Goal: Information Seeking & Learning: Find specific fact

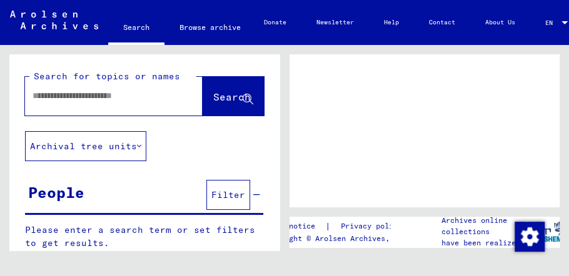
click at [61, 94] on input "text" at bounding box center [103, 95] width 140 height 13
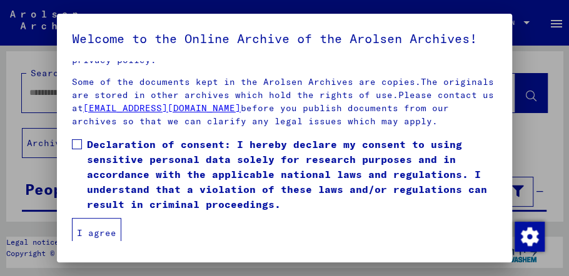
scroll to position [233, 0]
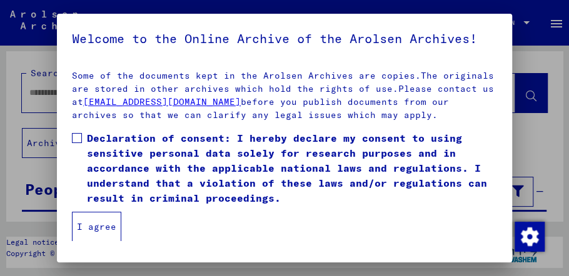
click at [84, 223] on button "I agree" at bounding box center [96, 227] width 49 height 30
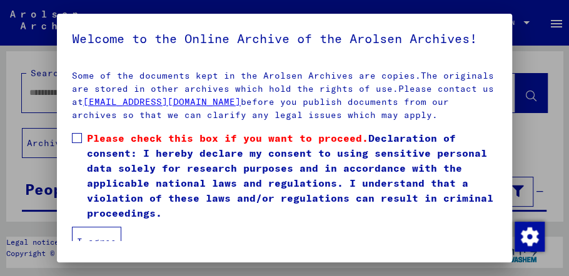
click at [98, 236] on button "I agree" at bounding box center [96, 242] width 49 height 30
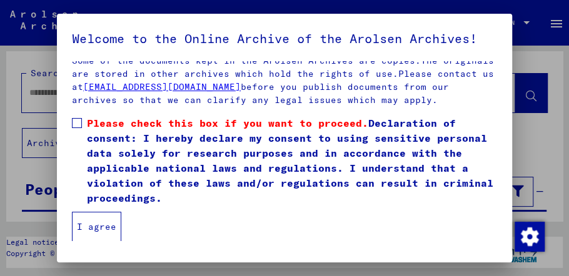
click at [76, 123] on span at bounding box center [77, 123] width 10 height 10
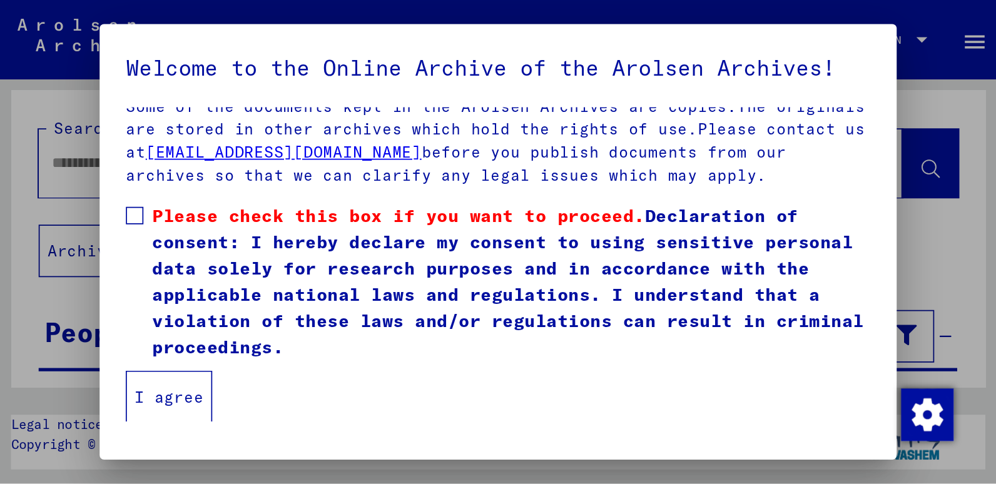
scroll to position [233, 0]
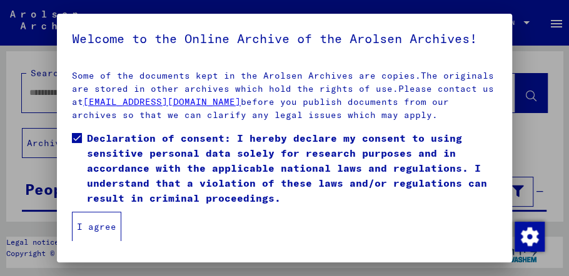
click at [98, 221] on button "I agree" at bounding box center [96, 227] width 49 height 30
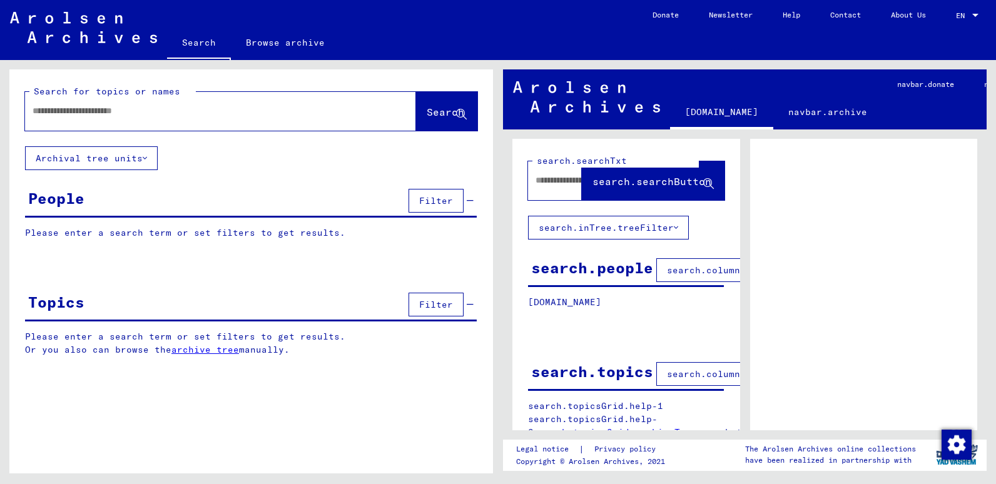
click at [64, 111] on input "text" at bounding box center [209, 110] width 353 height 13
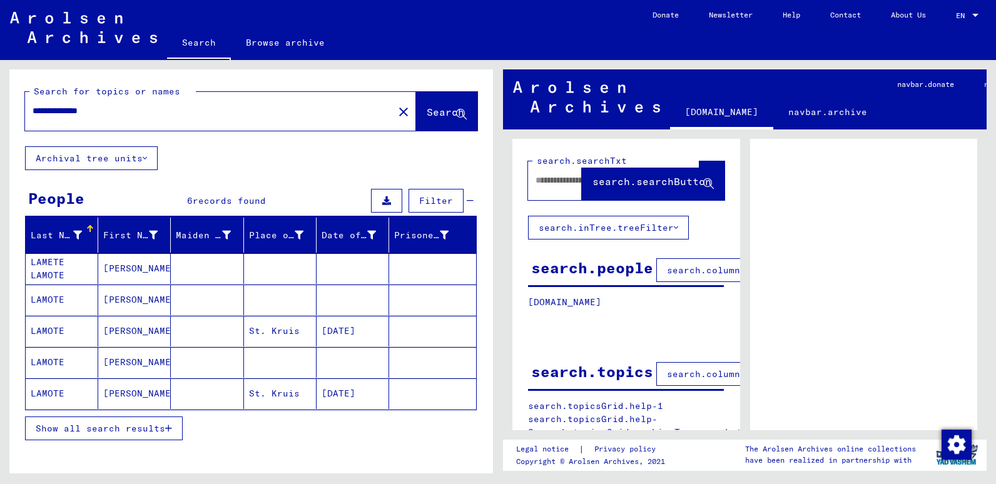
drag, startPoint x: 134, startPoint y: 105, endPoint x: -3, endPoint y: 110, distance: 136.4
click at [0, 110] on html "**********" at bounding box center [498, 242] width 996 height 484
type input "**********"
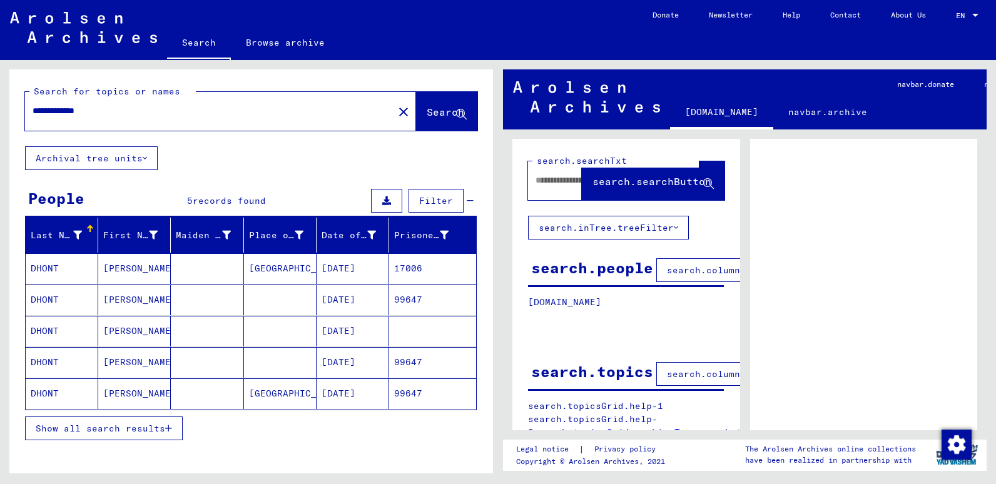
click at [64, 265] on mat-cell "DHONT" at bounding box center [62, 268] width 73 height 31
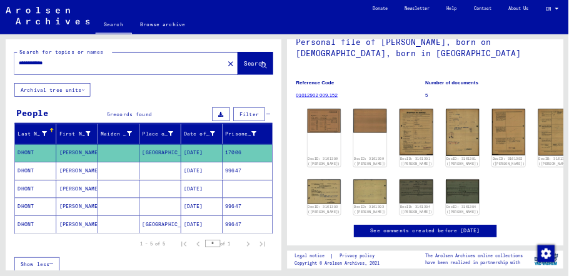
scroll to position [125, 0]
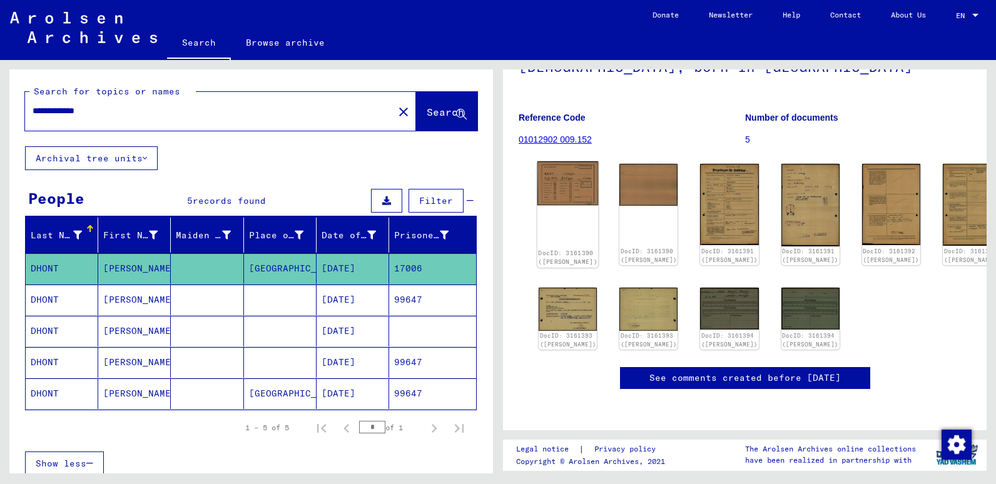
click at [561, 184] on img at bounding box center [567, 183] width 61 height 44
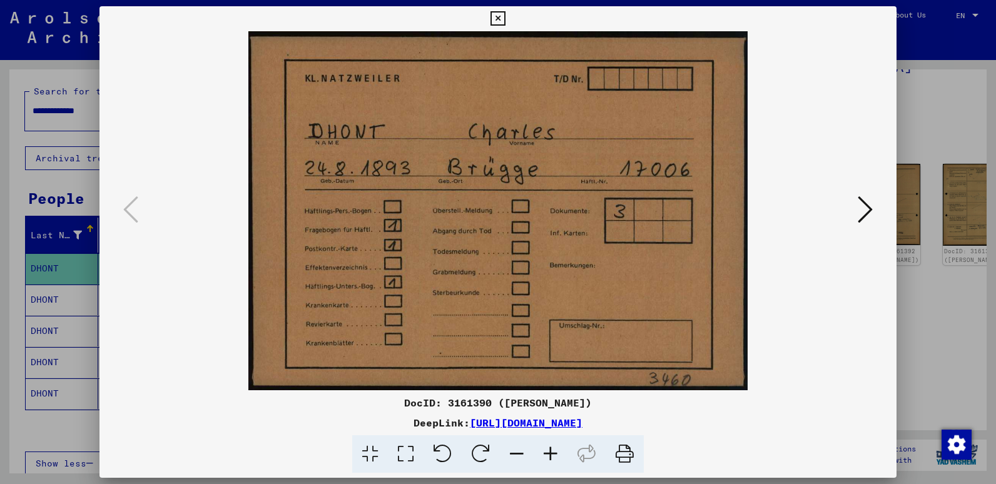
click at [569, 214] on icon at bounding box center [864, 210] width 15 height 30
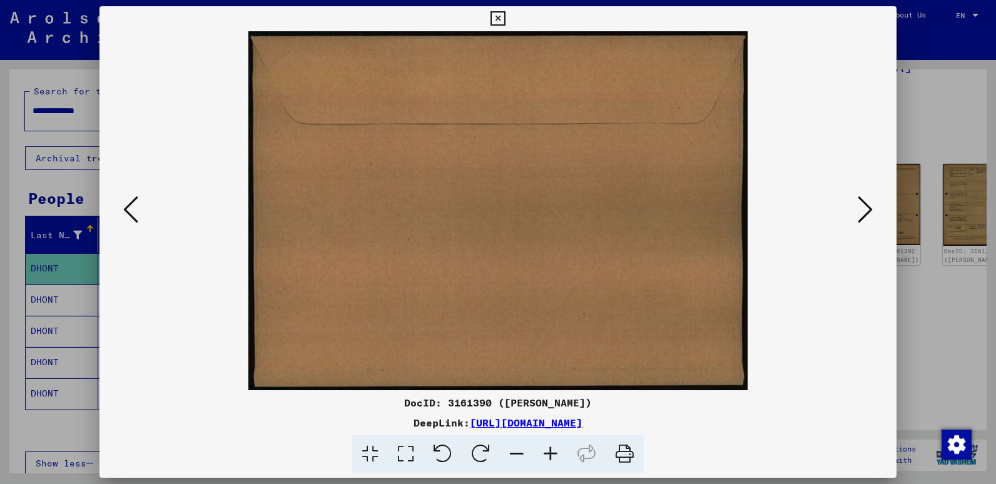
click at [569, 214] on icon at bounding box center [864, 210] width 15 height 30
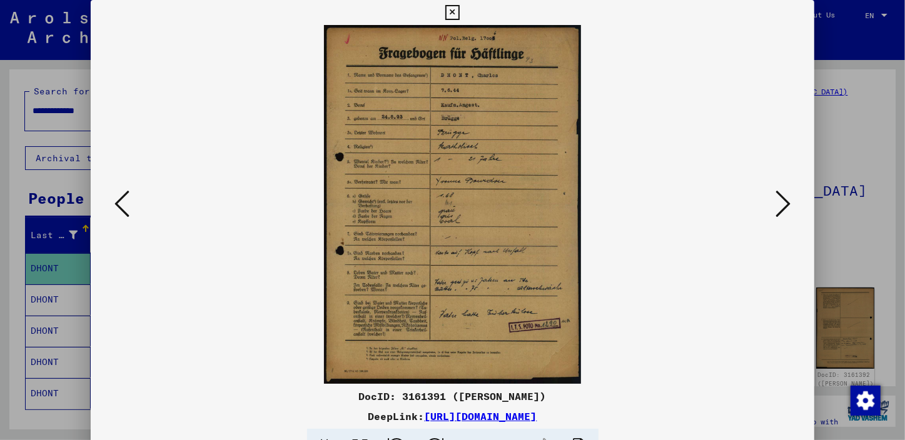
scroll to position [0, 0]
click at [569, 200] on icon at bounding box center [783, 204] width 15 height 30
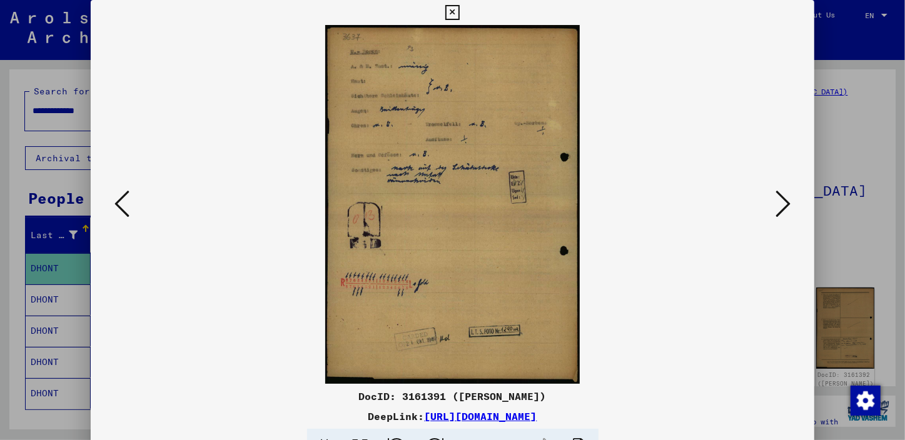
click at [569, 200] on icon at bounding box center [783, 204] width 15 height 30
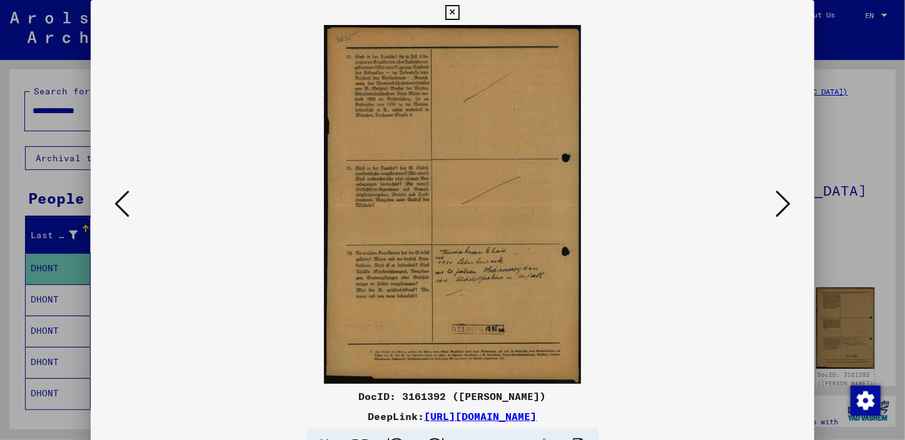
click at [569, 200] on icon at bounding box center [783, 204] width 15 height 30
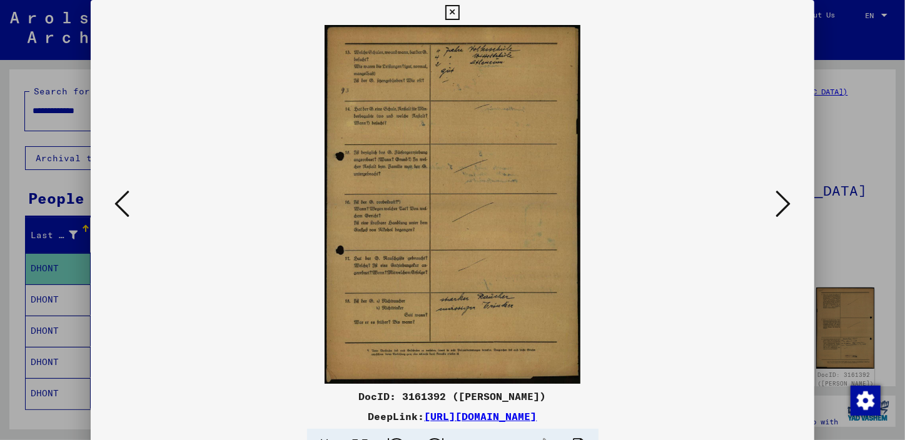
click at [569, 200] on icon at bounding box center [783, 204] width 15 height 30
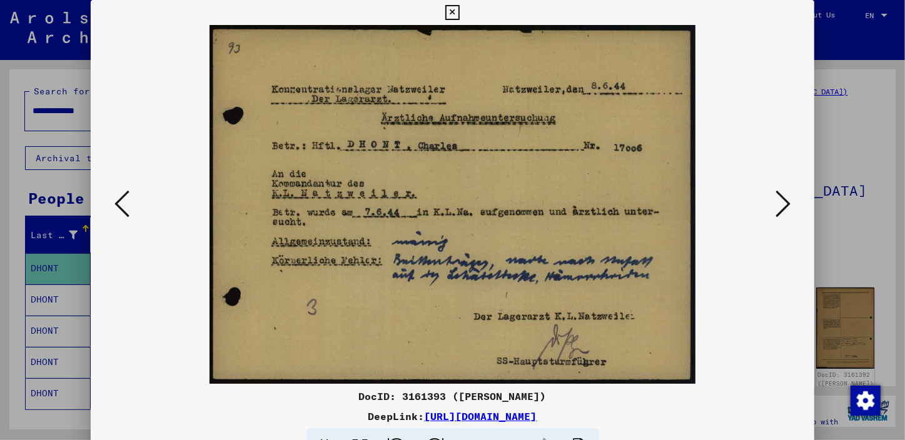
click at [569, 200] on icon at bounding box center [783, 204] width 15 height 30
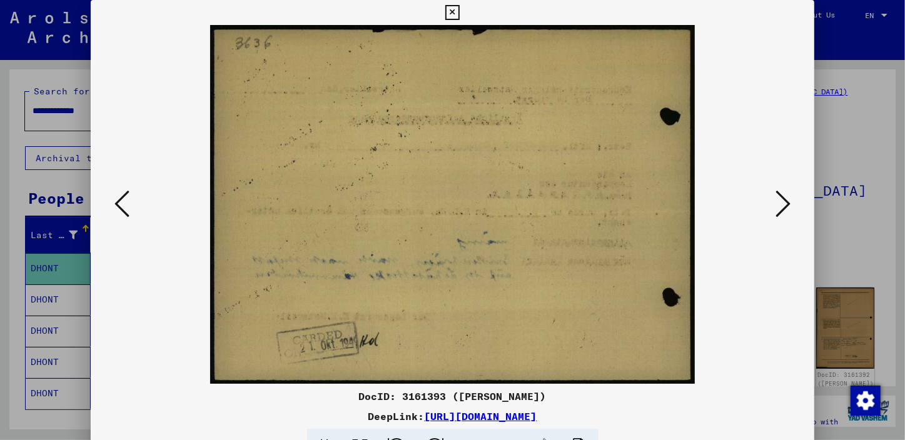
click at [569, 200] on icon at bounding box center [783, 204] width 15 height 30
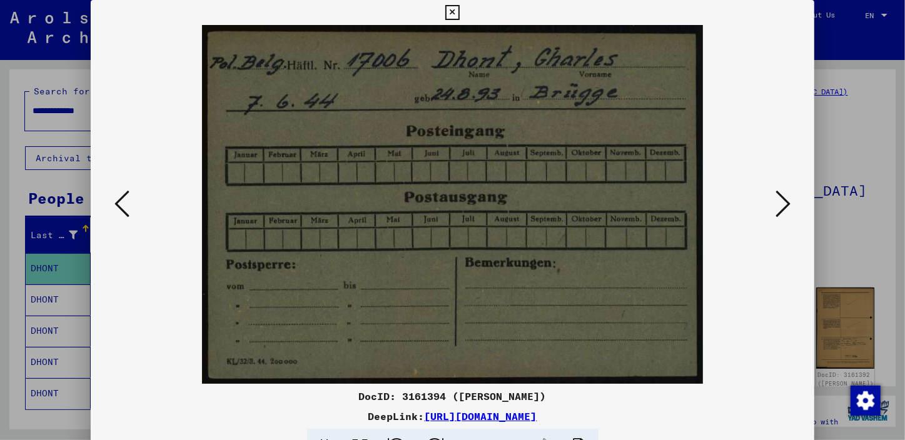
click at [569, 200] on icon at bounding box center [783, 204] width 15 height 30
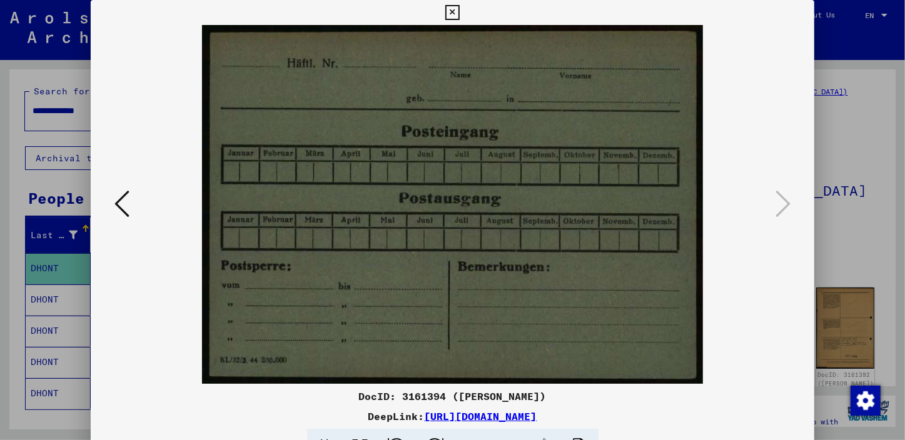
click at [452, 12] on icon at bounding box center [452, 12] width 14 height 15
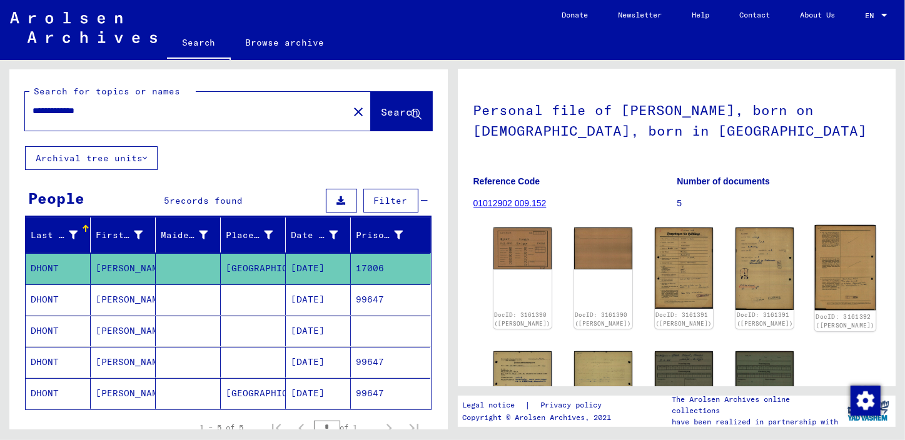
scroll to position [170, 0]
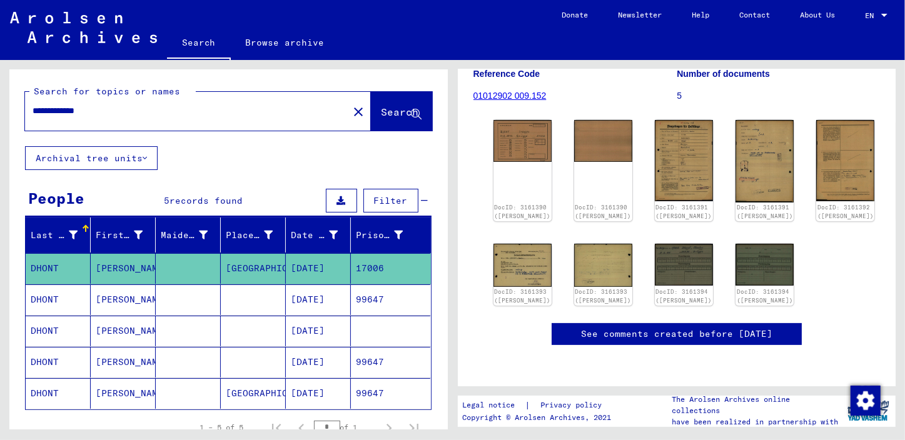
click at [48, 276] on mat-cell "DHONT" at bounding box center [58, 300] width 65 height 31
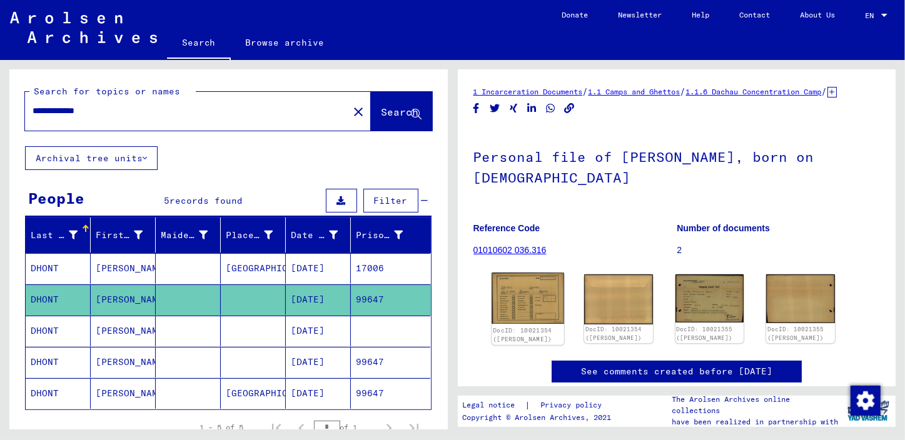
click at [528, 276] on img at bounding box center [528, 298] width 72 height 51
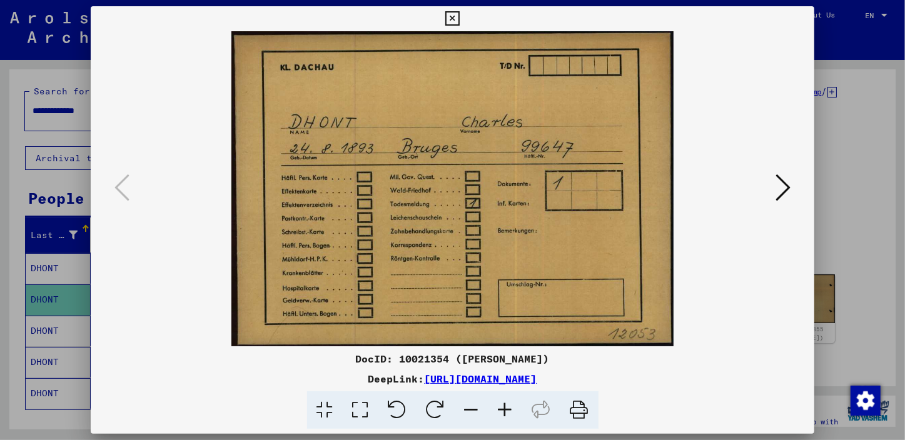
click at [569, 189] on icon at bounding box center [783, 188] width 15 height 30
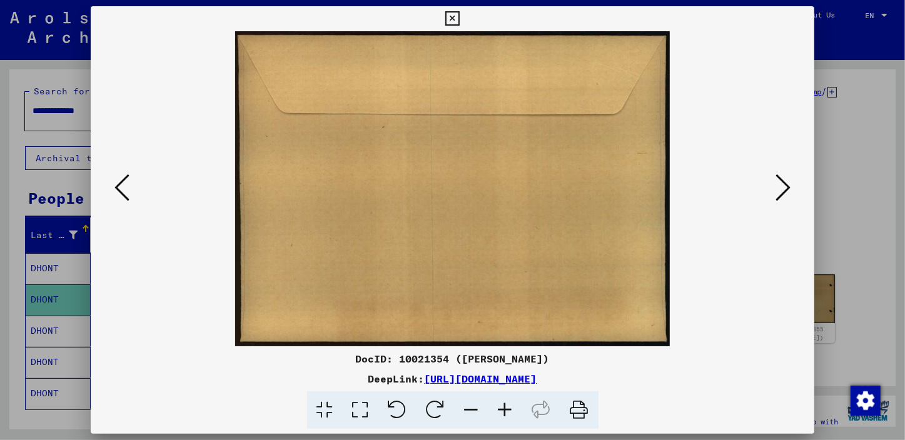
click at [569, 189] on icon at bounding box center [783, 188] width 15 height 30
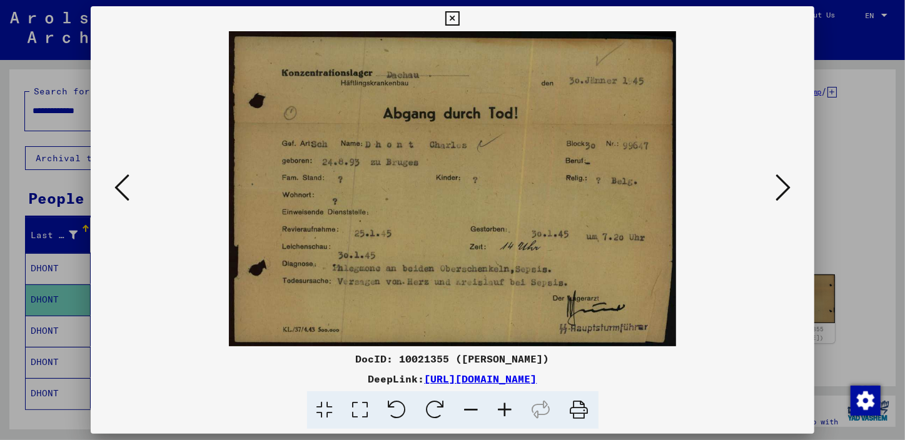
click at [569, 188] on icon at bounding box center [783, 188] width 15 height 30
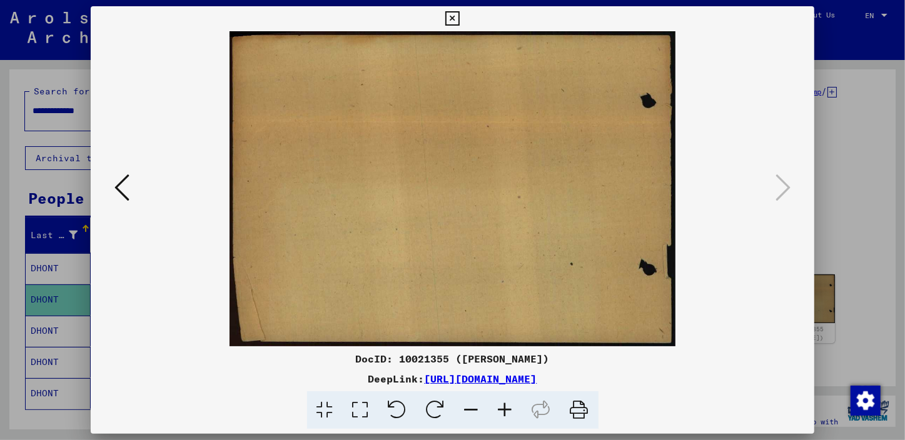
click at [114, 188] on icon at bounding box center [121, 188] width 15 height 30
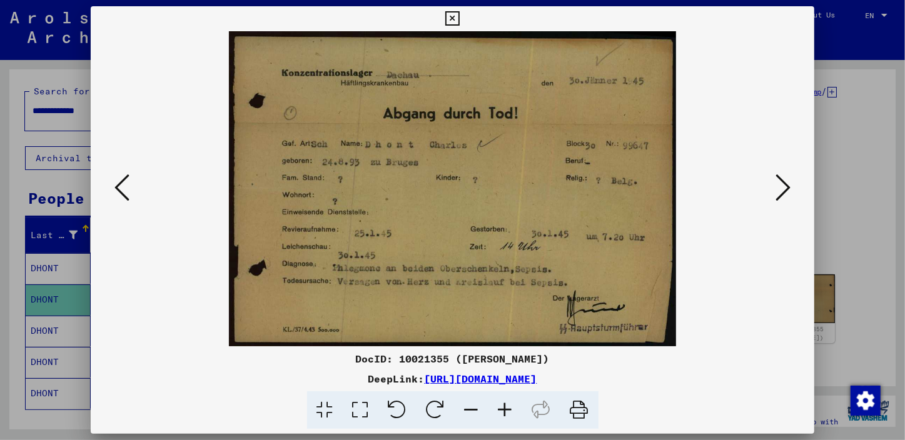
click at [114, 188] on icon at bounding box center [121, 188] width 15 height 30
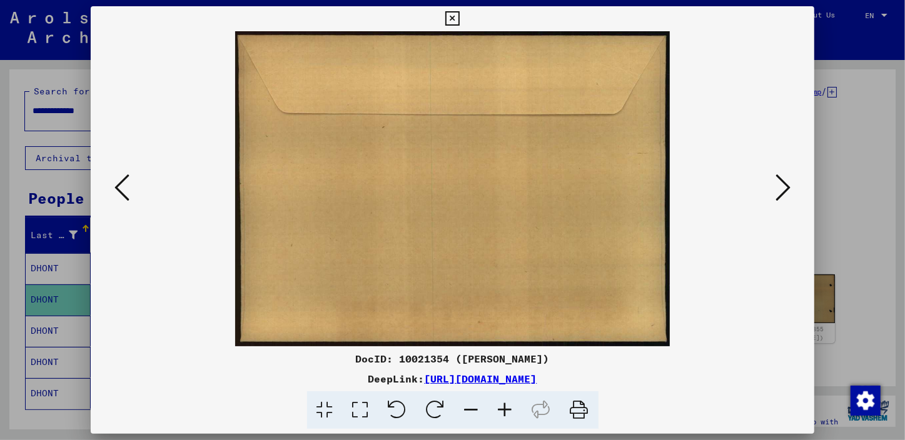
click at [114, 188] on icon at bounding box center [121, 188] width 15 height 30
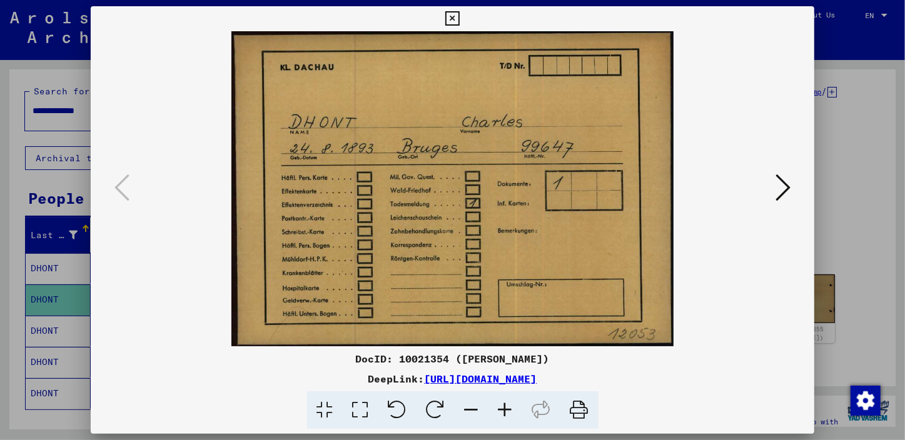
click at [569, 188] on icon at bounding box center [783, 188] width 15 height 30
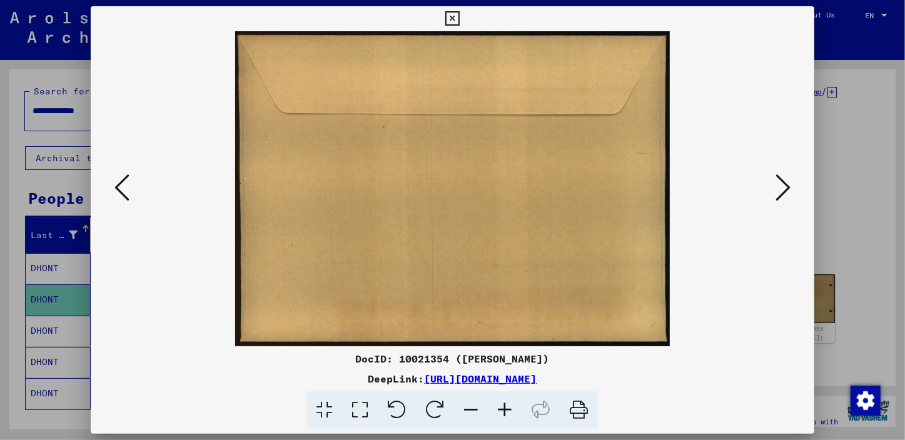
click at [569, 188] on icon at bounding box center [783, 188] width 15 height 30
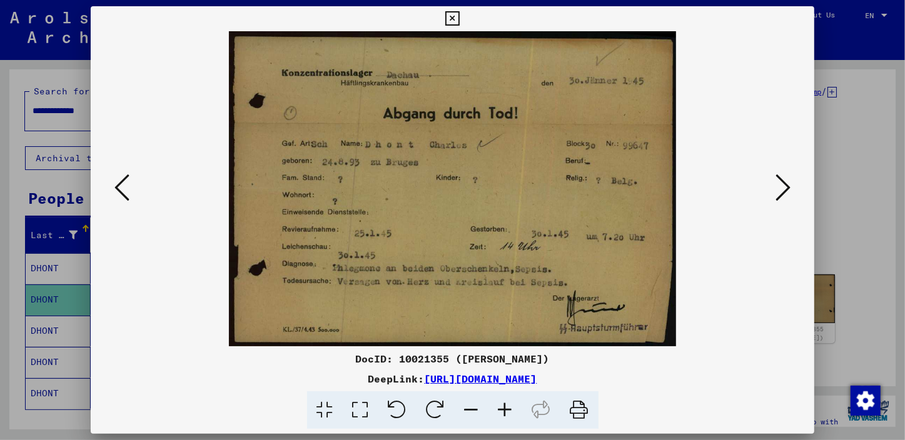
click at [121, 190] on icon at bounding box center [121, 188] width 15 height 30
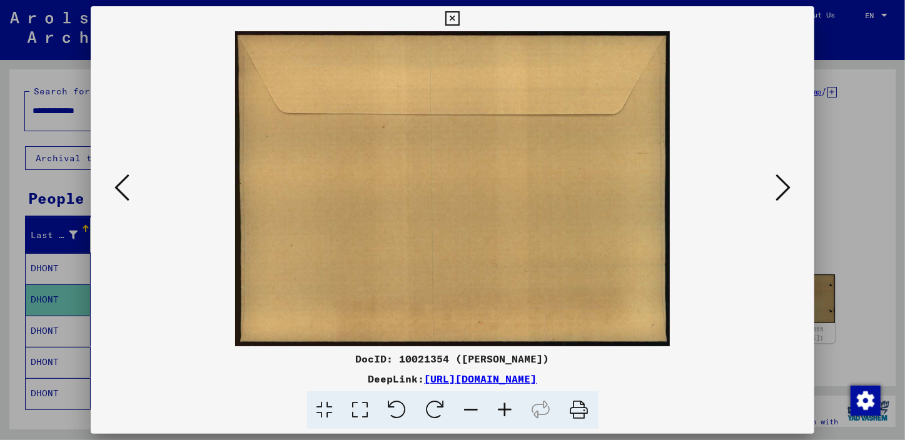
click at [121, 190] on icon at bounding box center [121, 188] width 15 height 30
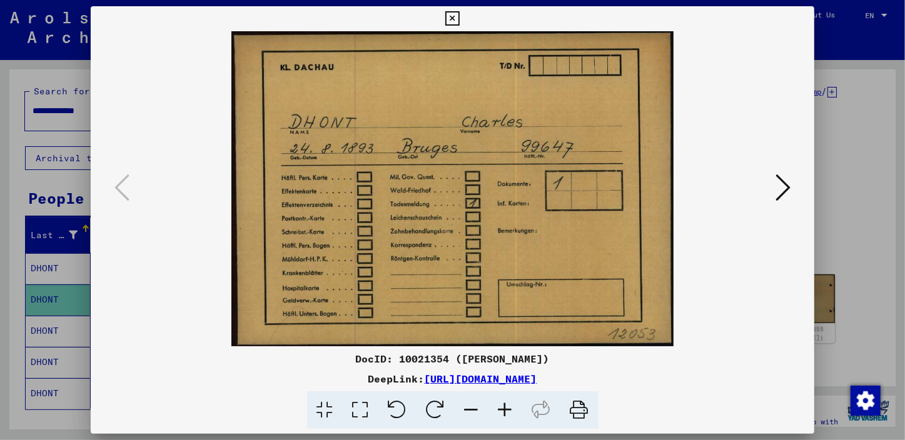
click at [569, 191] on icon at bounding box center [783, 188] width 15 height 30
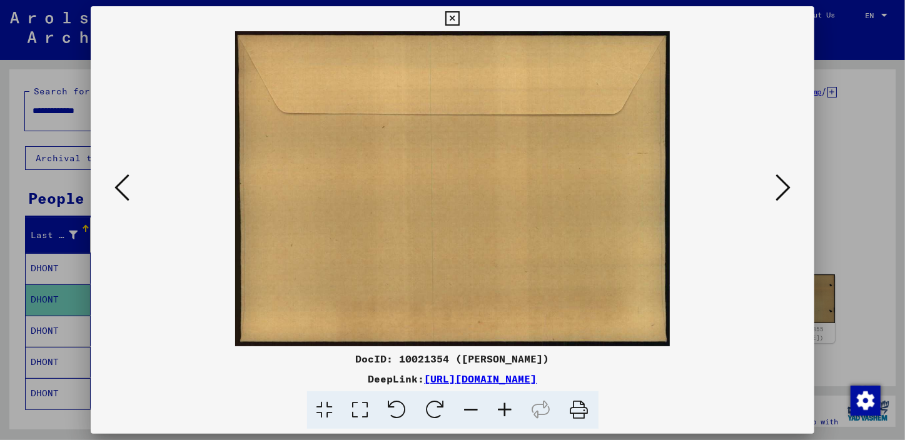
click at [569, 191] on icon at bounding box center [783, 188] width 15 height 30
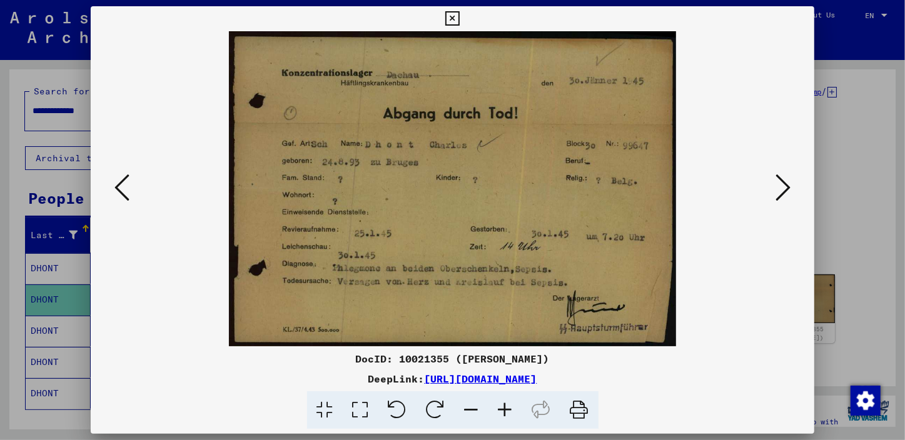
click at [569, 184] on icon at bounding box center [783, 188] width 15 height 30
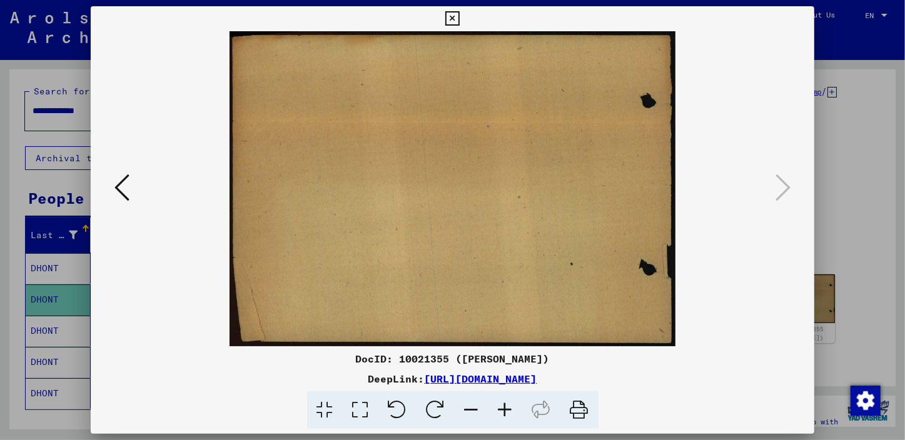
click at [451, 22] on icon at bounding box center [452, 18] width 14 height 15
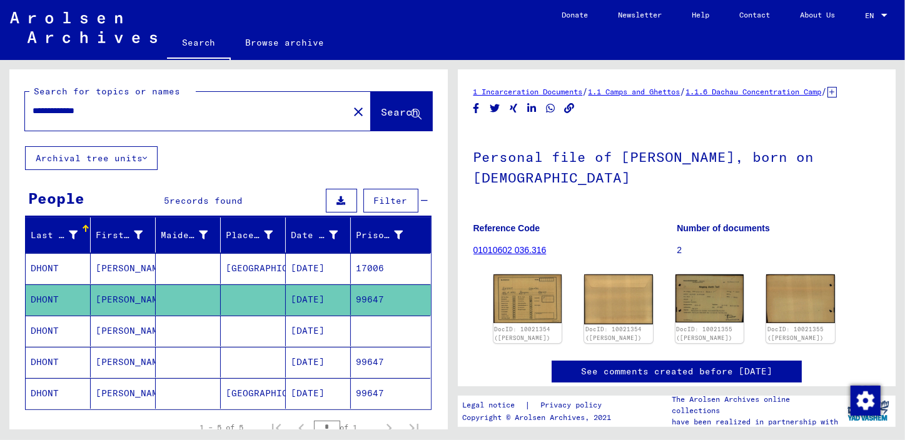
click at [115, 266] on mat-cell "[PERSON_NAME]" at bounding box center [123, 268] width 65 height 31
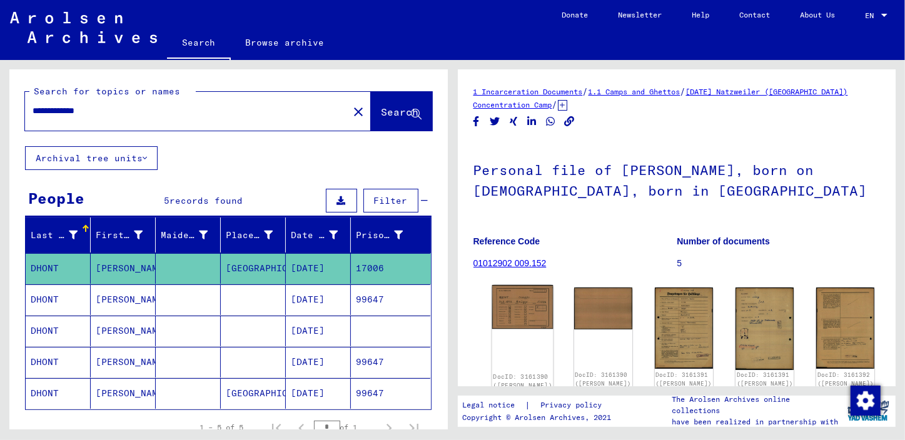
click at [513, 276] on img at bounding box center [522, 307] width 61 height 44
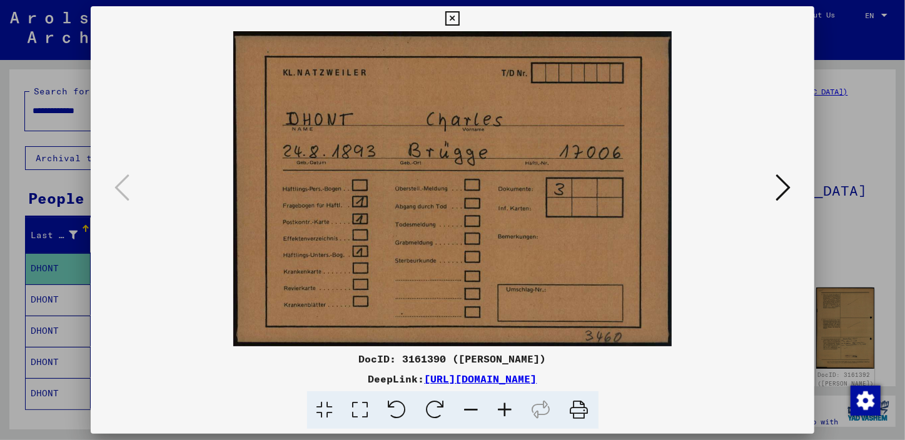
click at [569, 186] on icon at bounding box center [783, 188] width 15 height 30
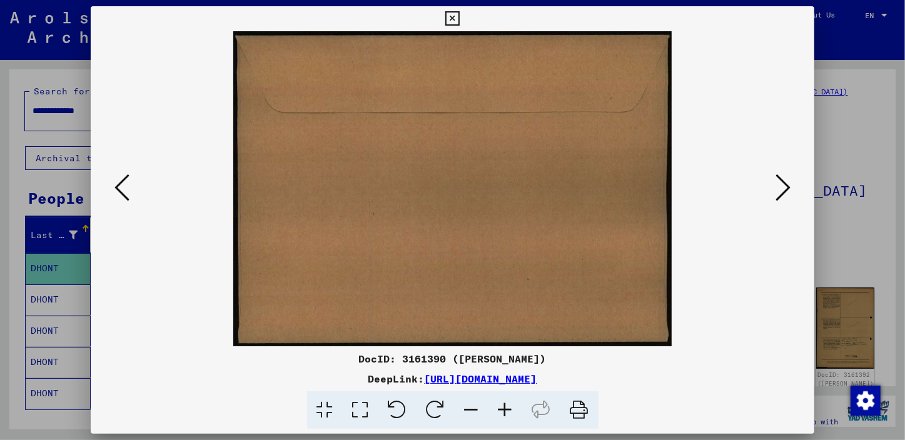
click at [569, 190] on icon at bounding box center [783, 188] width 15 height 30
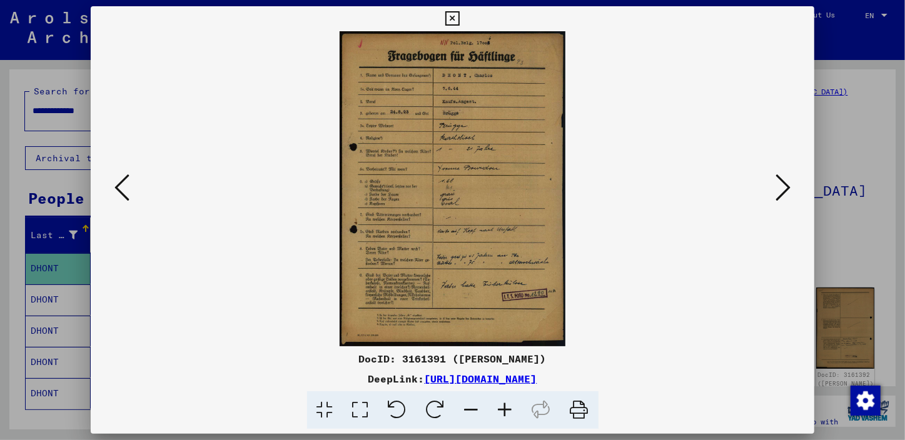
click at [569, 186] on icon at bounding box center [783, 188] width 15 height 30
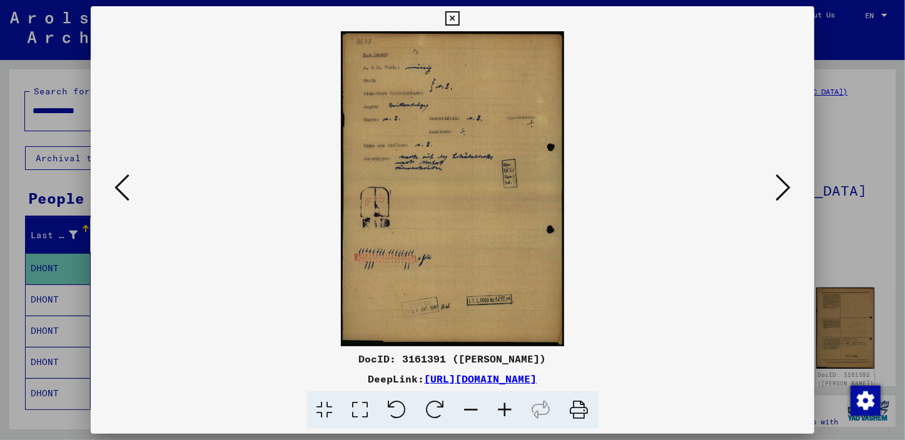
drag, startPoint x: 522, startPoint y: 104, endPoint x: 673, endPoint y: 264, distance: 220.3
click at [569, 266] on img at bounding box center [452, 188] width 639 height 315
click at [569, 188] on button at bounding box center [783, 189] width 23 height 36
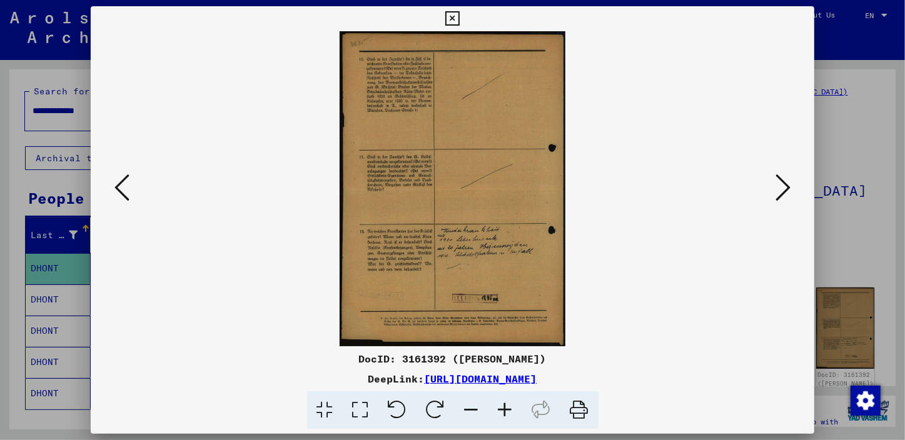
drag, startPoint x: 771, startPoint y: 291, endPoint x: 782, endPoint y: 254, distance: 39.0
click at [569, 276] on div at bounding box center [453, 188] width 724 height 315
click at [569, 197] on icon at bounding box center [783, 188] width 15 height 30
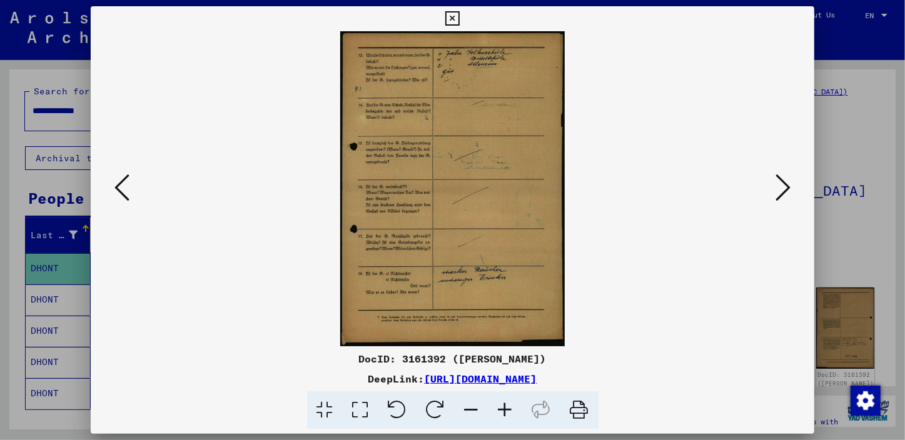
click at [569, 276] on div "DocID: 3161392 ([PERSON_NAME]) DeepLink: [URL][DOMAIN_NAME]" at bounding box center [453, 217] width 724 height 423
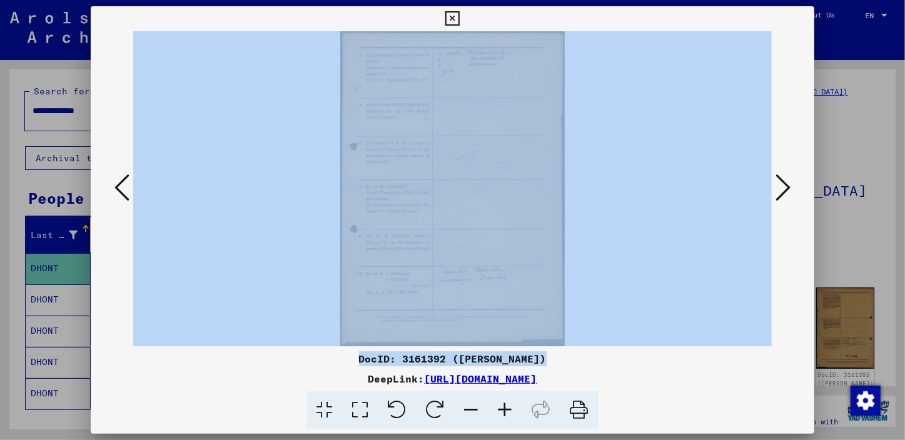
drag, startPoint x: 768, startPoint y: 320, endPoint x: 782, endPoint y: 184, distance: 137.0
click at [569, 184] on icon at bounding box center [783, 188] width 15 height 30
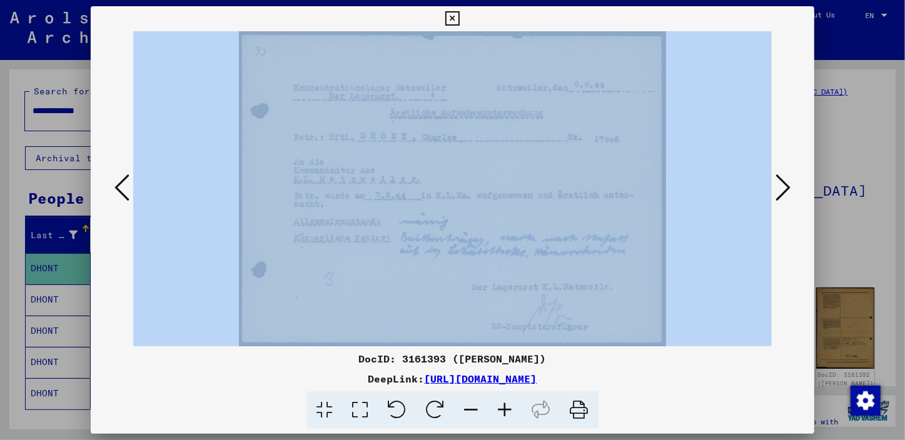
click at [569, 276] on img at bounding box center [452, 188] width 639 height 315
click at [569, 191] on icon at bounding box center [783, 188] width 15 height 30
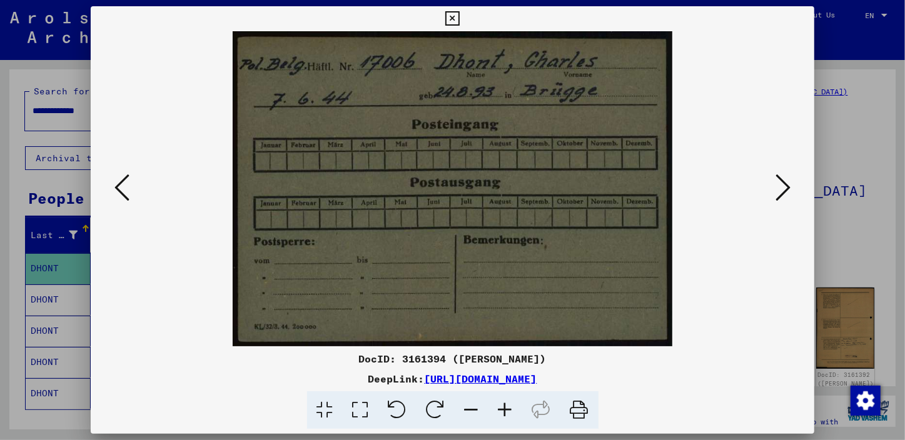
drag, startPoint x: 749, startPoint y: 382, endPoint x: 754, endPoint y: 344, distance: 38.6
click at [569, 276] on div "DeepLink: [URL][DOMAIN_NAME]" at bounding box center [453, 379] width 724 height 15
click at [569, 188] on icon at bounding box center [783, 188] width 15 height 30
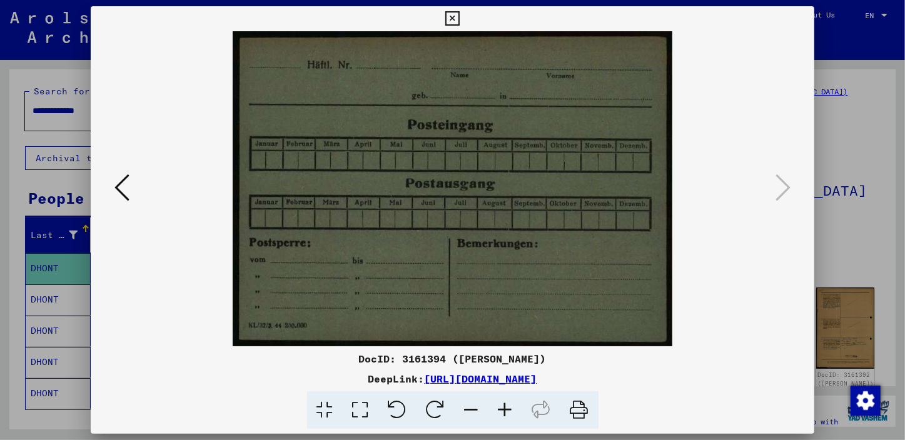
click at [452, 19] on icon at bounding box center [452, 18] width 14 height 15
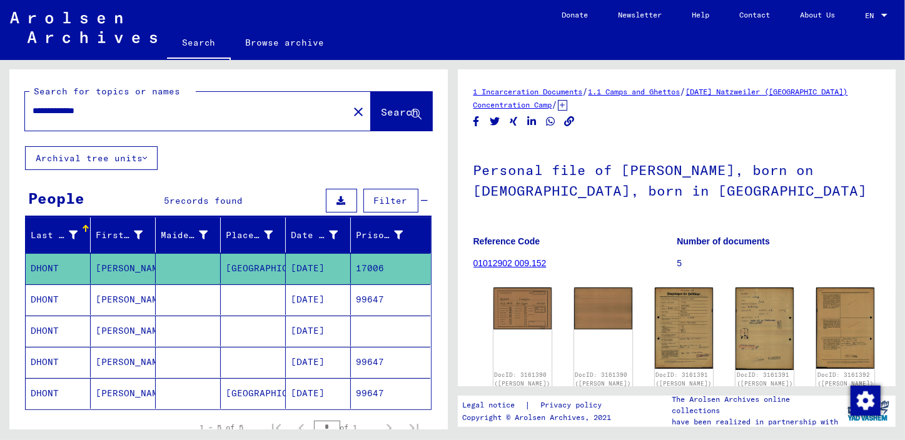
click at [108, 276] on mat-cell "[PERSON_NAME]" at bounding box center [123, 331] width 65 height 31
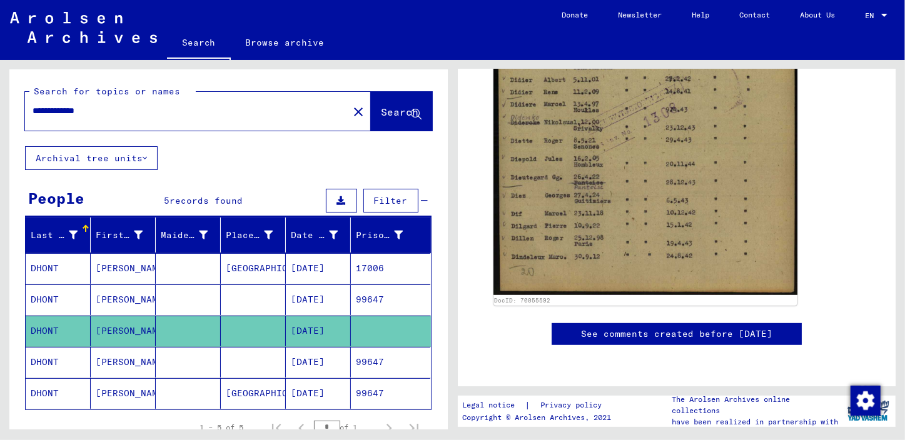
scroll to position [682, 0]
click at [48, 276] on mat-cell "DHONT" at bounding box center [58, 362] width 65 height 31
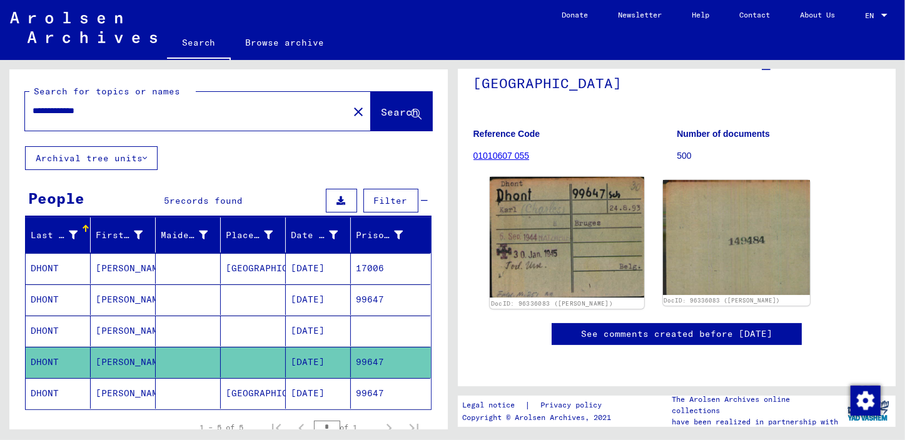
scroll to position [170, 0]
click at [569, 177] on img at bounding box center [567, 237] width 154 height 121
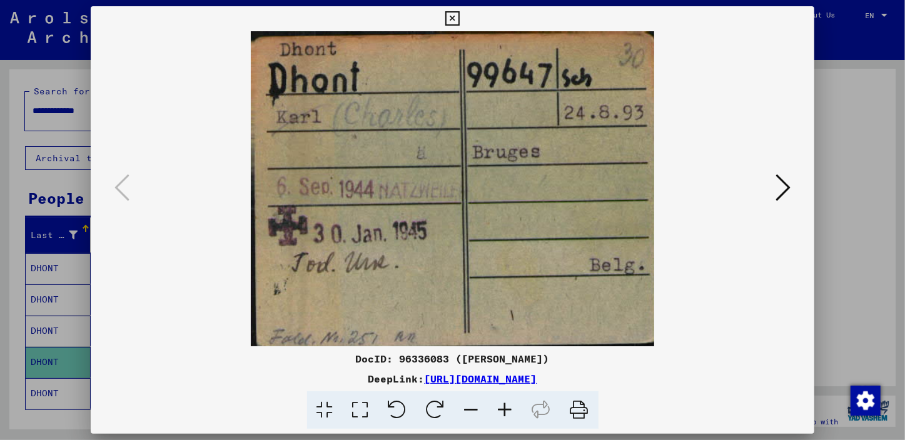
drag, startPoint x: 573, startPoint y: 251, endPoint x: 599, endPoint y: 231, distance: 32.5
click at [569, 251] on img at bounding box center [452, 188] width 639 height 315
click at [569, 194] on icon at bounding box center [783, 188] width 15 height 30
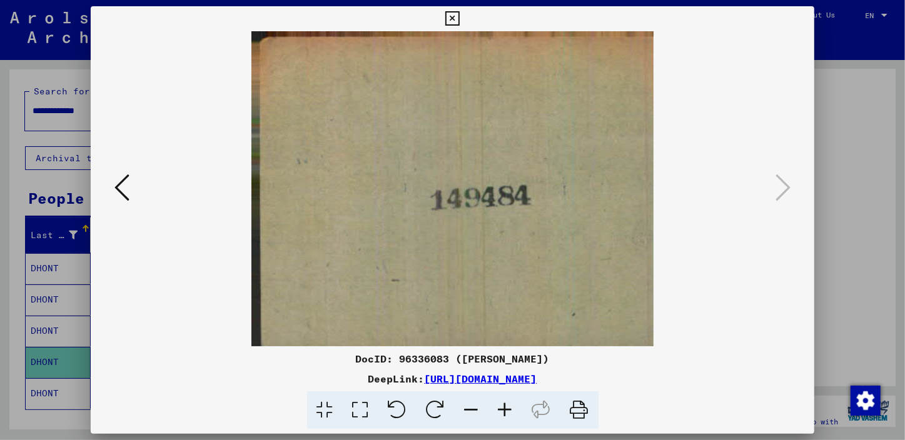
click at [451, 17] on icon at bounding box center [452, 18] width 14 height 15
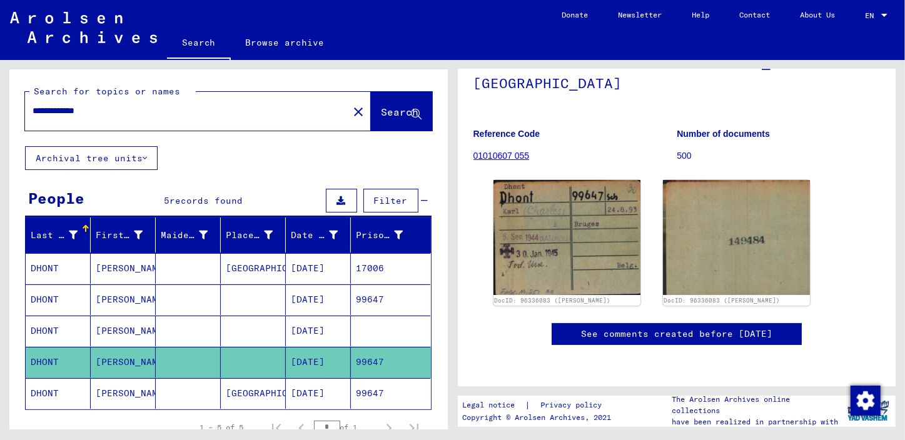
click at [51, 276] on icon at bounding box center [51, 390] width 31 height 50
click at [50, 276] on icon at bounding box center [51, 390] width 31 height 50
click at [114, 276] on mat-cell "[PERSON_NAME]" at bounding box center [123, 393] width 65 height 31
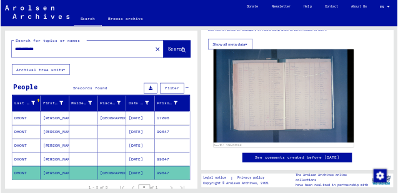
scroll to position [284, 0]
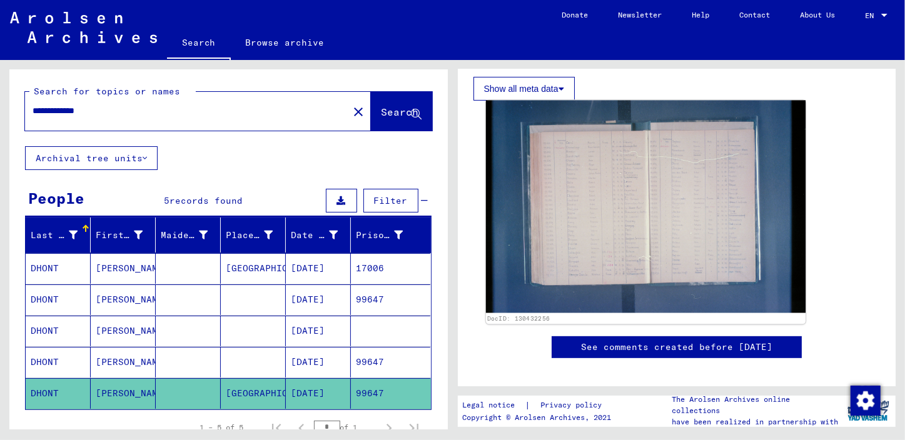
click at [569, 216] on img at bounding box center [645, 207] width 320 height 213
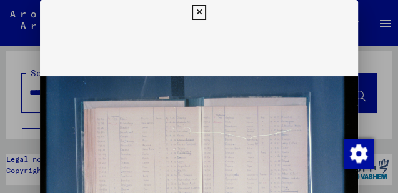
drag, startPoint x: 231, startPoint y: 118, endPoint x: 239, endPoint y: 76, distance: 42.1
click at [239, 76] on img at bounding box center [199, 182] width 319 height 315
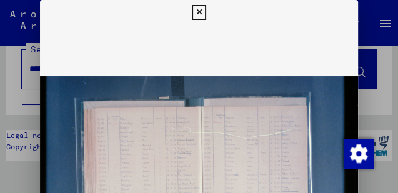
click at [193, 141] on img at bounding box center [199, 182] width 319 height 315
click at [198, 15] on icon at bounding box center [199, 12] width 14 height 15
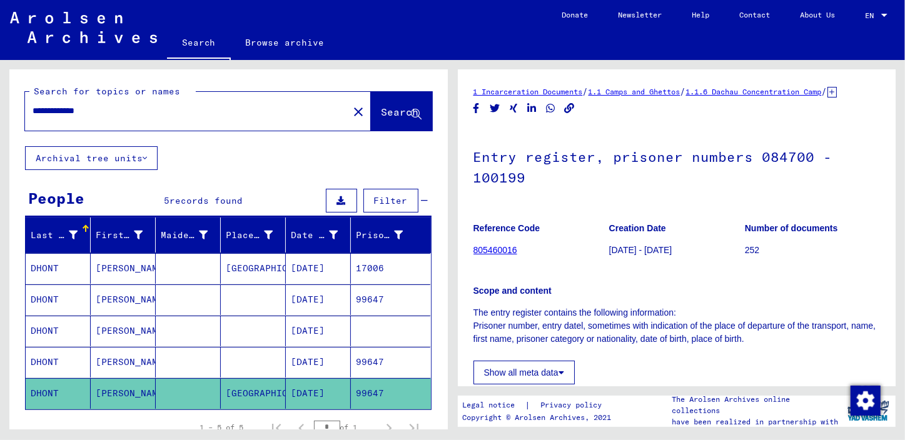
scroll to position [227, 0]
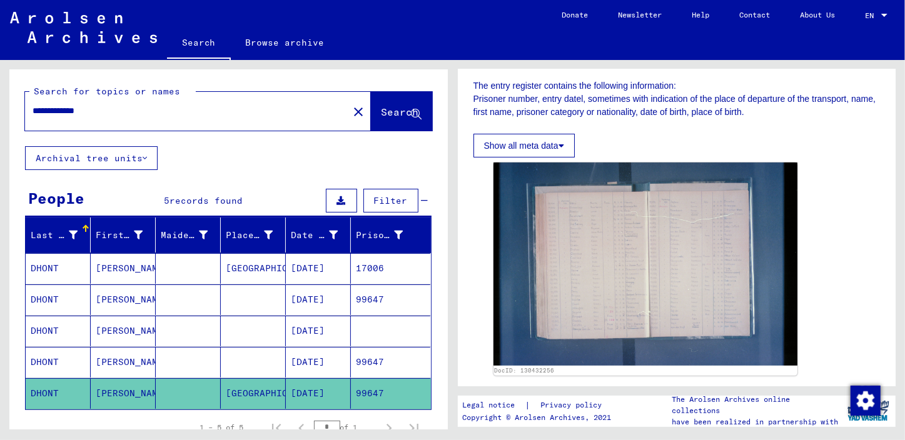
drag, startPoint x: 101, startPoint y: 117, endPoint x: 0, endPoint y: 134, distance: 102.2
click at [0, 134] on html "**********" at bounding box center [452, 220] width 905 height 440
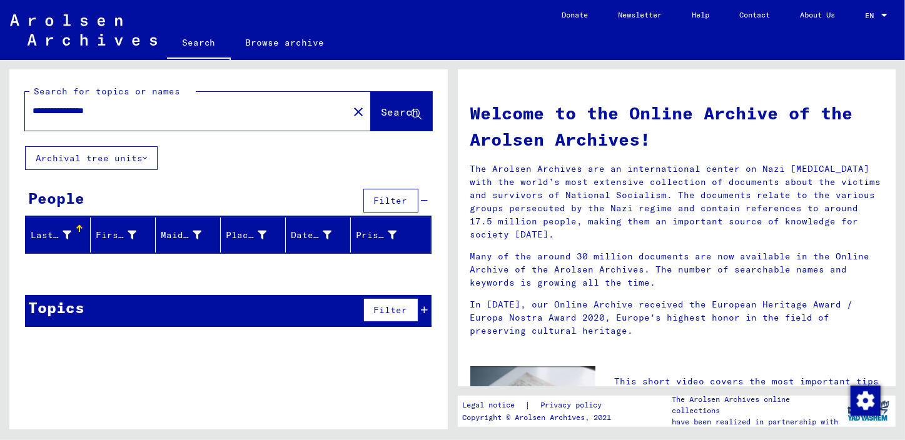
drag, startPoint x: 81, startPoint y: 107, endPoint x: 0, endPoint y: 118, distance: 81.4
click at [0, 118] on html "**********" at bounding box center [452, 220] width 905 height 440
drag, startPoint x: 76, startPoint y: 108, endPoint x: 0, endPoint y: 118, distance: 76.3
click at [0, 118] on html "Search Browse archive Donate Newsletter Help Contact About Us Search Browse arc…" at bounding box center [452, 220] width 905 height 440
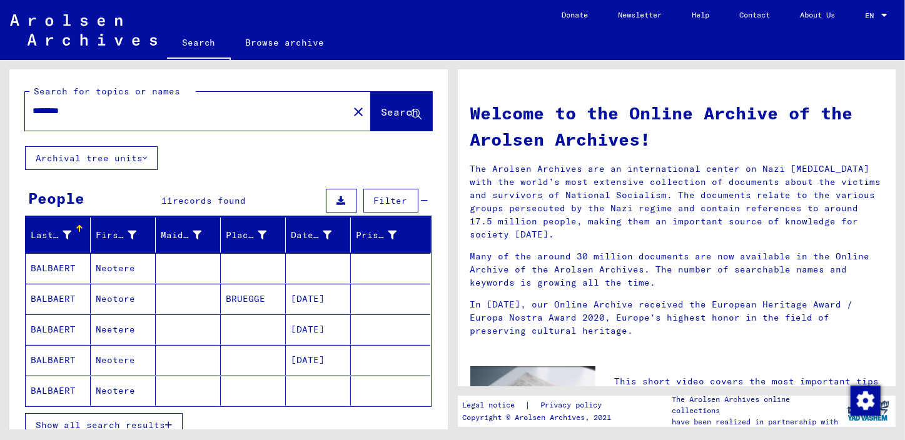
click at [56, 268] on mat-cell "BALBAERT" at bounding box center [58, 268] width 65 height 30
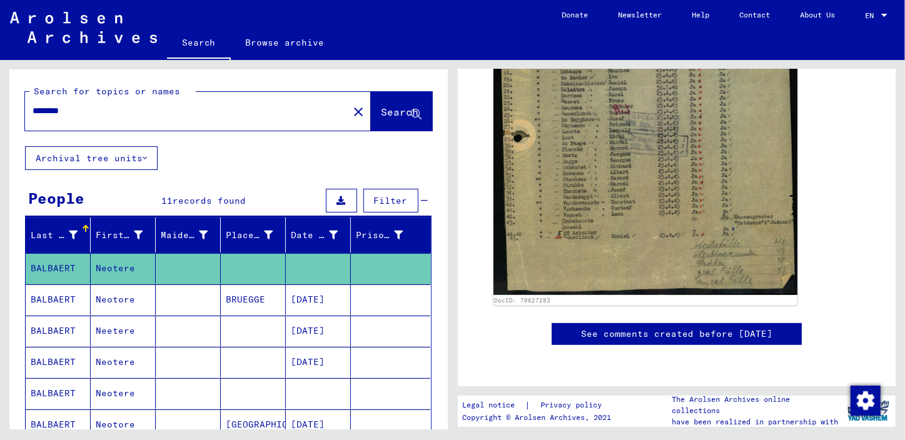
scroll to position [284, 0]
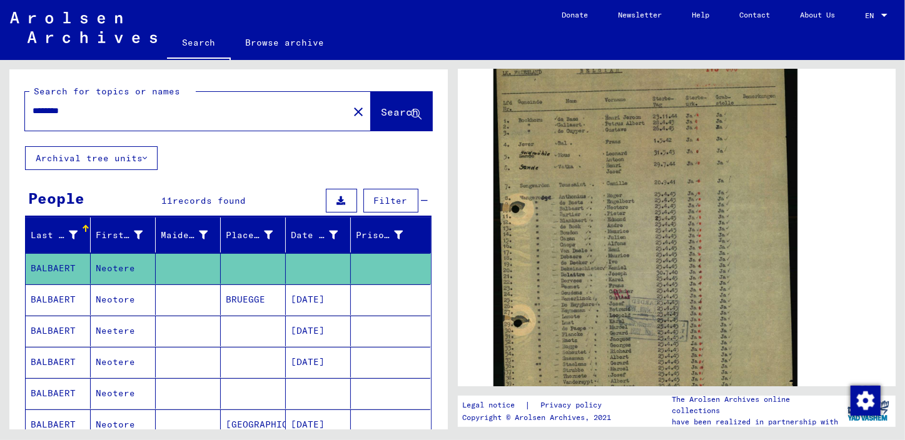
click at [63, 276] on mat-cell "BALBAERT" at bounding box center [58, 300] width 65 height 31
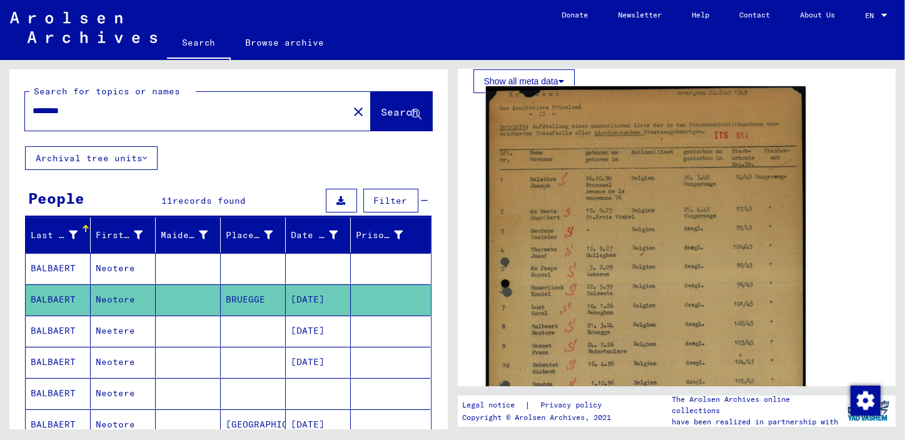
scroll to position [227, 0]
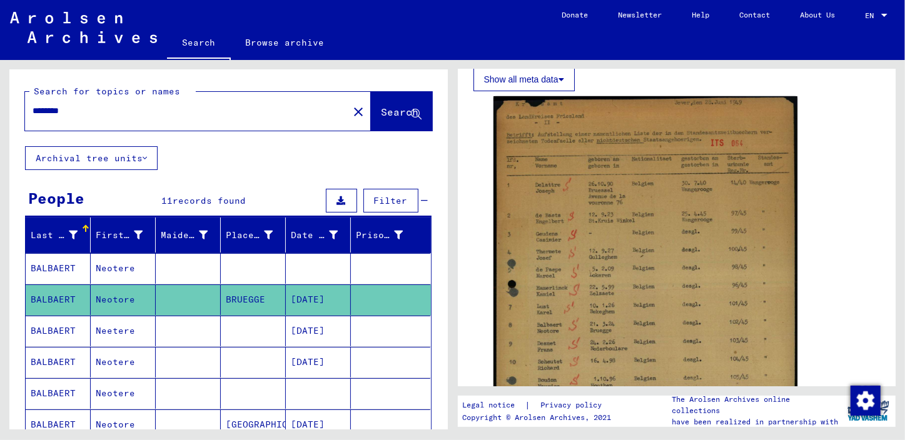
click at [60, 276] on mat-cell "BALBAERT" at bounding box center [58, 331] width 65 height 31
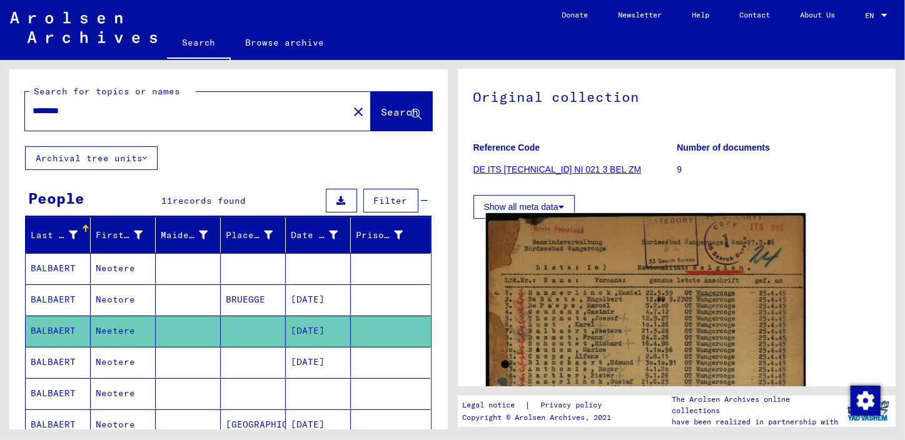
scroll to position [284, 0]
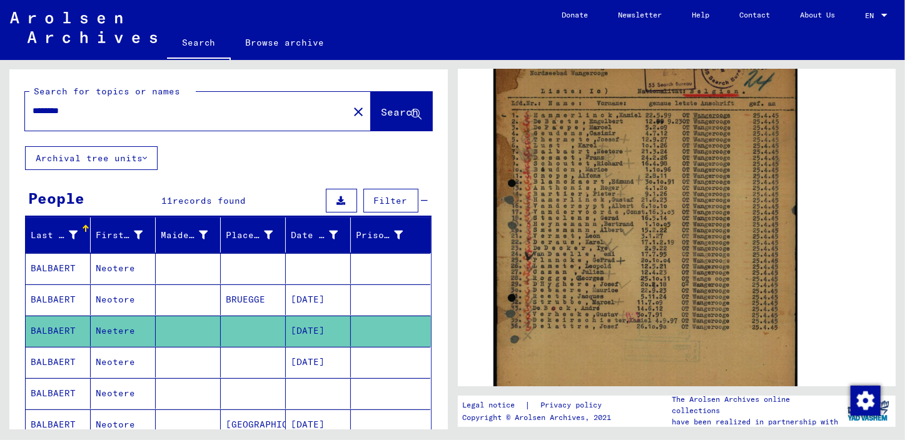
click at [59, 276] on mat-cell "BALBAERT" at bounding box center [58, 362] width 65 height 31
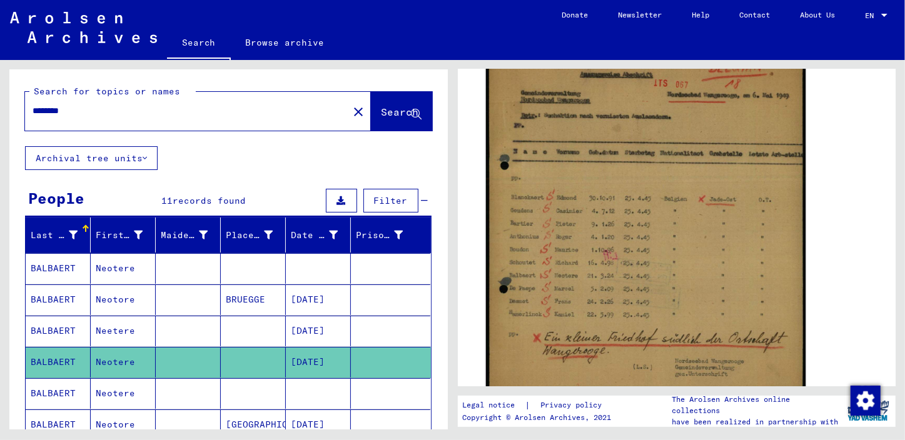
scroll to position [284, 0]
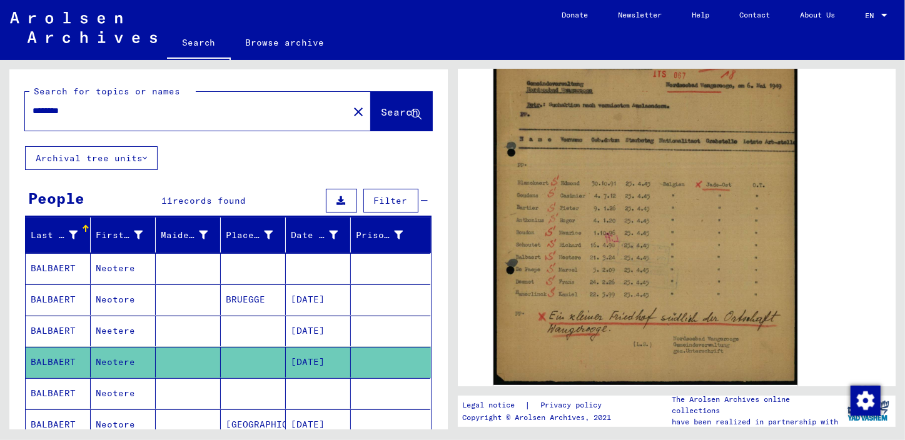
click at [49, 276] on icon at bounding box center [51, 390] width 31 height 50
click at [59, 276] on icon at bounding box center [51, 390] width 31 height 50
click at [63, 276] on icon at bounding box center [51, 390] width 31 height 50
click at [91, 276] on mat-cell "Neotere" at bounding box center [123, 393] width 65 height 31
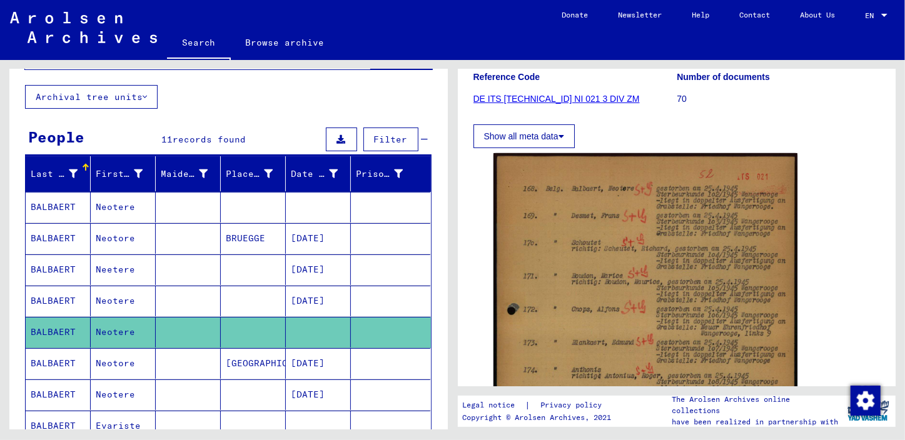
scroll to position [170, 0]
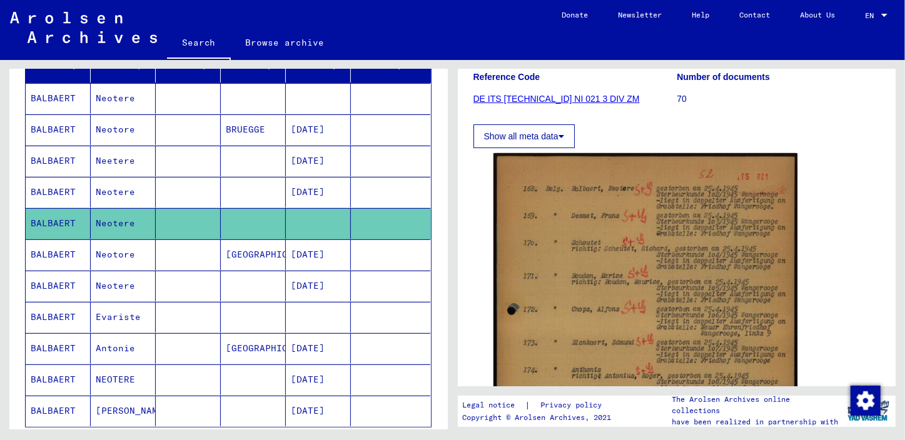
click at [64, 251] on mat-cell "BALBAERT" at bounding box center [58, 255] width 65 height 31
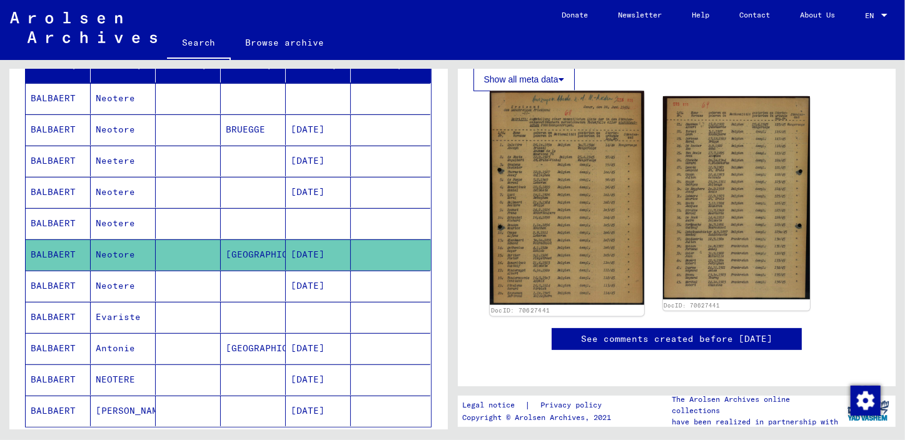
click at [569, 220] on img at bounding box center [567, 198] width 154 height 215
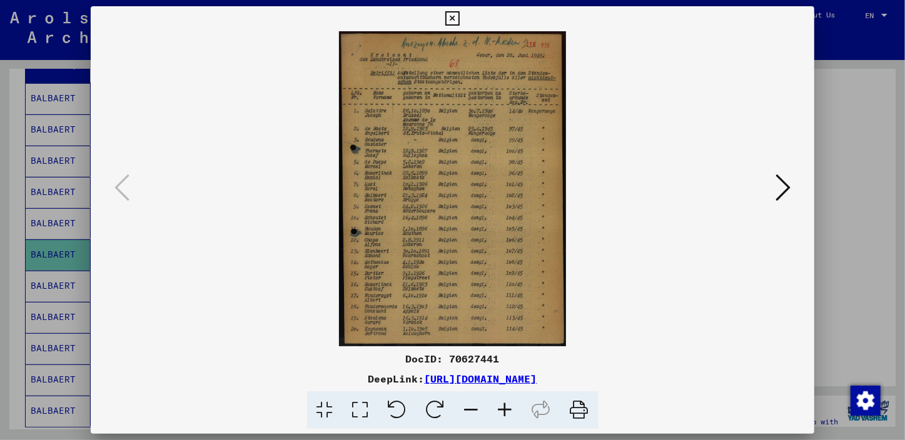
click at [569, 183] on icon at bounding box center [783, 188] width 15 height 30
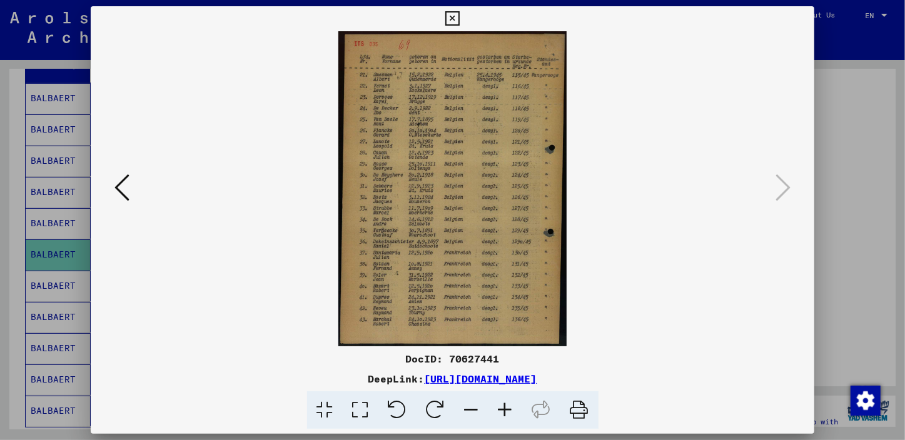
click at [450, 20] on icon at bounding box center [452, 18] width 14 height 15
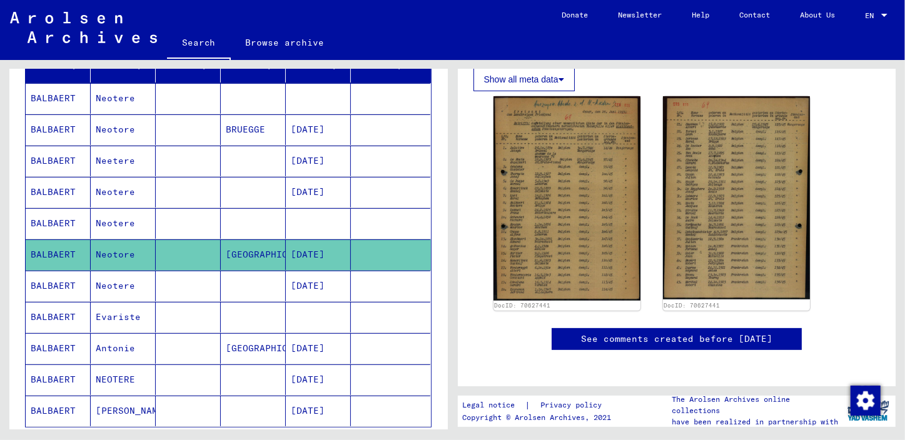
click at [53, 276] on mat-cell "BALBAERT" at bounding box center [58, 286] width 65 height 31
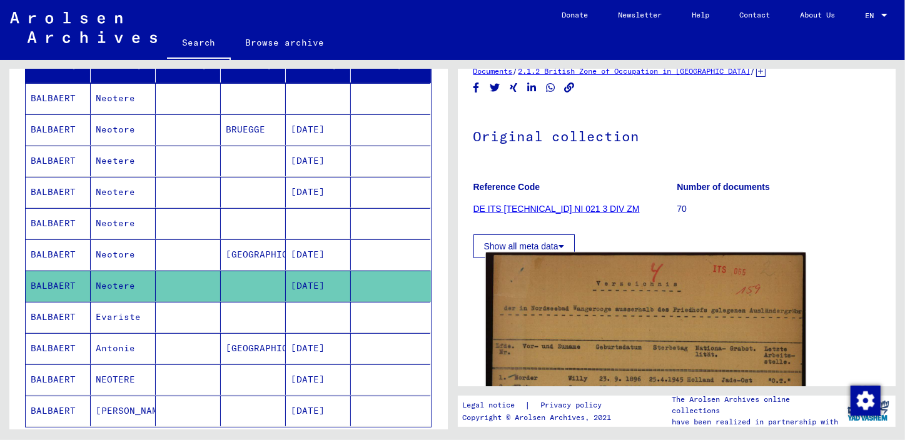
scroll to position [227, 0]
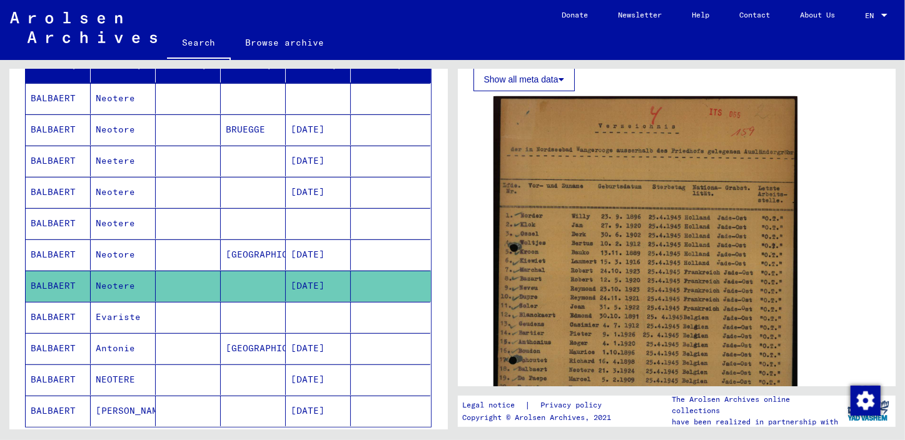
click at [50, 276] on icon at bounding box center [51, 390] width 31 height 50
click at [125, 276] on mat-cell "NEOTERE" at bounding box center [123, 380] width 65 height 31
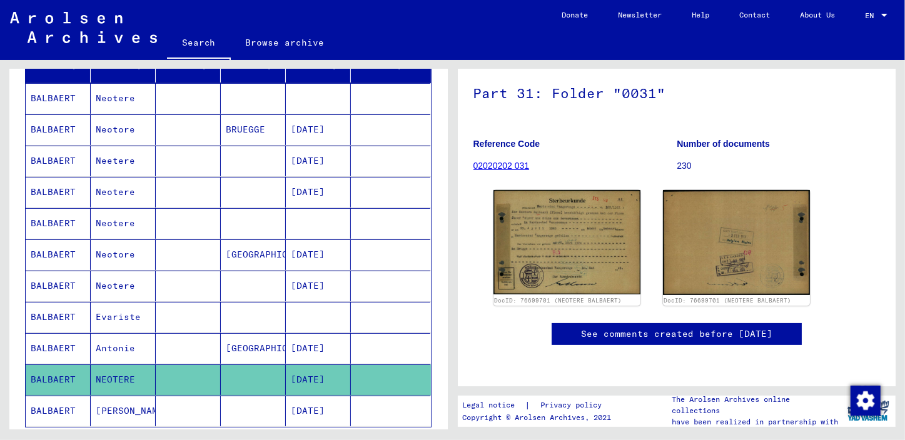
click at [569, 148] on yv-its-full-details "2 Registration of [DEMOGRAPHIC_DATA] and [DEMOGRAPHIC_DATA] Persecutees by Publ…" at bounding box center [677, 170] width 438 height 402
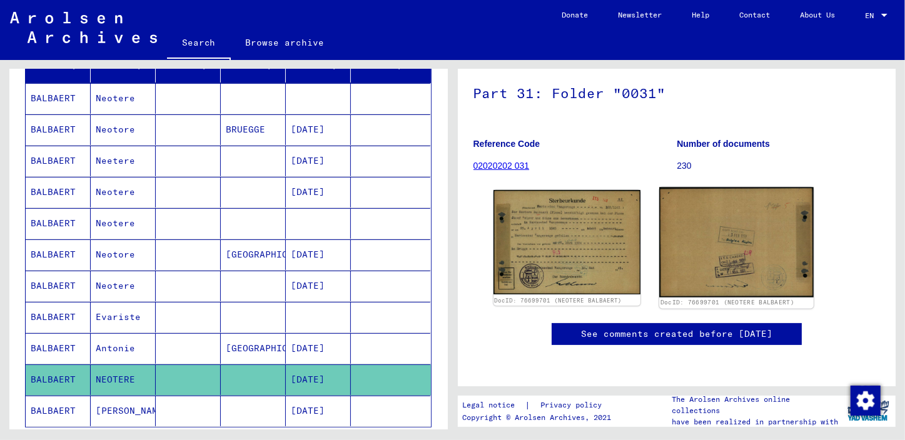
click at [569, 188] on img at bounding box center [736, 243] width 154 height 110
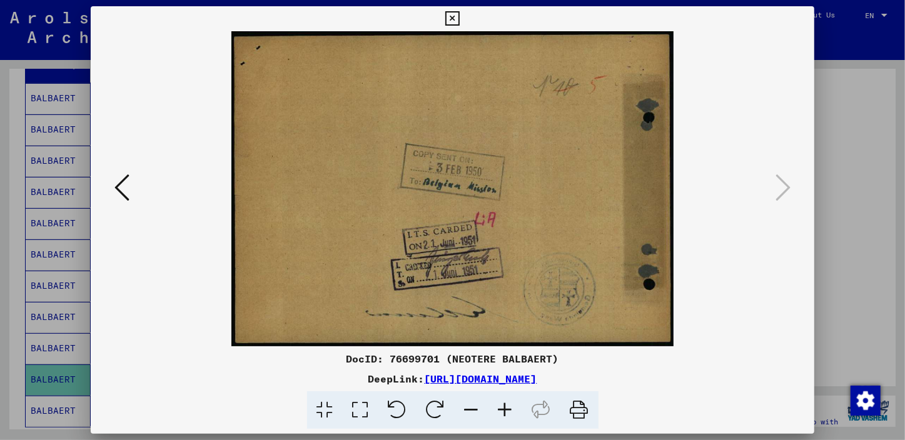
click at [450, 11] on icon at bounding box center [452, 18] width 14 height 15
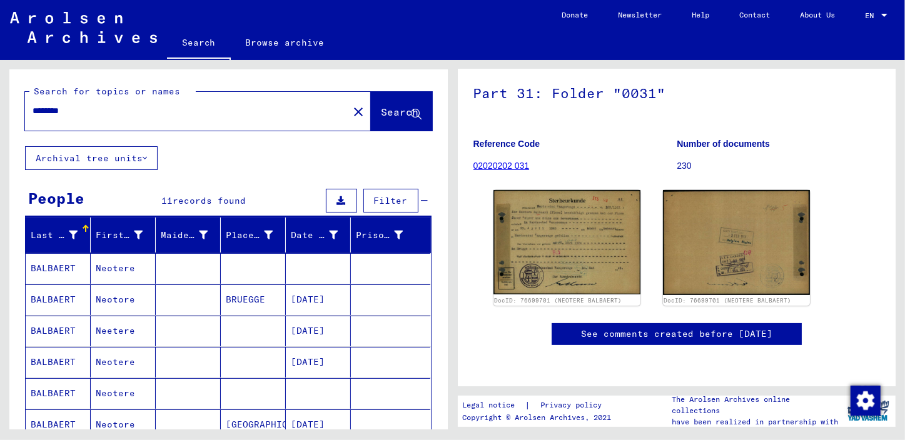
drag, startPoint x: 106, startPoint y: 110, endPoint x: -3, endPoint y: 119, distance: 109.2
click at [0, 119] on html "Search Browse archive Donate Newsletter Help Contact About Us Search Browse arc…" at bounding box center [452, 220] width 905 height 440
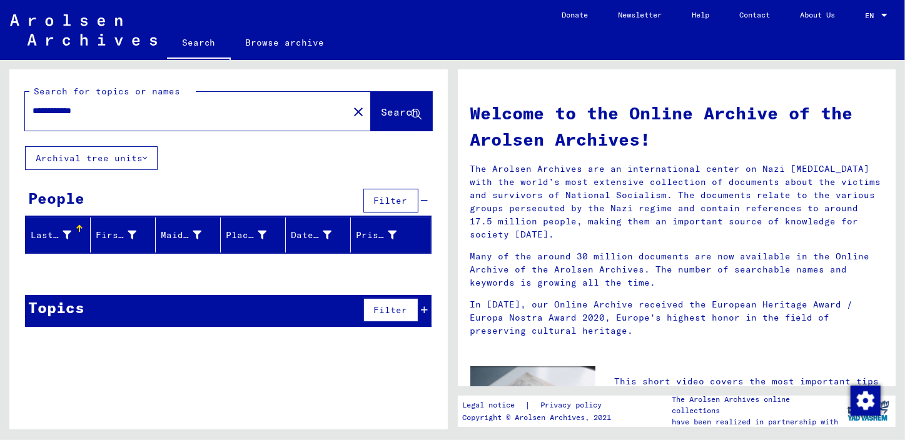
click at [74, 112] on input "**********" at bounding box center [183, 110] width 301 height 13
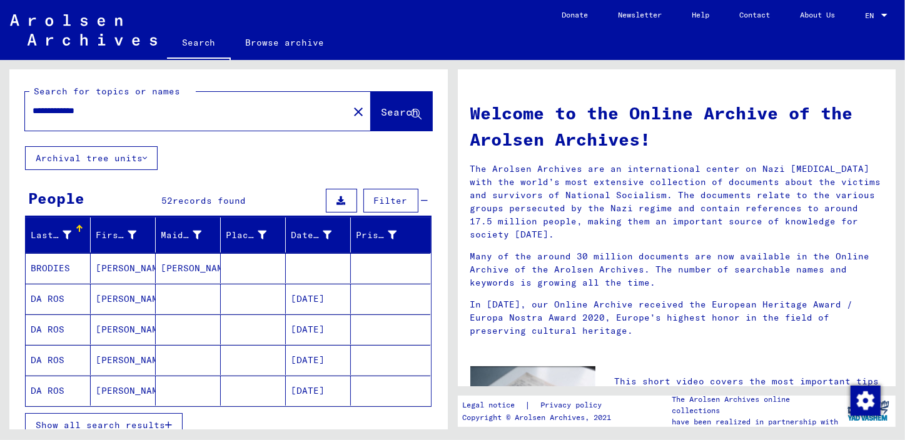
drag, startPoint x: 64, startPoint y: 109, endPoint x: 0, endPoint y: 98, distance: 65.4
click at [0, 98] on html "**********" at bounding box center [452, 220] width 905 height 440
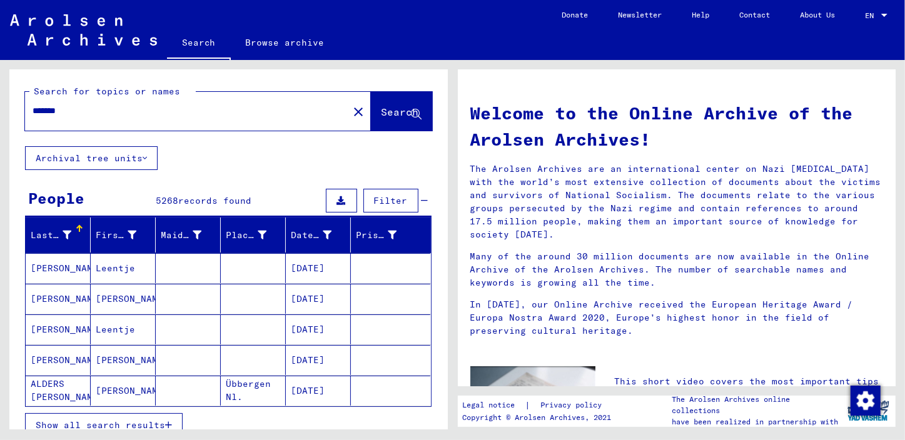
drag, startPoint x: 47, startPoint y: 111, endPoint x: 55, endPoint y: 101, distance: 12.9
click at [48, 108] on input "*******" at bounding box center [183, 110] width 301 height 13
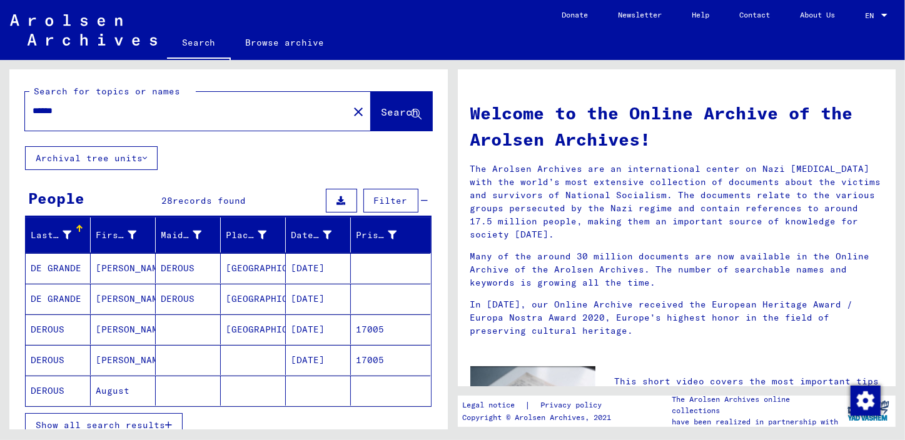
drag, startPoint x: 81, startPoint y: 112, endPoint x: -3, endPoint y: 93, distance: 85.3
click at [0, 93] on html "Search Browse archive Donate Newsletter Help Contact About Us Search Browse arc…" at bounding box center [452, 220] width 905 height 440
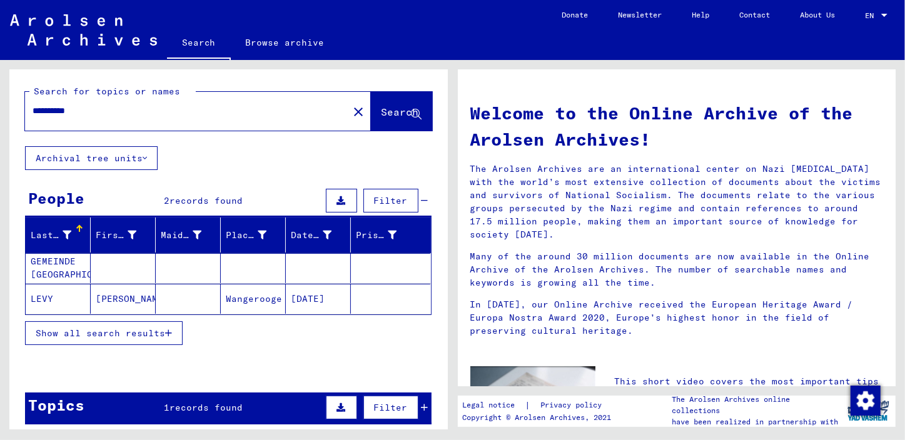
drag, startPoint x: 68, startPoint y: 113, endPoint x: -3, endPoint y: 111, distance: 70.7
click at [0, 111] on html "**********" at bounding box center [452, 220] width 905 height 440
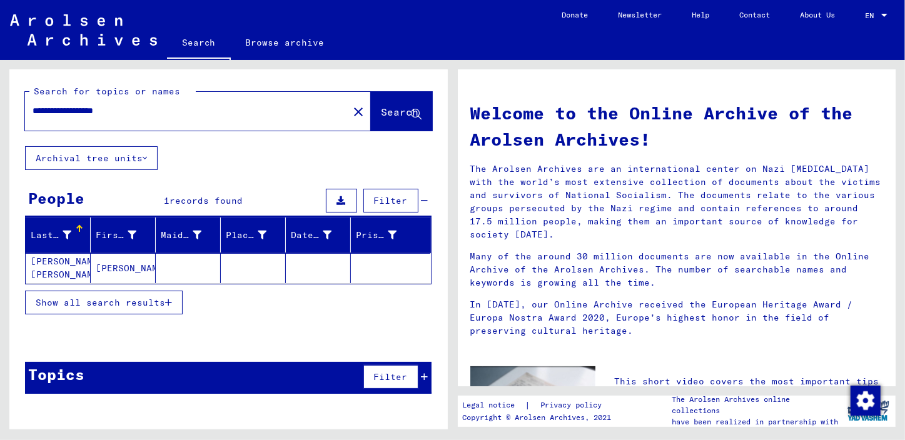
click at [56, 268] on mat-cell "[PERSON_NAME] [PERSON_NAME]" at bounding box center [58, 268] width 65 height 30
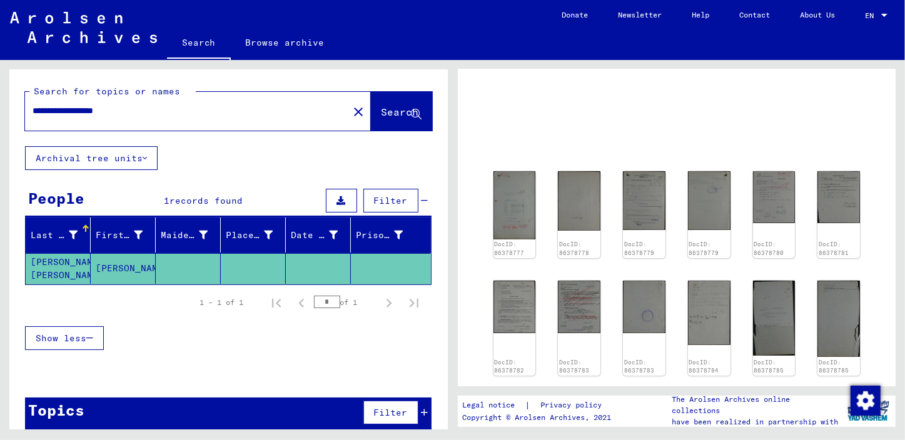
scroll to position [56, 0]
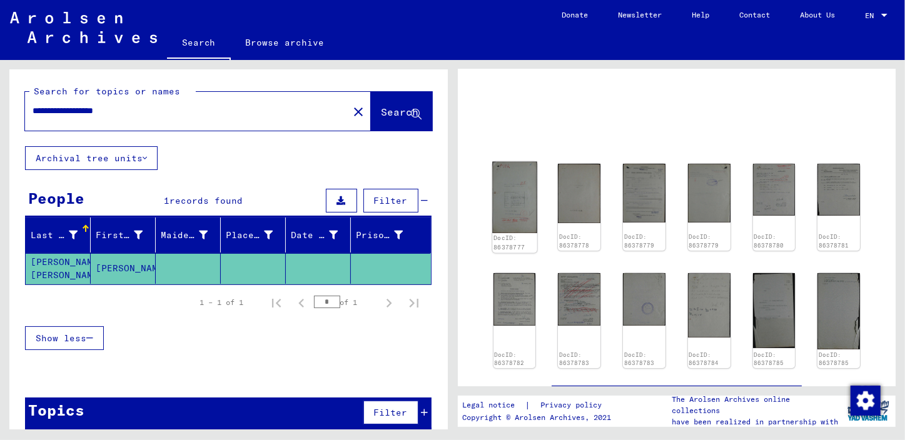
click at [513, 203] on img at bounding box center [514, 197] width 44 height 71
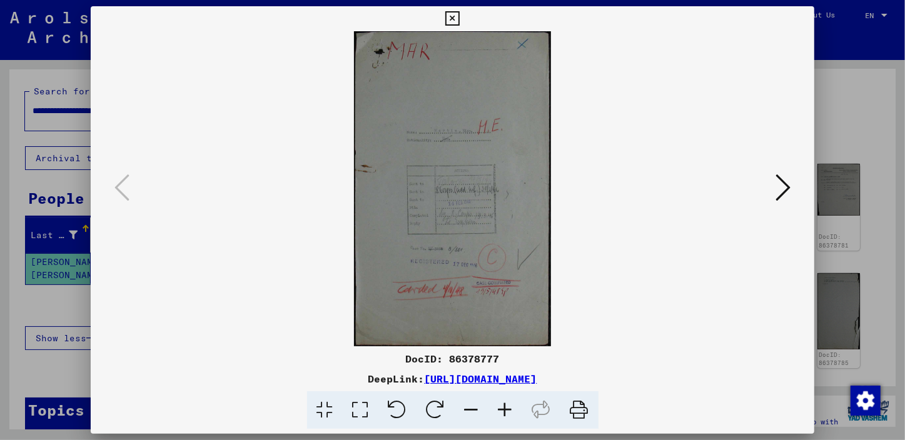
click at [569, 206] on img at bounding box center [452, 188] width 639 height 315
click at [569, 189] on icon at bounding box center [783, 188] width 15 height 30
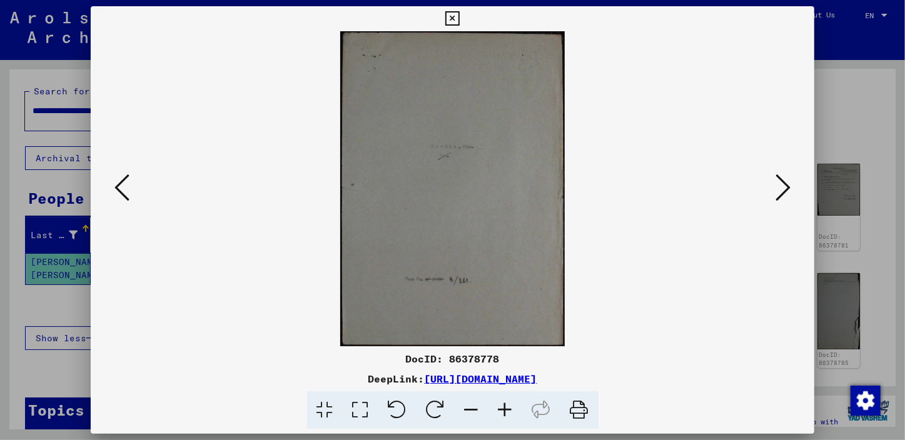
click at [569, 189] on icon at bounding box center [783, 188] width 15 height 30
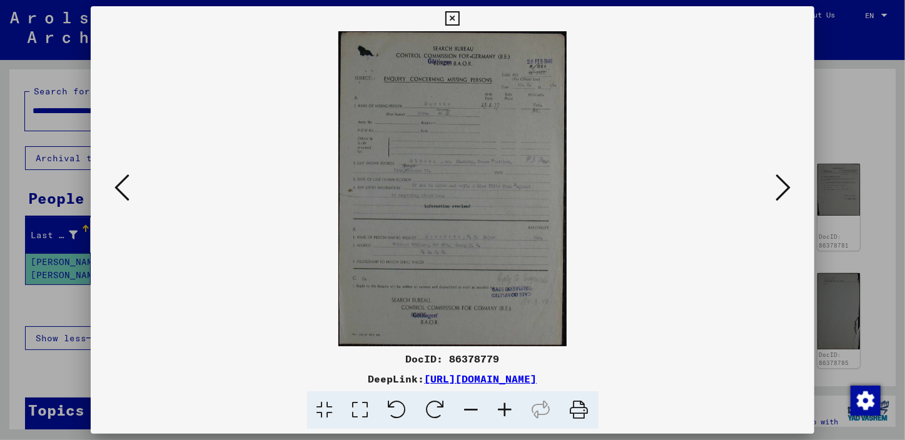
click at [125, 193] on icon at bounding box center [121, 188] width 15 height 30
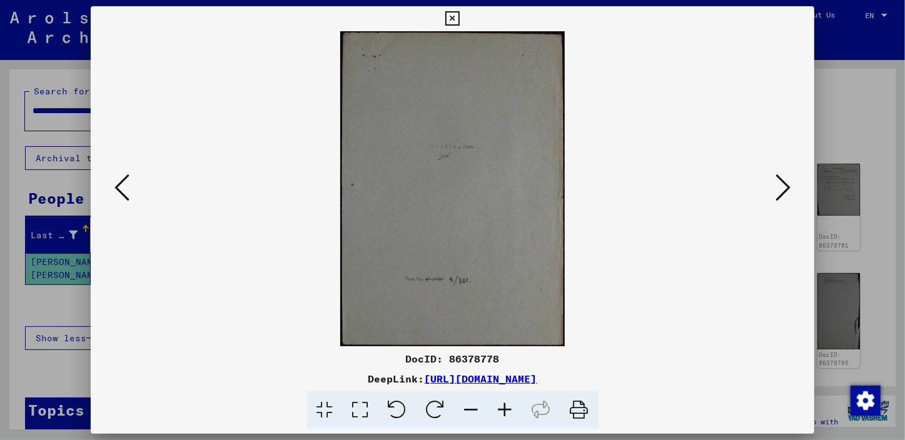
click at [569, 206] on img at bounding box center [452, 188] width 639 height 315
click at [569, 194] on icon at bounding box center [783, 188] width 15 height 30
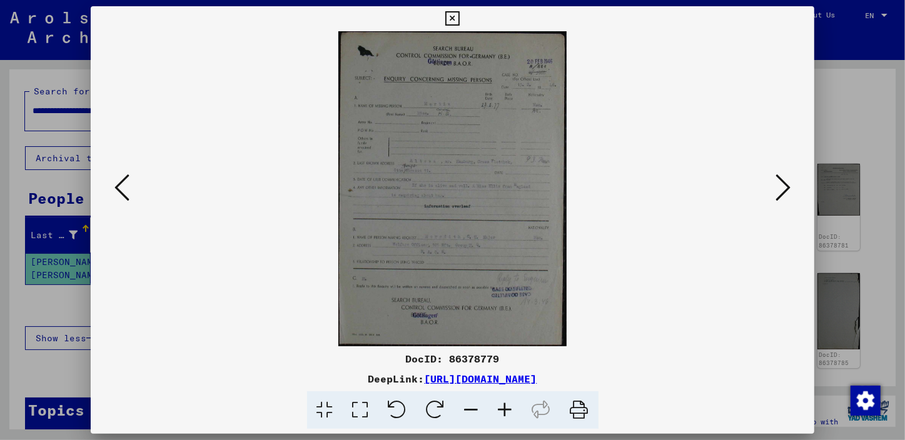
click at [569, 198] on img at bounding box center [452, 188] width 639 height 315
click at [569, 188] on icon at bounding box center [783, 188] width 15 height 30
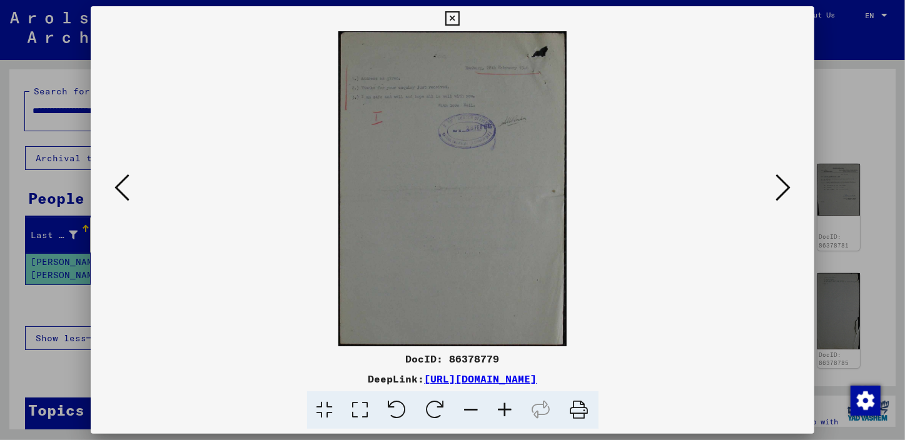
drag, startPoint x: 621, startPoint y: 231, endPoint x: 653, endPoint y: 218, distance: 34.5
click at [569, 228] on img at bounding box center [452, 188] width 639 height 315
click at [569, 181] on icon at bounding box center [783, 188] width 15 height 30
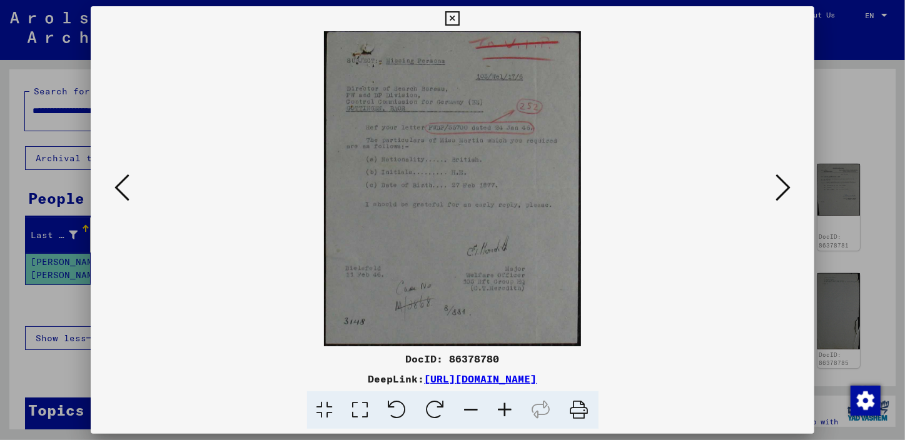
drag, startPoint x: 593, startPoint y: 217, endPoint x: 637, endPoint y: 207, distance: 45.5
click at [569, 218] on img at bounding box center [452, 188] width 639 height 315
click at [569, 191] on icon at bounding box center [783, 188] width 15 height 30
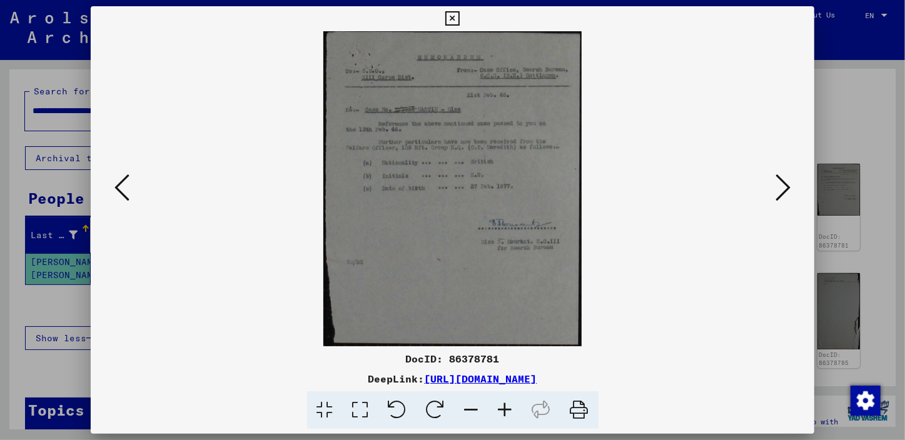
click at [569, 276] on img at bounding box center [452, 188] width 639 height 315
click at [569, 186] on icon at bounding box center [783, 188] width 15 height 30
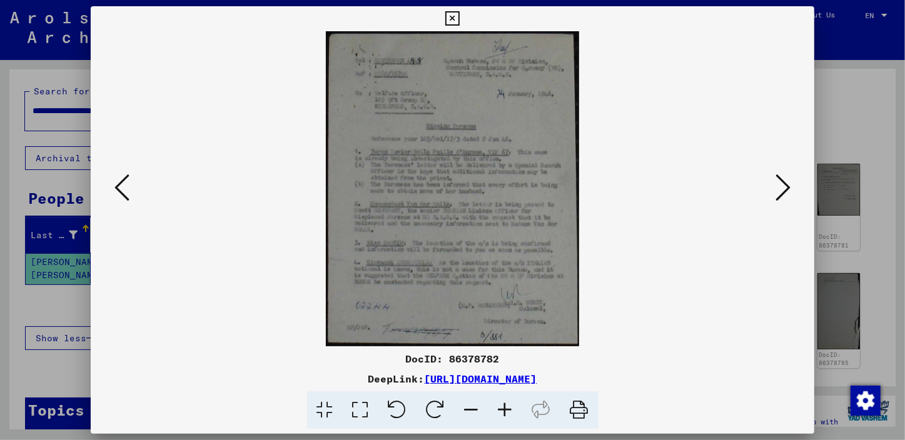
drag, startPoint x: 620, startPoint y: 321, endPoint x: 691, endPoint y: 247, distance: 102.6
click at [569, 276] on img at bounding box center [452, 188] width 639 height 315
click at [569, 186] on icon at bounding box center [783, 188] width 15 height 30
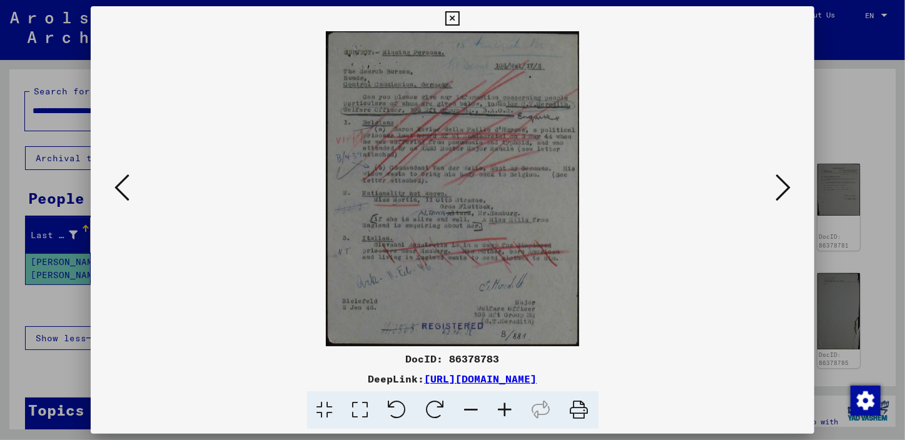
drag, startPoint x: 622, startPoint y: 326, endPoint x: 654, endPoint y: 281, distance: 54.3
click at [569, 276] on img at bounding box center [452, 188] width 639 height 315
click at [569, 193] on icon at bounding box center [783, 188] width 15 height 30
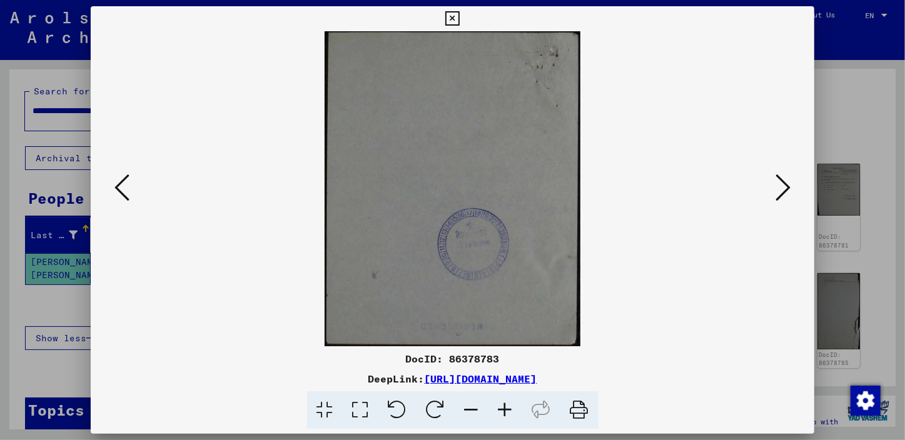
click at [569, 191] on icon at bounding box center [783, 188] width 15 height 30
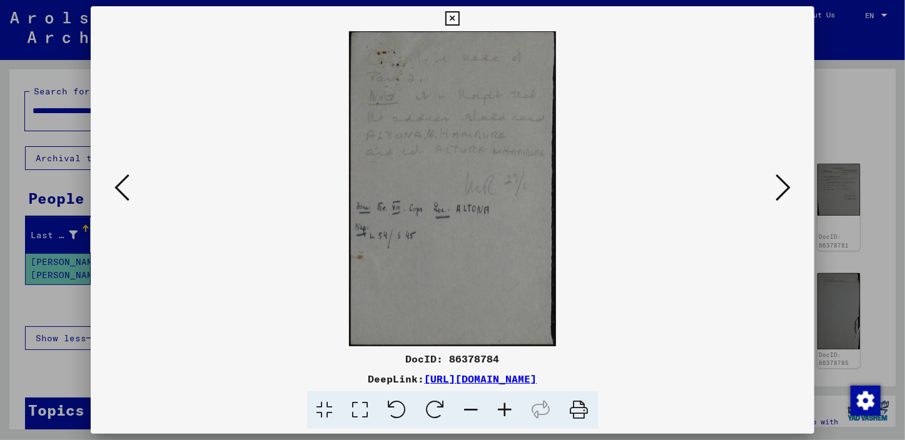
drag, startPoint x: 561, startPoint y: 218, endPoint x: 612, endPoint y: 202, distance: 53.2
click at [567, 215] on img at bounding box center [452, 188] width 639 height 315
click at [569, 188] on icon at bounding box center [783, 188] width 15 height 30
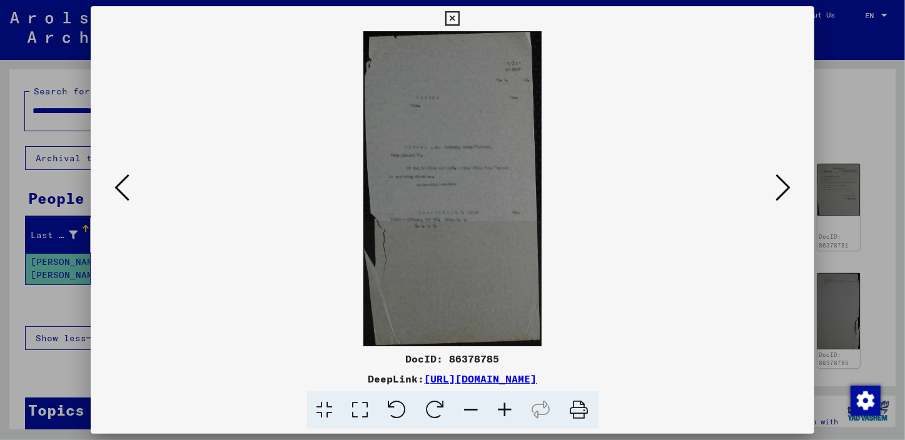
drag, startPoint x: 626, startPoint y: 251, endPoint x: 637, endPoint y: 238, distance: 17.8
click at [569, 251] on img at bounding box center [452, 188] width 639 height 315
click at [569, 182] on icon at bounding box center [783, 188] width 15 height 30
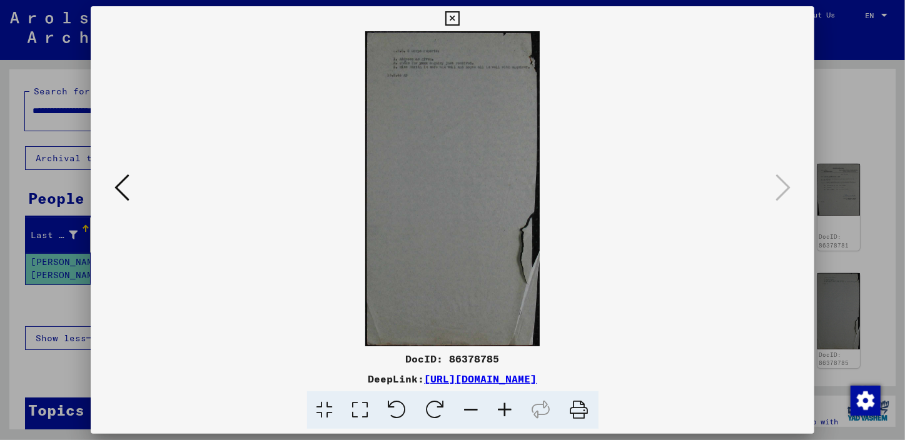
drag, startPoint x: 582, startPoint y: 291, endPoint x: 596, endPoint y: 280, distance: 18.2
click at [569, 276] on img at bounding box center [452, 188] width 639 height 315
click at [447, 18] on icon at bounding box center [452, 18] width 14 height 15
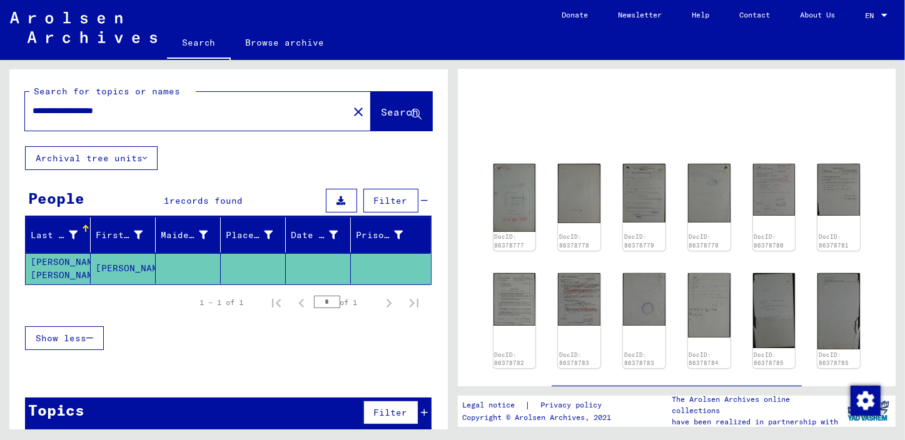
drag, startPoint x: 69, startPoint y: 111, endPoint x: 0, endPoint y: 119, distance: 69.8
click at [0, 118] on html "**********" at bounding box center [452, 220] width 905 height 440
click at [109, 114] on input "**********" at bounding box center [187, 110] width 308 height 13
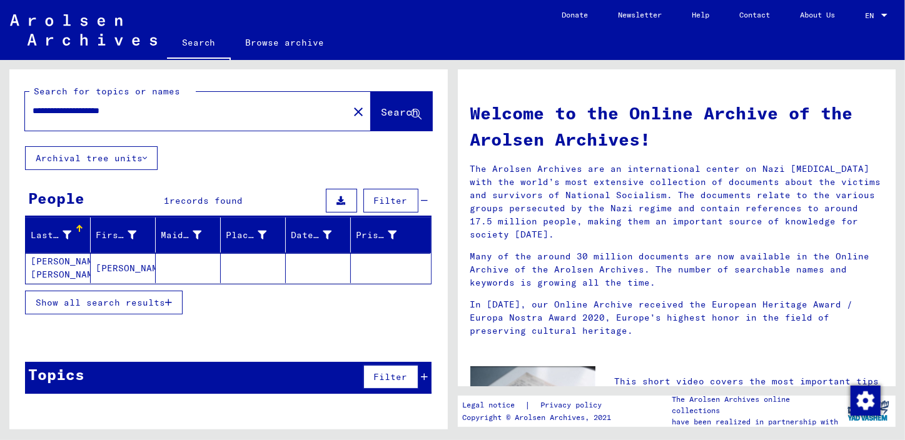
click at [48, 266] on mat-cell "[PERSON_NAME] [PERSON_NAME]" at bounding box center [58, 268] width 65 height 30
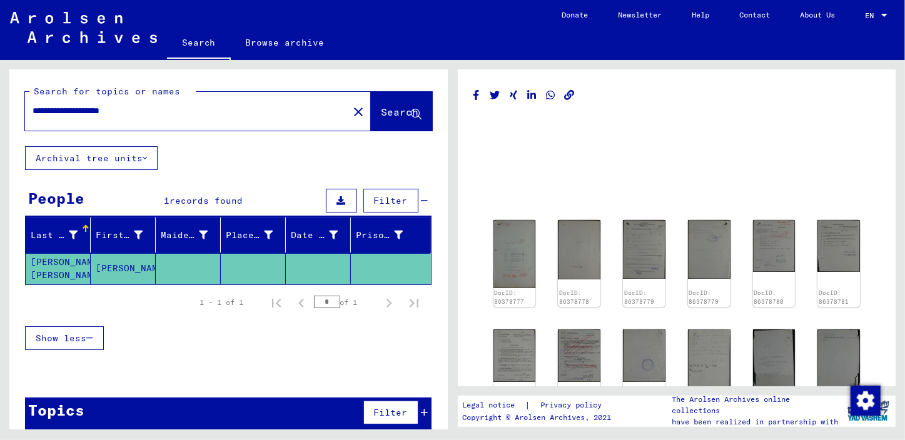
drag, startPoint x: 186, startPoint y: 106, endPoint x: 0, endPoint y: 98, distance: 186.6
click at [0, 98] on html "**********" at bounding box center [452, 220] width 905 height 440
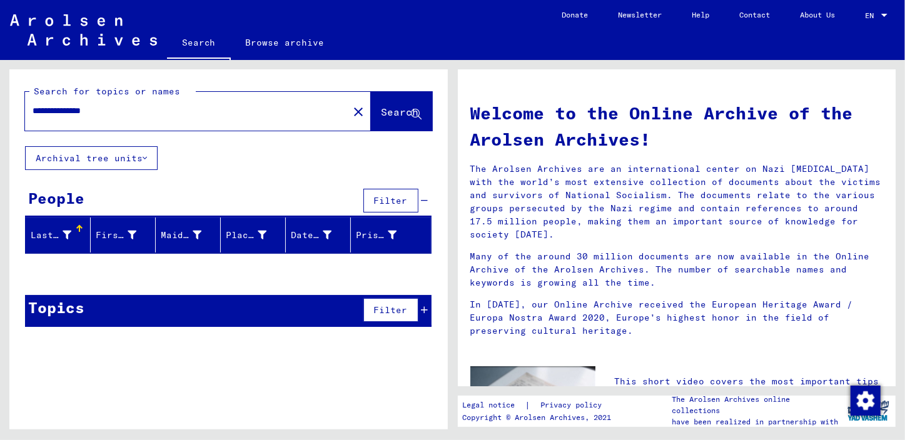
drag, startPoint x: 54, startPoint y: 109, endPoint x: 0, endPoint y: 129, distance: 57.8
click at [0, 128] on html "**********" at bounding box center [452, 220] width 905 height 440
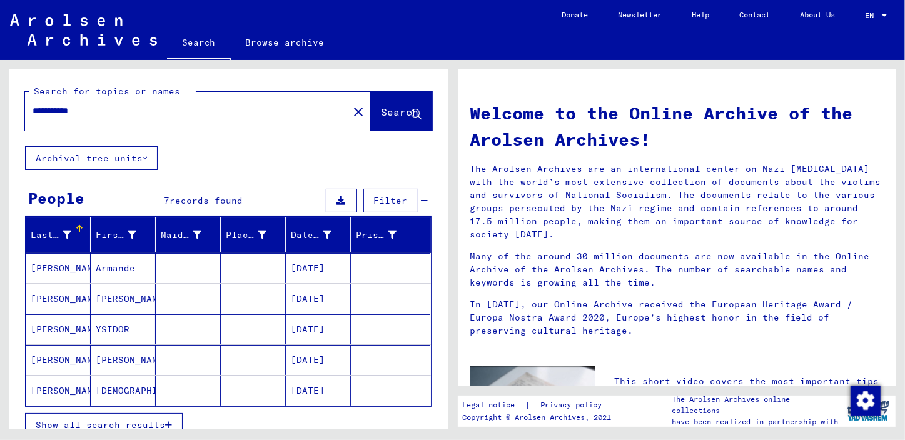
click at [54, 109] on input "**********" at bounding box center [183, 110] width 301 height 13
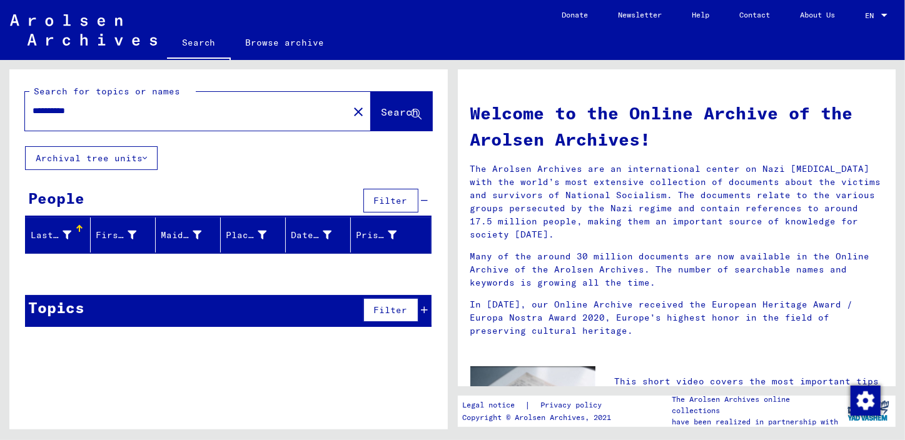
drag, startPoint x: 110, startPoint y: 111, endPoint x: -3, endPoint y: 127, distance: 113.7
click at [0, 127] on html "**********" at bounding box center [452, 220] width 905 height 440
drag, startPoint x: 138, startPoint y: 114, endPoint x: 0, endPoint y: 123, distance: 137.9
click at [0, 123] on html "**********" at bounding box center [452, 220] width 905 height 440
click at [88, 113] on input "**********" at bounding box center [183, 110] width 301 height 13
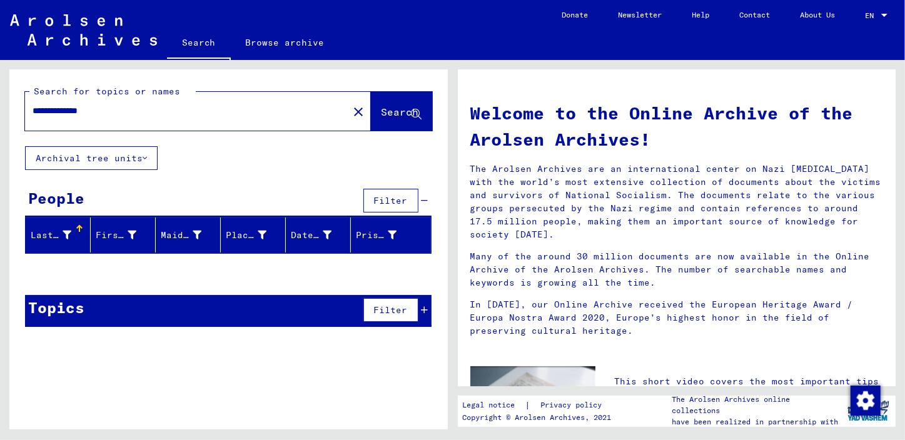
drag, startPoint x: 69, startPoint y: 113, endPoint x: -3, endPoint y: 121, distance: 72.4
click at [0, 121] on html "**********" at bounding box center [452, 220] width 905 height 440
drag, startPoint x: 109, startPoint y: 111, endPoint x: 0, endPoint y: 129, distance: 110.3
click at [0, 129] on html "**********" at bounding box center [452, 220] width 905 height 440
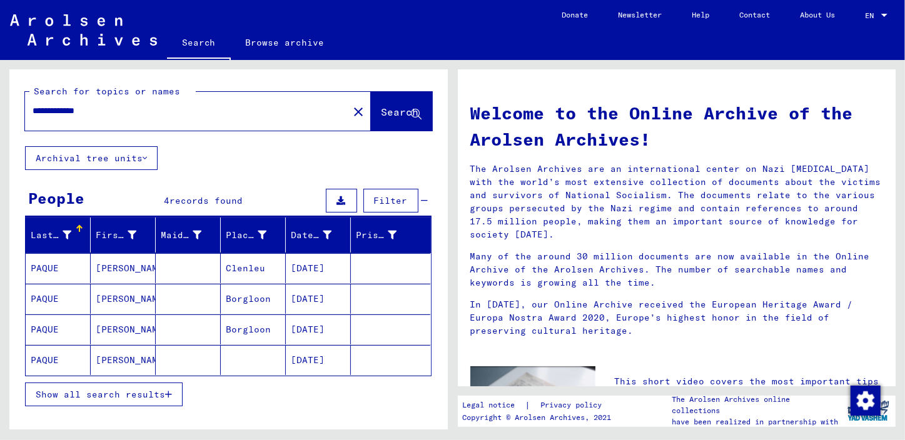
click at [48, 276] on mat-cell "PAQUE" at bounding box center [58, 299] width 65 height 30
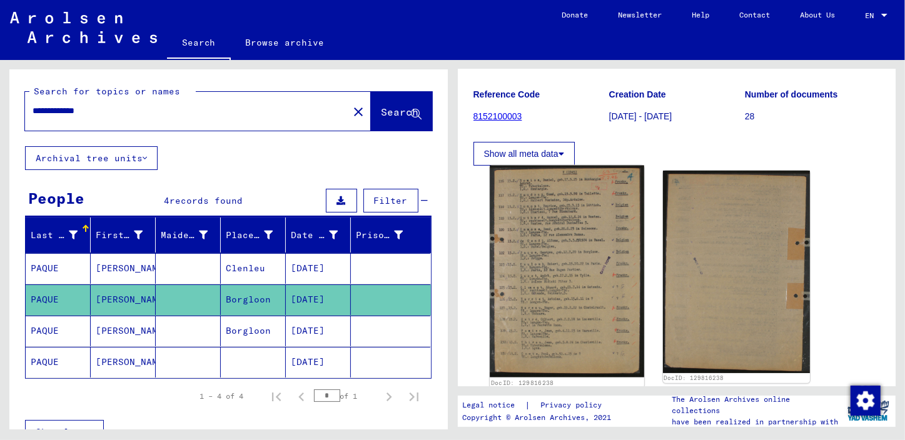
click at [569, 259] on img at bounding box center [567, 272] width 154 height 213
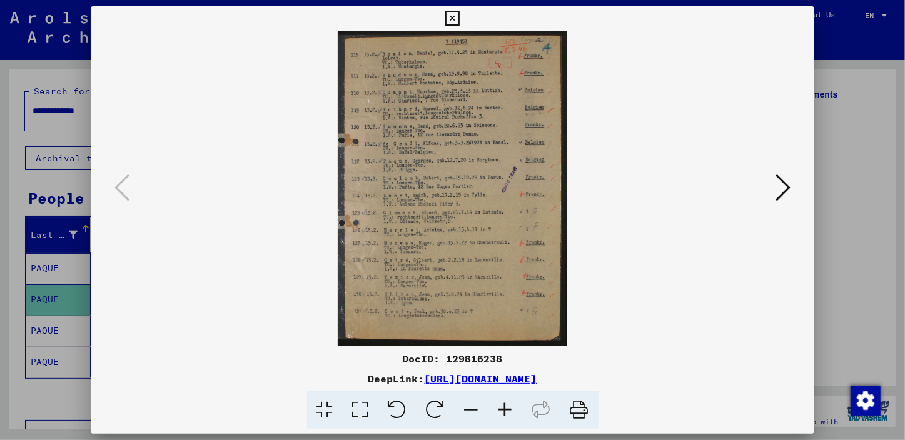
drag, startPoint x: 578, startPoint y: 265, endPoint x: 640, endPoint y: 239, distance: 67.8
click at [569, 263] on img at bounding box center [452, 188] width 639 height 315
click at [569, 190] on icon at bounding box center [783, 188] width 15 height 30
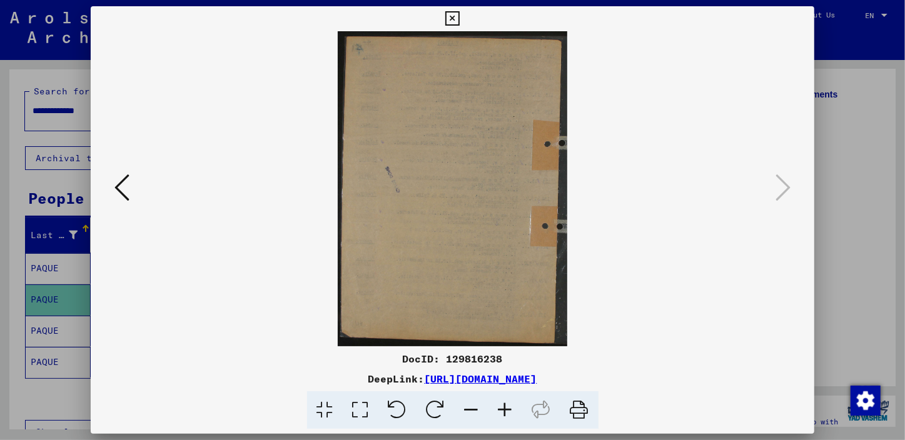
click at [569, 165] on img at bounding box center [452, 188] width 639 height 315
click at [455, 18] on icon at bounding box center [452, 18] width 14 height 15
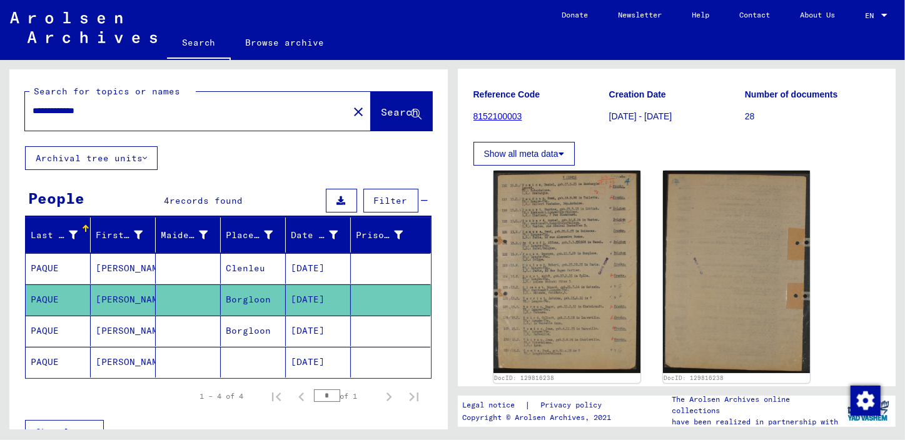
click at [44, 276] on mat-cell "PAQUE" at bounding box center [58, 331] width 65 height 31
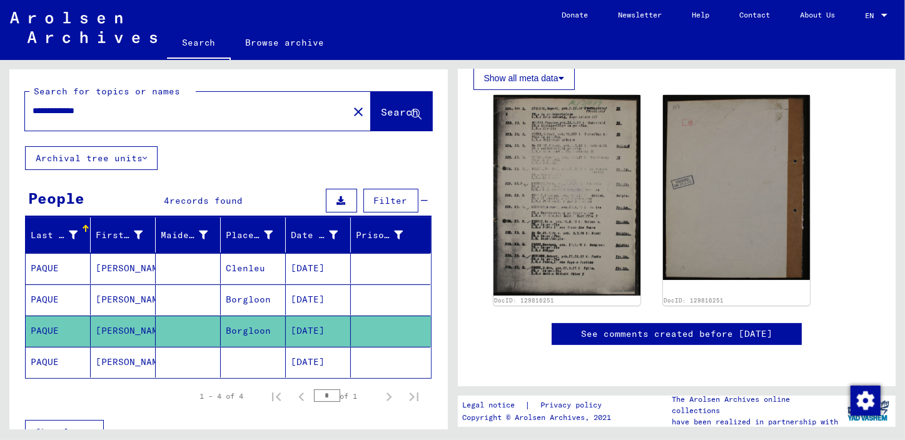
drag, startPoint x: 516, startPoint y: 305, endPoint x: 527, endPoint y: 288, distance: 19.8
click at [516, 276] on yv-its-disqus "See comments created before [DATE]" at bounding box center [676, 347] width 407 height 48
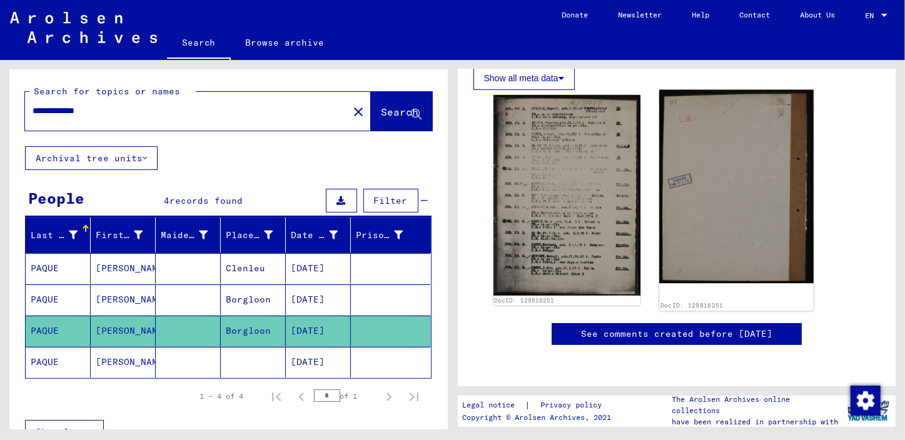
click at [569, 176] on img at bounding box center [736, 187] width 154 height 194
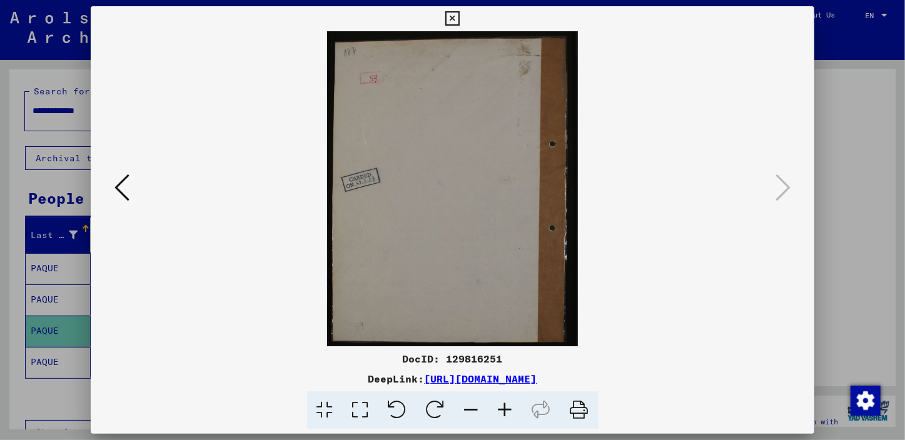
click at [228, 193] on img at bounding box center [452, 188] width 639 height 315
click at [457, 16] on icon at bounding box center [452, 18] width 14 height 15
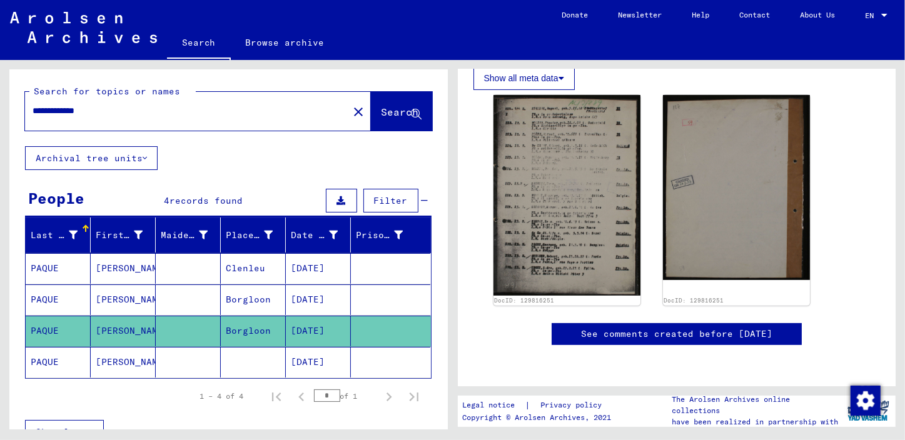
click at [50, 276] on icon at bounding box center [51, 390] width 31 height 50
click at [54, 276] on mat-cell "PAQUE" at bounding box center [58, 362] width 65 height 31
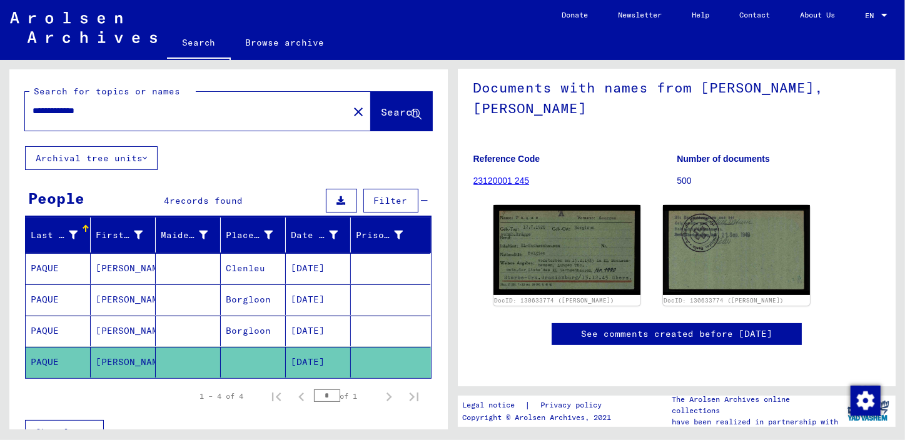
click at [506, 270] on div "2 Registration of Foreigners and [DEMOGRAPHIC_DATA] Persecutees by Public Insti…" at bounding box center [676, 180] width 407 height 382
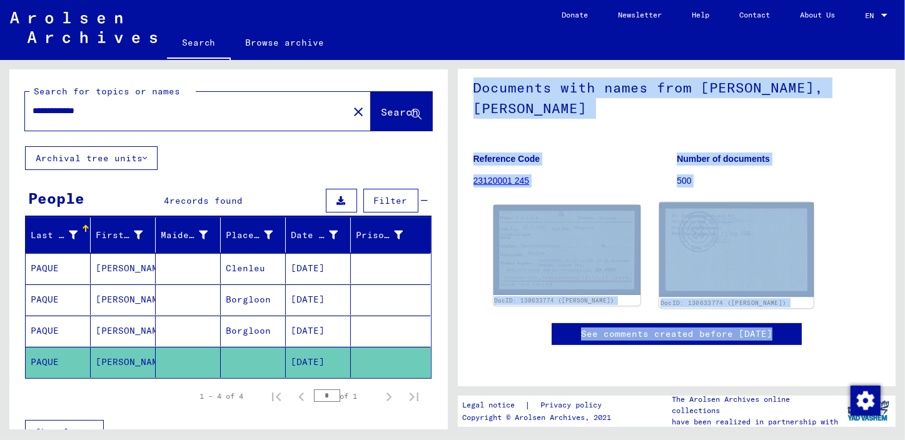
drag, startPoint x: 507, startPoint y: 268, endPoint x: 714, endPoint y: 171, distance: 228.6
click at [569, 203] on img at bounding box center [736, 250] width 154 height 94
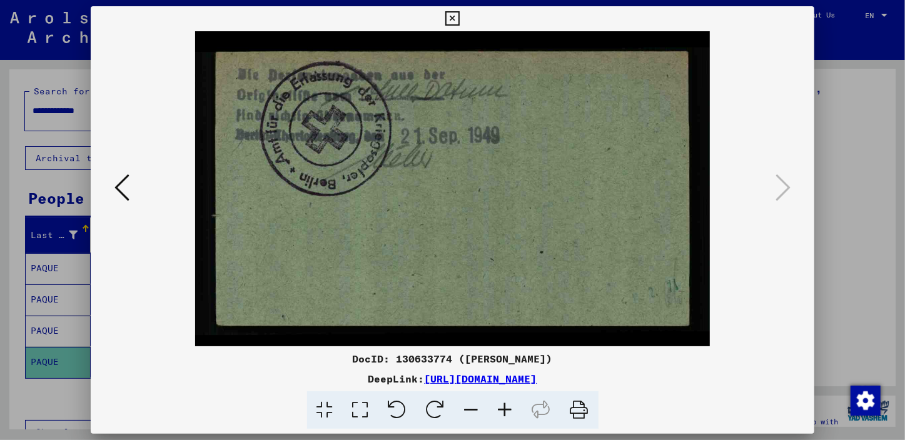
drag, startPoint x: 148, startPoint y: 390, endPoint x: 144, endPoint y: 353, distance: 37.1
click at [148, 276] on div "DocID: 130633774 ([PERSON_NAME]) DeepLink: [URL][DOMAIN_NAME]" at bounding box center [453, 390] width 724 height 78
click at [450, 20] on icon at bounding box center [452, 18] width 14 height 15
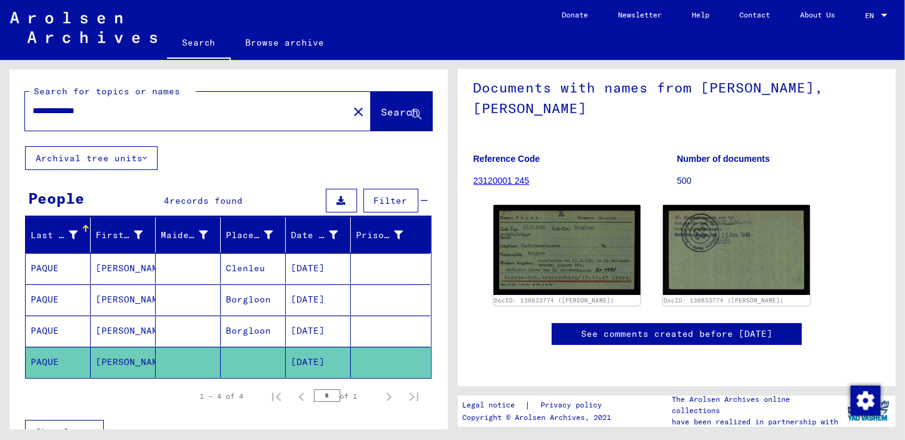
click at [122, 102] on div "**********" at bounding box center [183, 111] width 316 height 28
drag, startPoint x: 124, startPoint y: 115, endPoint x: -3, endPoint y: 121, distance: 126.5
click at [0, 121] on html "**********" at bounding box center [452, 220] width 905 height 440
type input "**********"
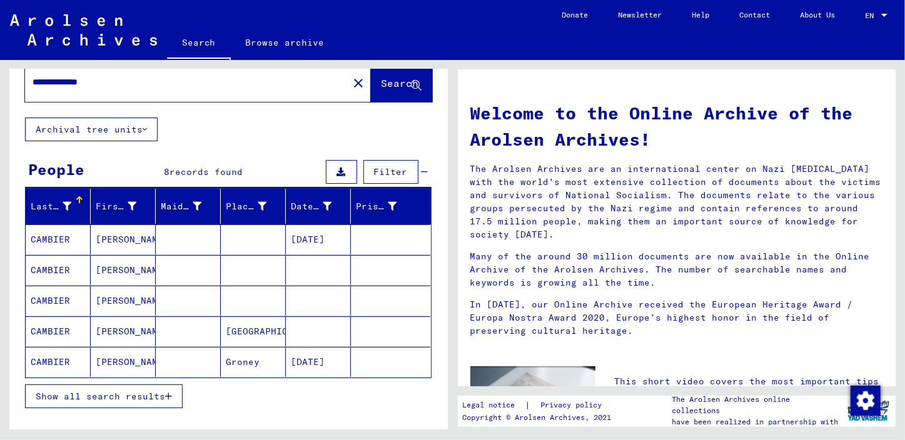
scroll to position [56, 0]
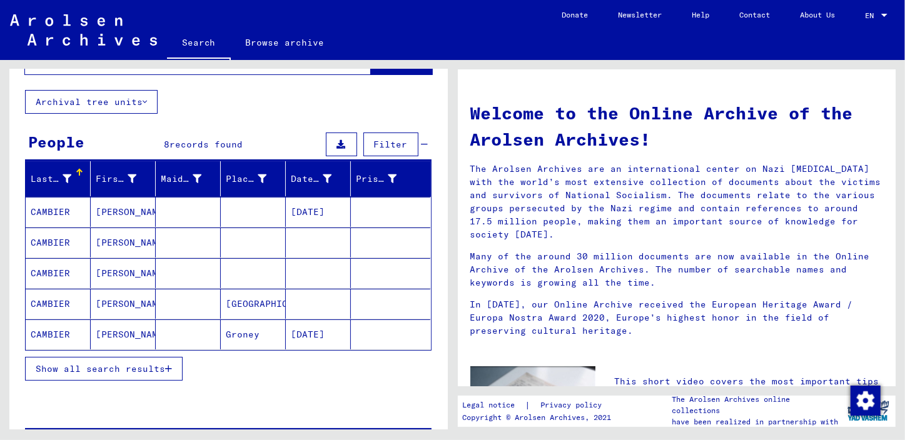
click at [50, 206] on mat-cell "CAMBIER" at bounding box center [58, 212] width 65 height 30
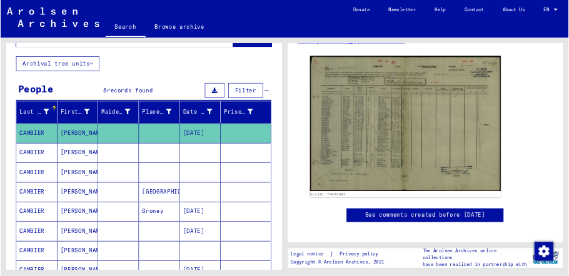
scroll to position [227, 0]
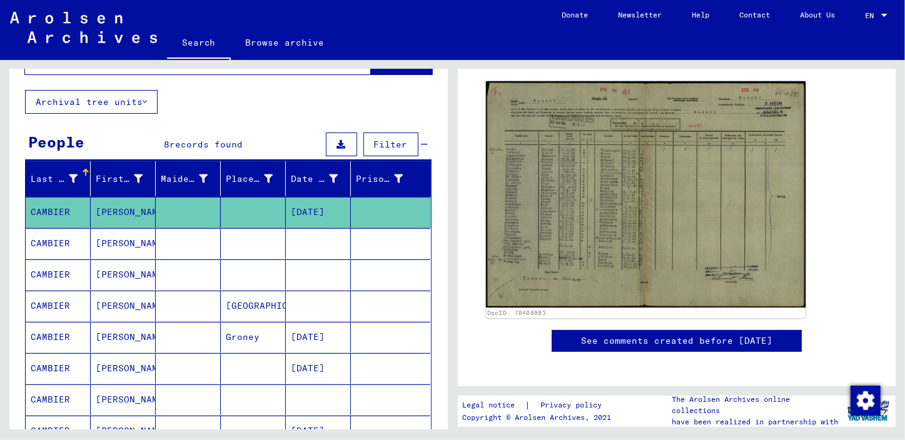
click at [569, 213] on img at bounding box center [645, 194] width 320 height 226
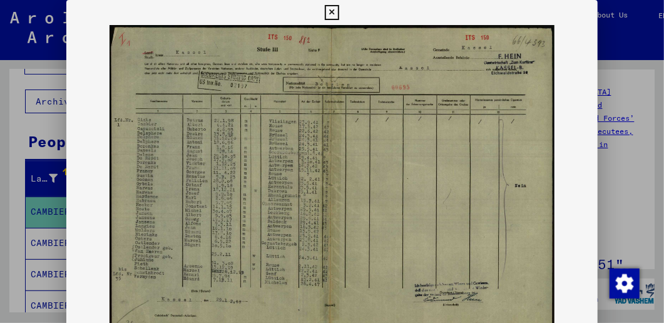
scroll to position [0, 0]
click at [333, 13] on icon at bounding box center [332, 12] width 14 height 15
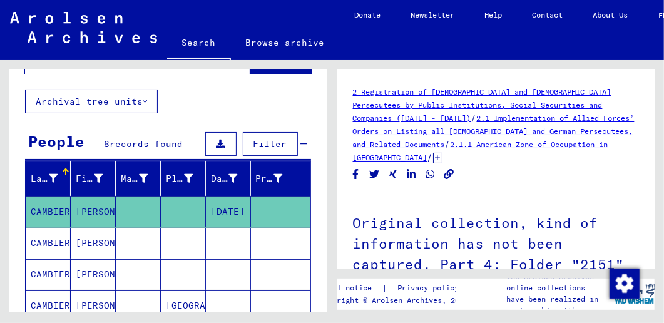
click at [56, 244] on mat-cell "CAMBIER" at bounding box center [48, 243] width 45 height 31
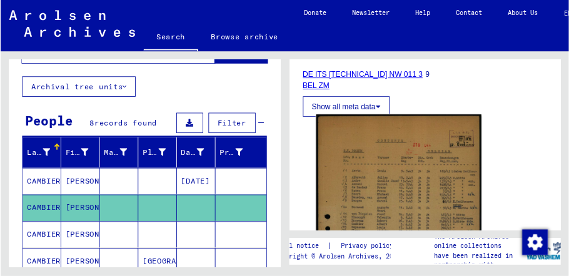
scroll to position [250, 0]
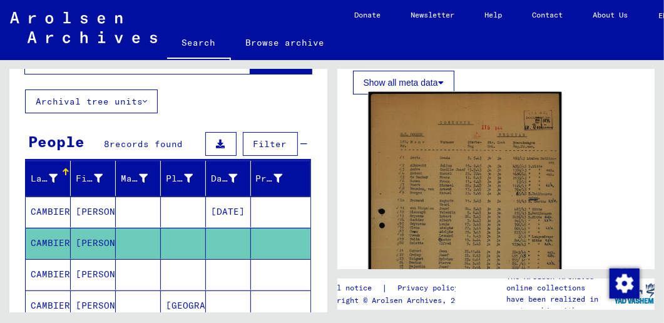
click at [465, 210] on img at bounding box center [464, 247] width 193 height 310
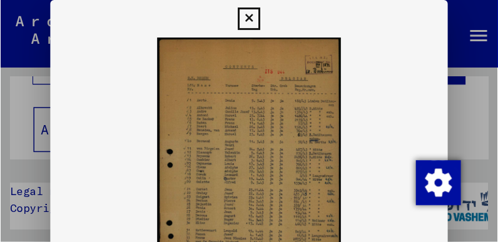
scroll to position [57, 0]
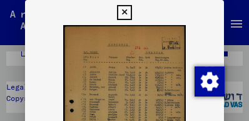
click at [122, 11] on icon at bounding box center [124, 12] width 14 height 15
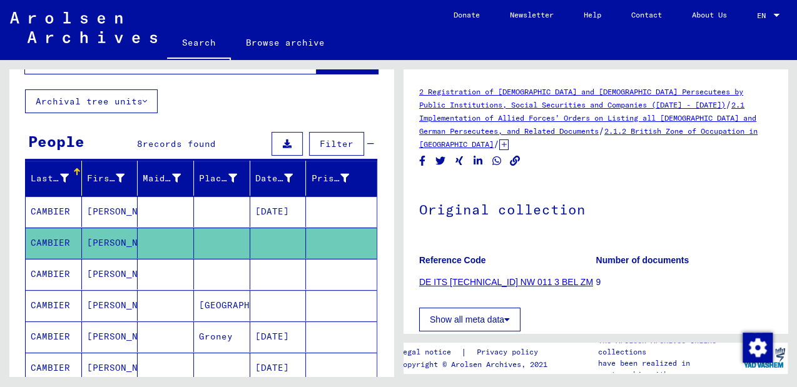
scroll to position [0, 0]
click at [50, 270] on mat-cell "CAMBIER" at bounding box center [54, 274] width 56 height 31
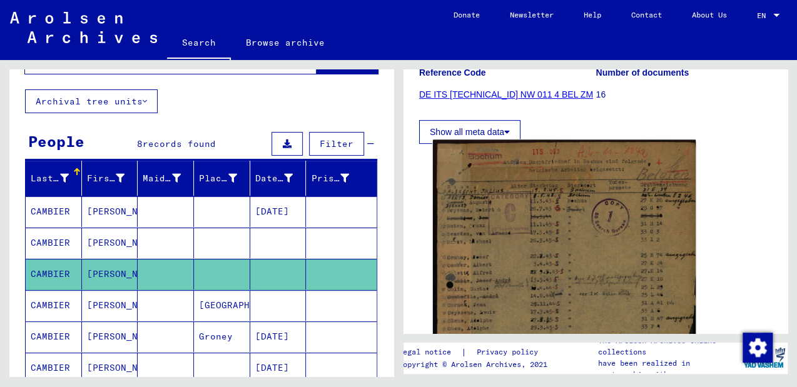
scroll to position [250, 0]
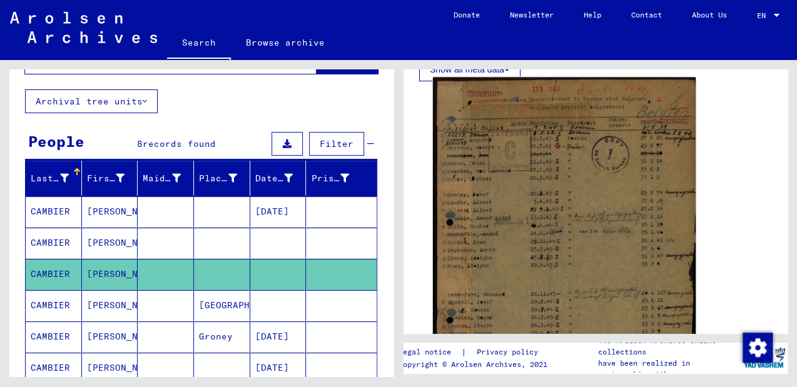
click at [564, 219] on img at bounding box center [564, 265] width 263 height 375
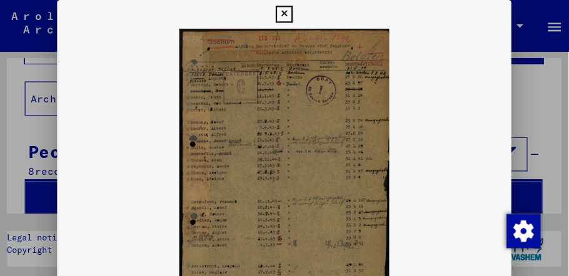
scroll to position [57, 0]
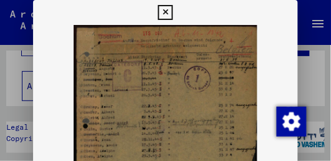
click at [166, 13] on icon at bounding box center [165, 12] width 14 height 15
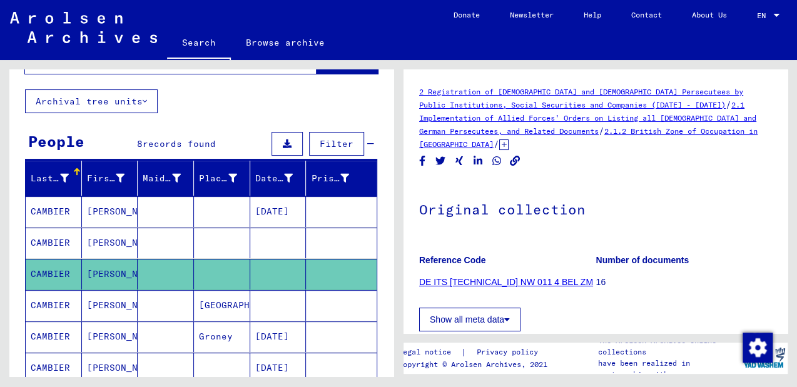
scroll to position [0, 0]
click at [61, 276] on mat-cell "CAMBIER" at bounding box center [54, 305] width 56 height 31
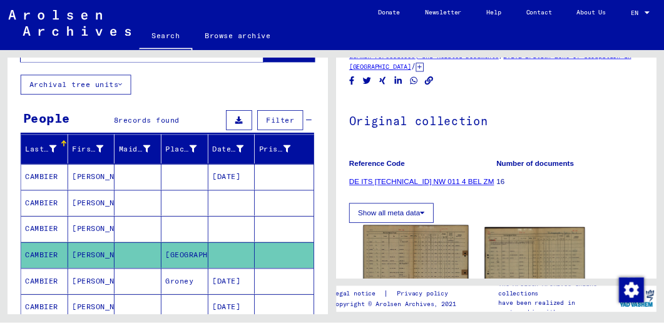
scroll to position [200, 0]
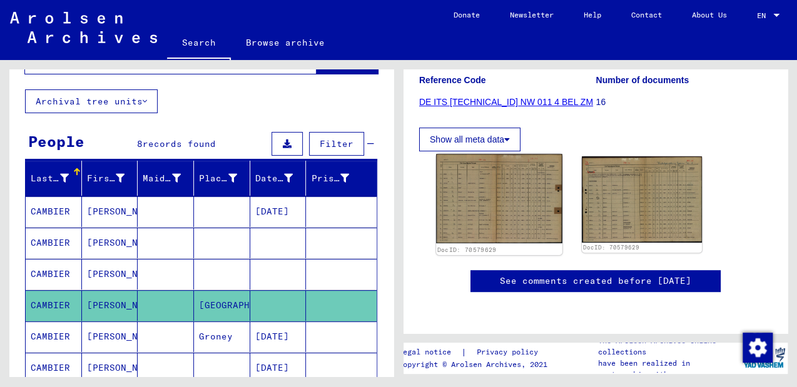
click at [490, 179] on img at bounding box center [499, 198] width 126 height 89
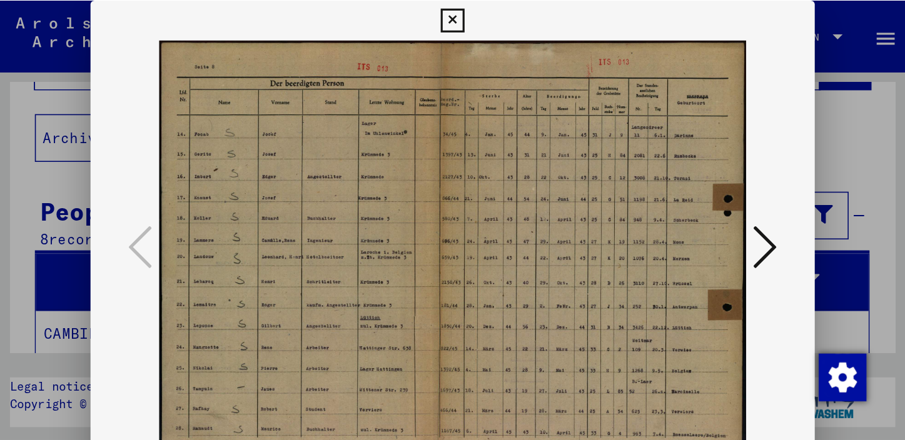
scroll to position [57, 0]
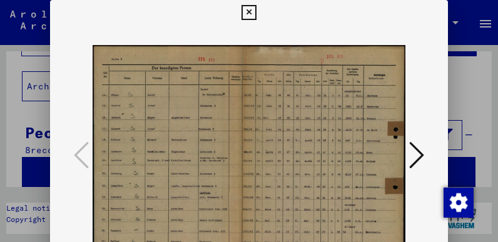
drag, startPoint x: 410, startPoint y: 218, endPoint x: 410, endPoint y: 208, distance: 9.4
click at [410, 216] on div at bounding box center [249, 156] width 398 height 262
click at [418, 156] on icon at bounding box center [416, 155] width 15 height 30
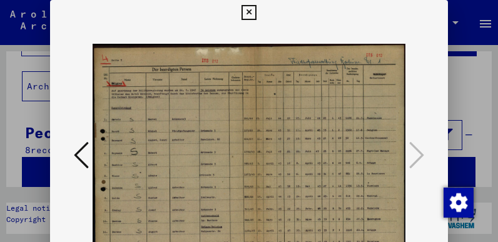
click at [245, 9] on icon at bounding box center [248, 12] width 14 height 15
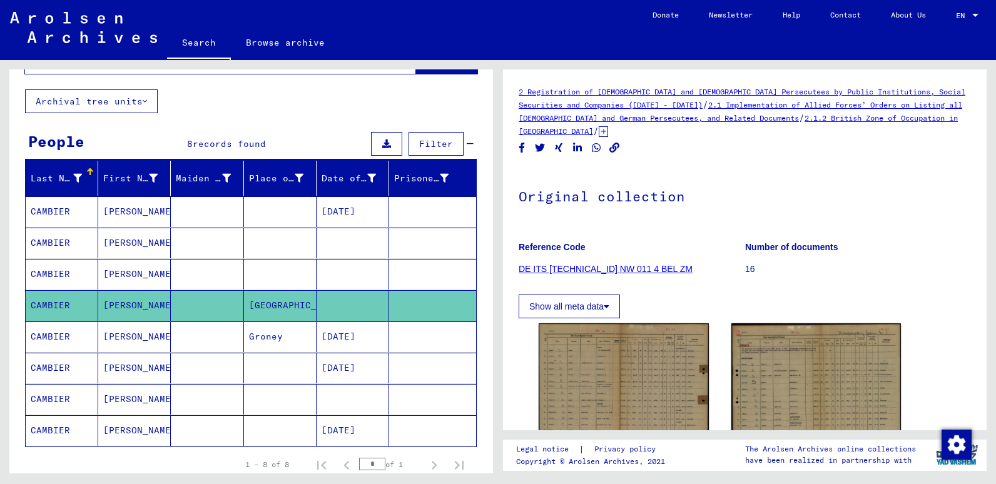
scroll to position [0, 0]
click at [55, 276] on mat-cell "CAMBIER" at bounding box center [62, 336] width 73 height 31
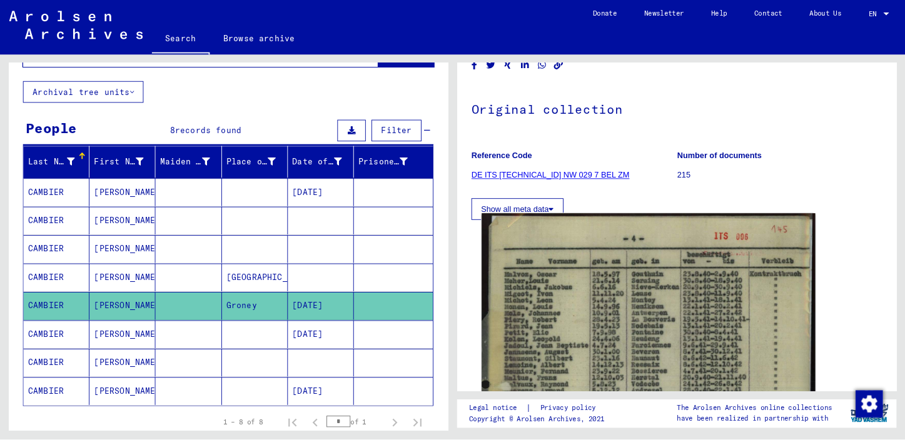
scroll to position [313, 0]
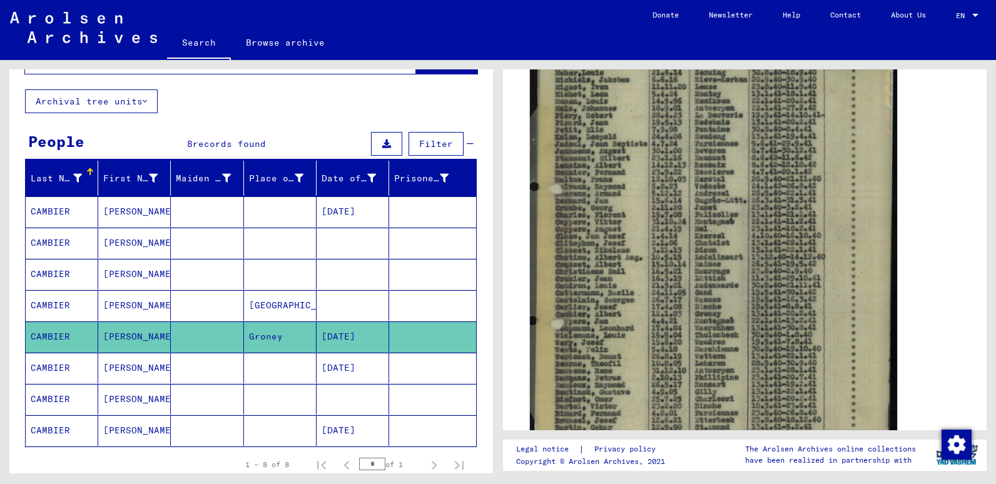
click at [569, 189] on img at bounding box center [713, 251] width 367 height 505
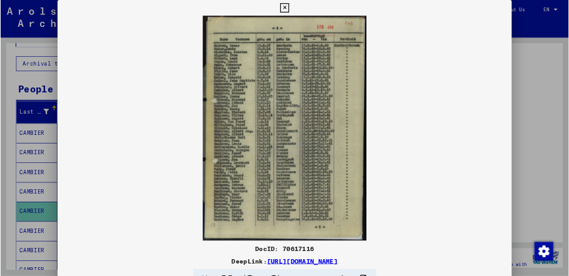
scroll to position [0, 0]
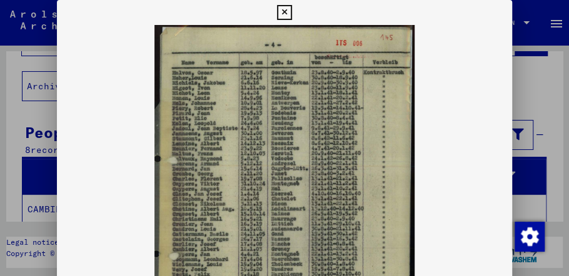
click at [430, 65] on img at bounding box center [284, 204] width 455 height 359
click at [286, 9] on icon at bounding box center [284, 12] width 14 height 15
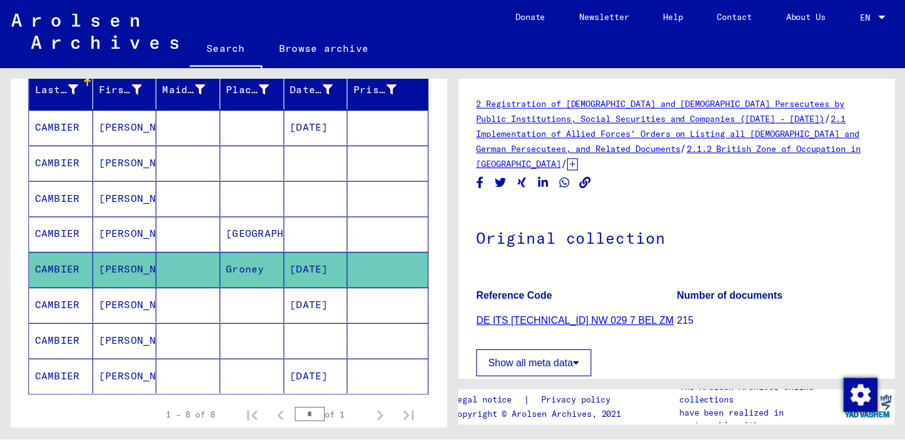
scroll to position [156, 0]
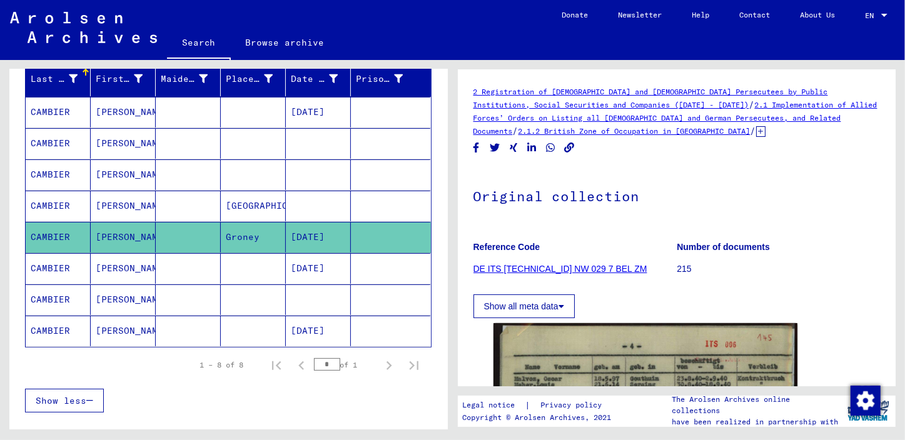
click at [51, 109] on mat-cell "CAMBIER" at bounding box center [58, 112] width 65 height 31
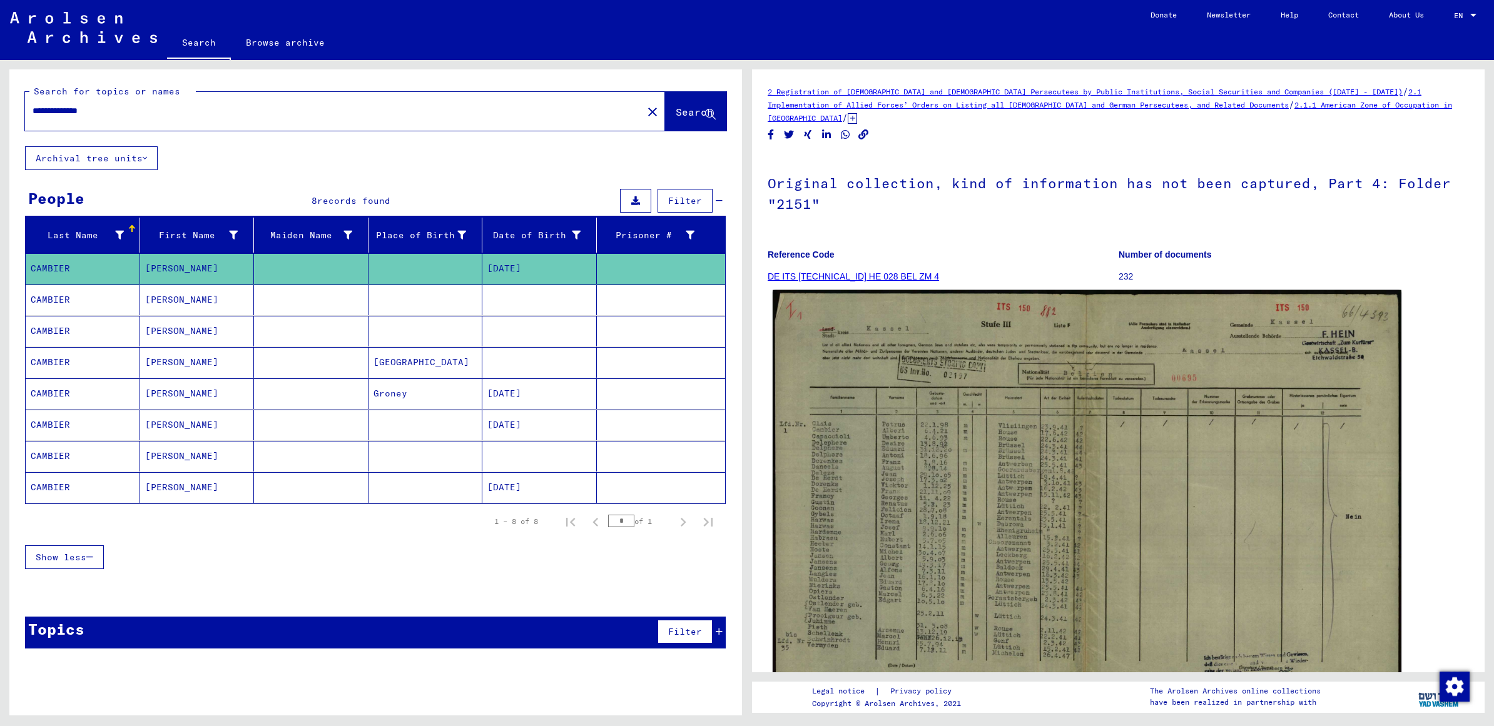
click at [569, 276] on img at bounding box center [1086, 512] width 629 height 445
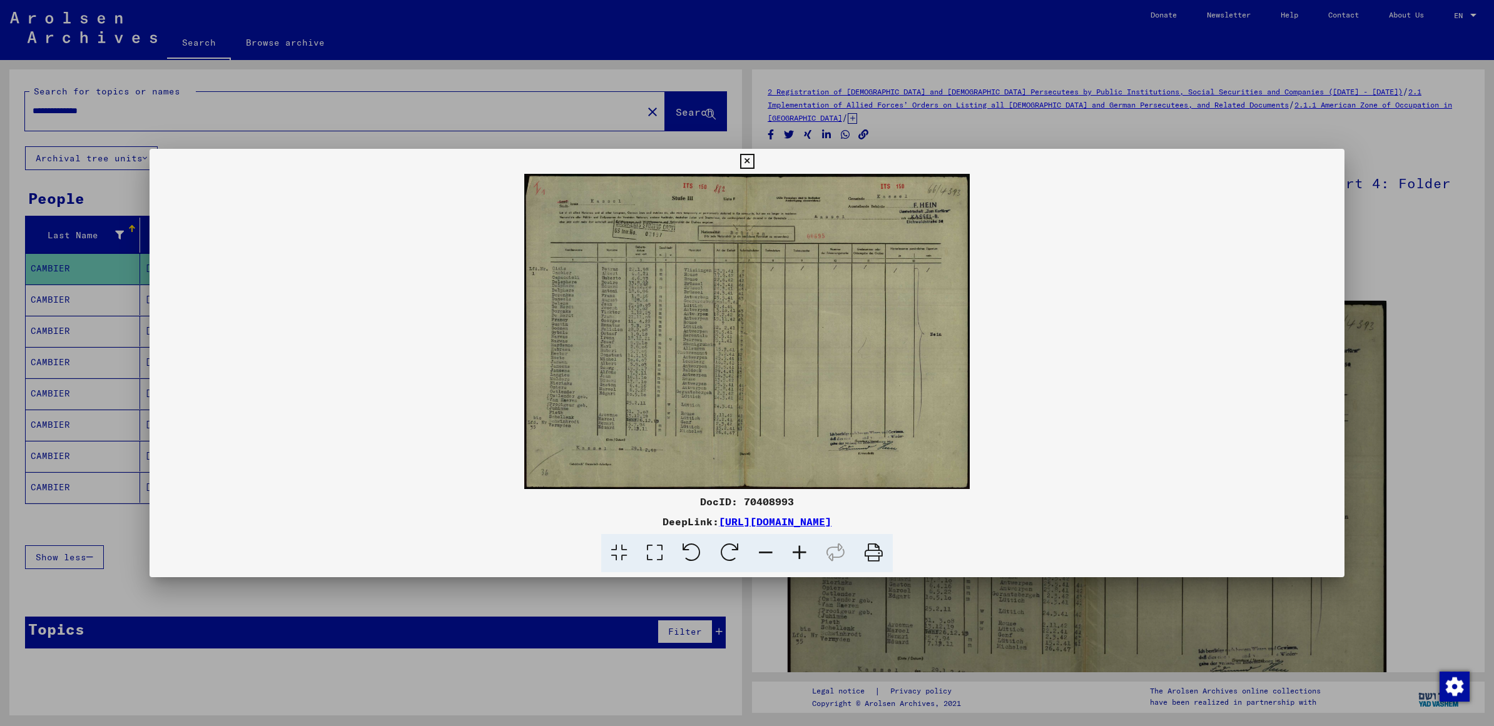
click at [569, 276] on img at bounding box center [746, 331] width 1195 height 315
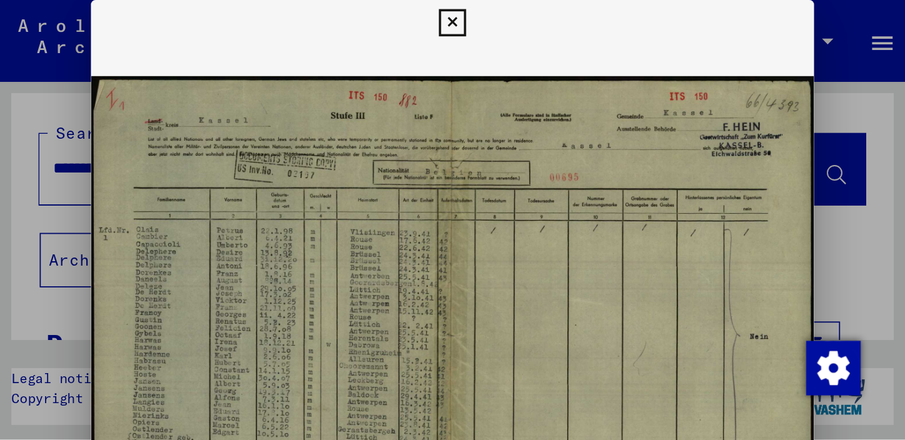
scroll to position [18, 0]
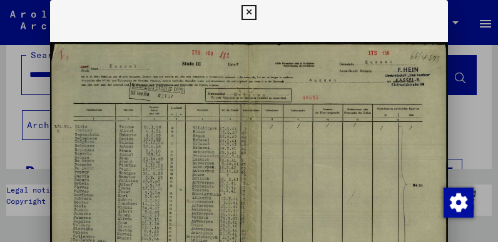
click at [250, 13] on icon at bounding box center [248, 12] width 14 height 15
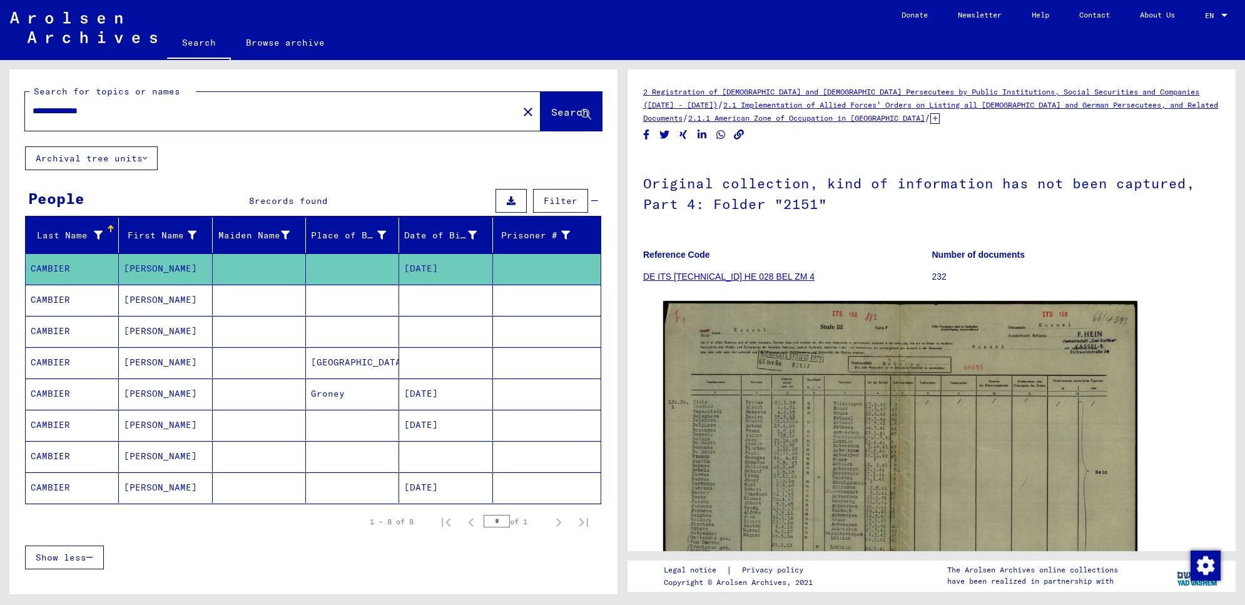
scroll to position [0, 0]
click at [51, 276] on mat-cell "CAMBIER" at bounding box center [72, 425] width 93 height 31
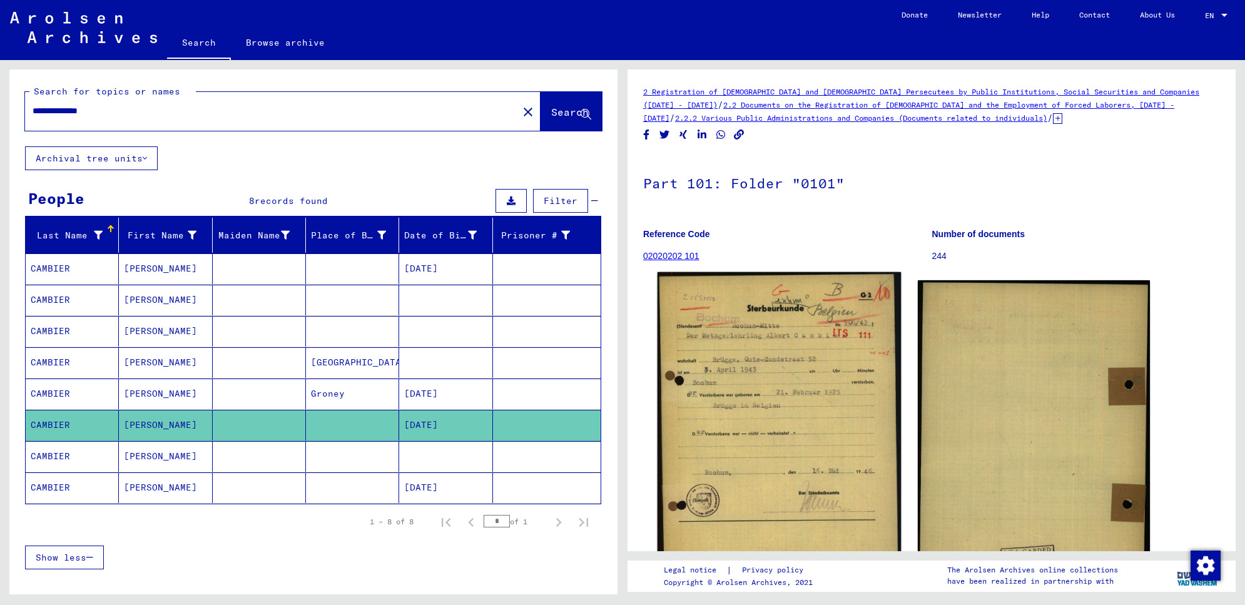
click at [569, 276] on img at bounding box center [779, 439] width 244 height 335
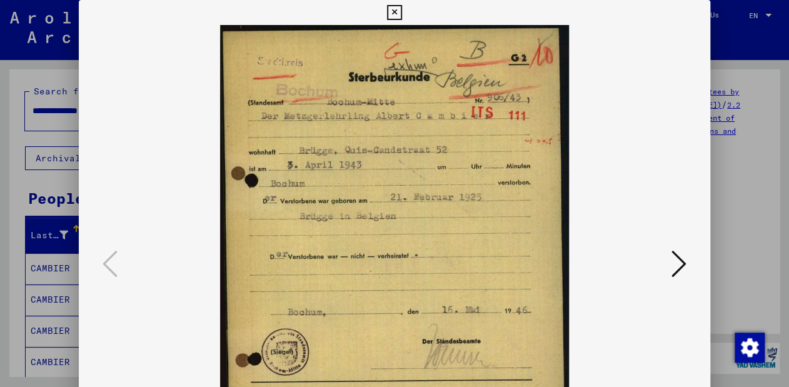
click at [569, 276] on img at bounding box center [394, 265] width 547 height 480
click at [569, 262] on icon at bounding box center [679, 264] width 15 height 30
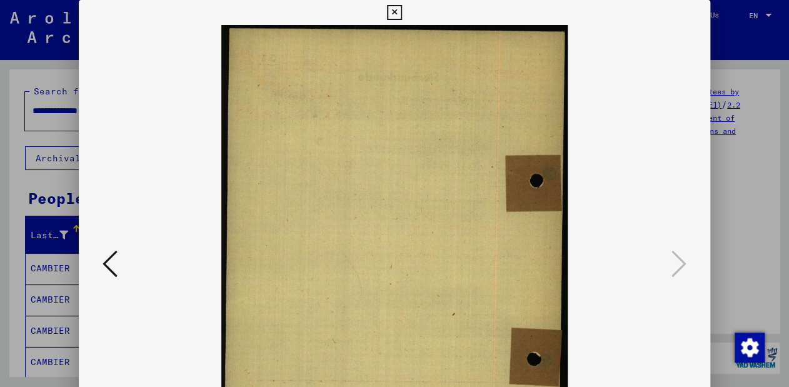
click at [393, 11] on icon at bounding box center [394, 12] width 14 height 15
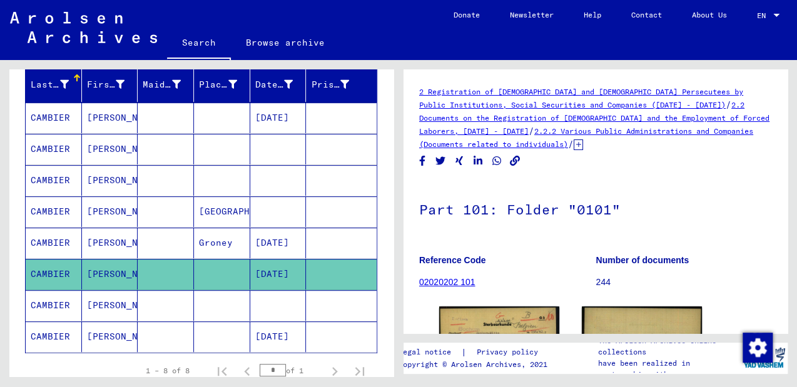
scroll to position [150, 0]
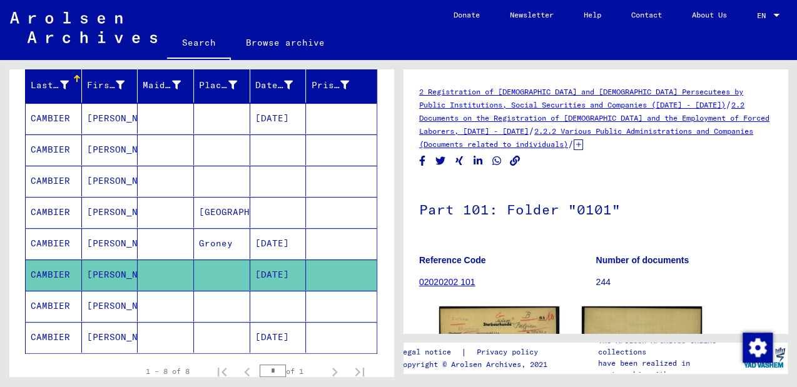
click at [49, 276] on mat-cell "CAMBIER" at bounding box center [54, 306] width 56 height 31
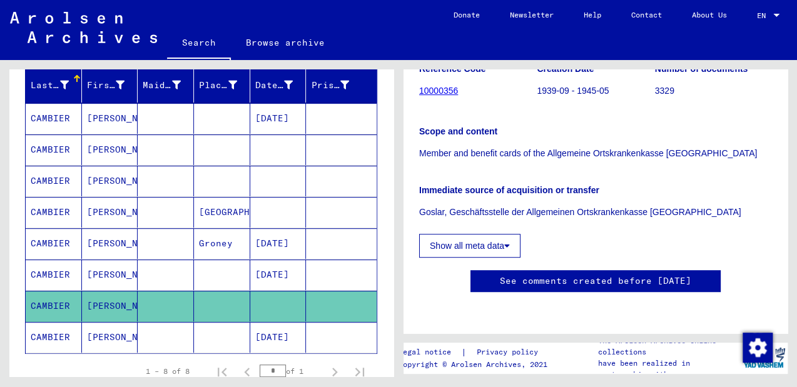
scroll to position [300, 0]
click at [43, 276] on icon at bounding box center [51, 337] width 31 height 50
click at [55, 276] on icon at bounding box center [51, 337] width 31 height 50
click at [91, 276] on mat-cell "[PERSON_NAME]" at bounding box center [110, 337] width 56 height 31
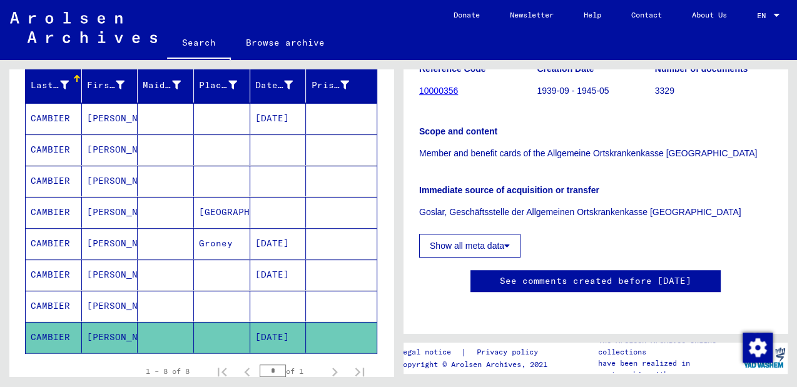
click at [89, 276] on mat-cell "[PERSON_NAME]" at bounding box center [110, 337] width 56 height 31
click at [100, 276] on mat-cell "[PERSON_NAME]" at bounding box center [110, 337] width 56 height 31
click at [73, 260] on mat-cell "CAMBIER" at bounding box center [54, 275] width 56 height 31
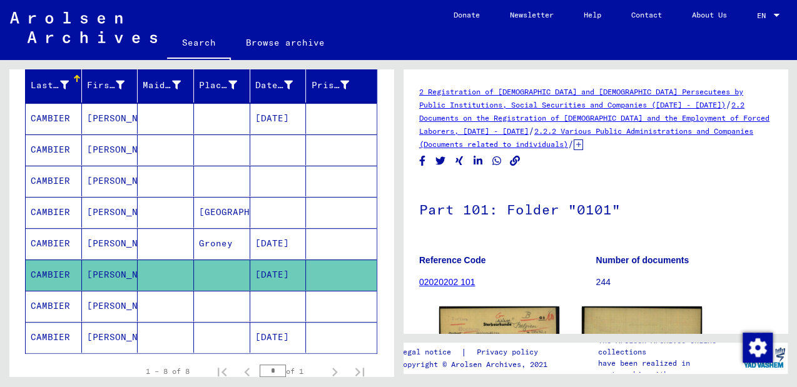
click at [56, 276] on mat-cell "CAMBIER" at bounding box center [54, 306] width 56 height 31
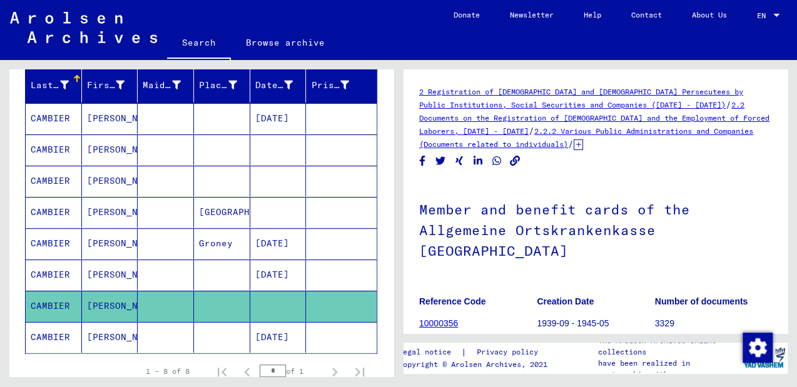
click at [61, 276] on icon at bounding box center [51, 337] width 31 height 50
click at [60, 241] on mat-cell "CAMBIER" at bounding box center [54, 243] width 56 height 31
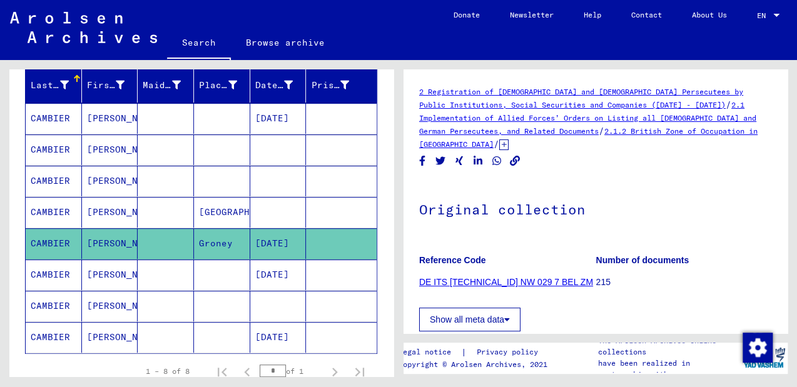
click at [56, 276] on icon at bounding box center [51, 337] width 31 height 50
click at [104, 276] on mat-cell "[PERSON_NAME]" at bounding box center [110, 337] width 56 height 31
